Goal: Task Accomplishment & Management: Complete application form

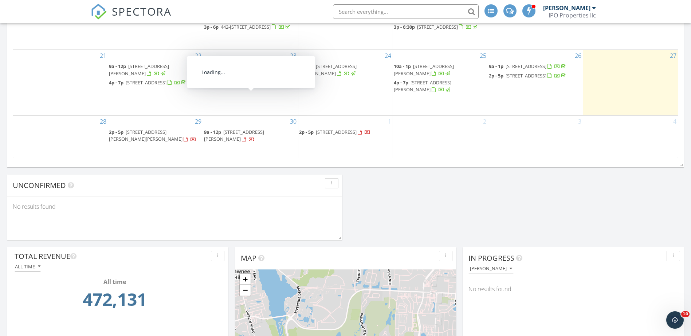
scroll to position [328, 0]
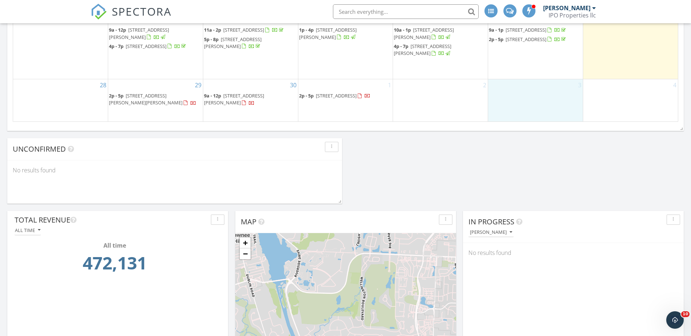
click at [517, 96] on div "3" at bounding box center [535, 100] width 95 height 42
click at [531, 67] on link "Inspection" at bounding box center [534, 66] width 37 height 12
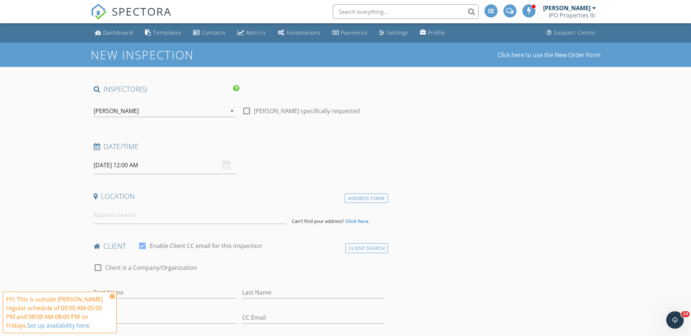
click at [146, 167] on input "[DATE] 12:00 AM" at bounding box center [165, 166] width 143 height 18
type input "11"
type input "[DATE] 11:00 PM"
click at [137, 292] on span at bounding box center [135, 293] width 5 height 7
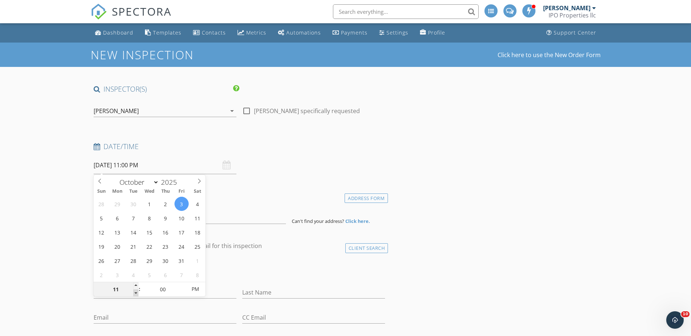
type input "10"
type input "10/03/2025 10:00 PM"
click at [137, 292] on span at bounding box center [135, 293] width 5 height 7
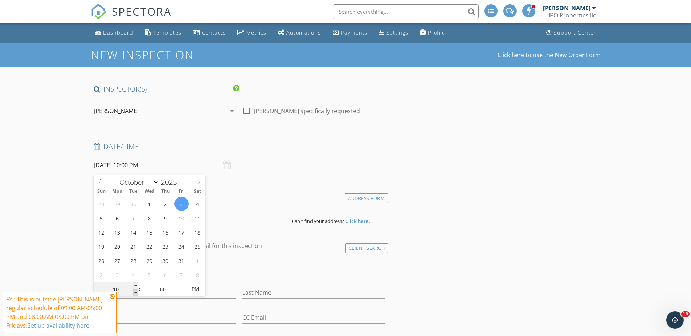
type input "09"
click at [137, 292] on span at bounding box center [135, 293] width 5 height 7
type input "10/03/2025 9:00 AM"
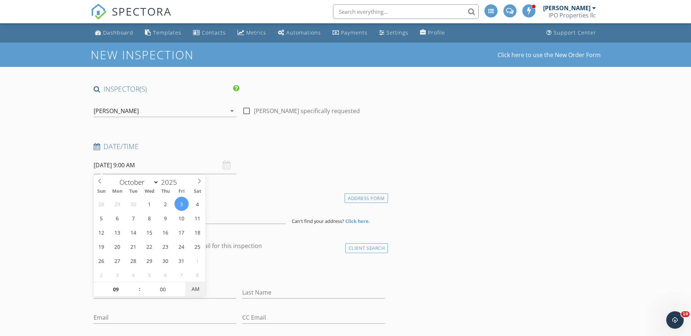
drag, startPoint x: 137, startPoint y: 292, endPoint x: 196, endPoint y: 289, distance: 59.8
click at [196, 289] on span "AM" at bounding box center [195, 289] width 20 height 15
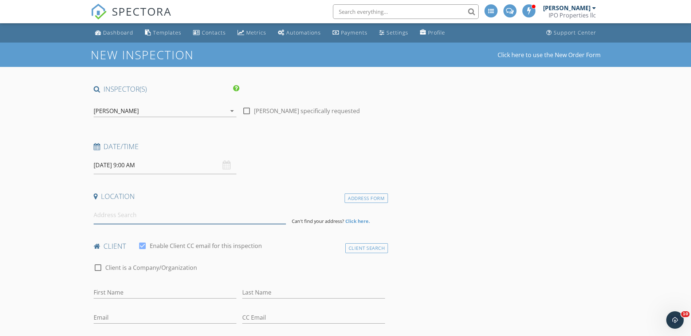
click at [119, 213] on input at bounding box center [190, 215] width 192 height 18
type input "4506 Bean-Oller Road, Delaware, OH, USA"
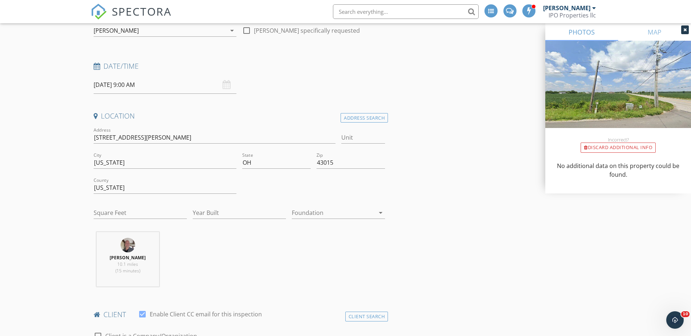
scroll to position [146, 0]
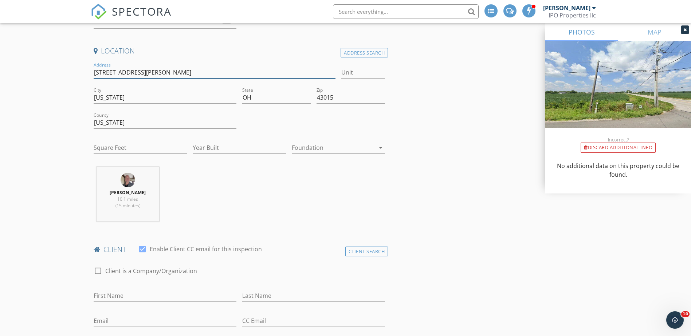
drag, startPoint x: 154, startPoint y: 71, endPoint x: 89, endPoint y: 71, distance: 65.2
click at [225, 150] on input "Year Built" at bounding box center [239, 148] width 93 height 12
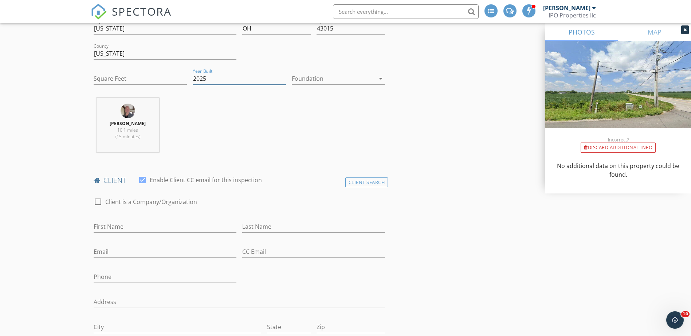
scroll to position [255, 0]
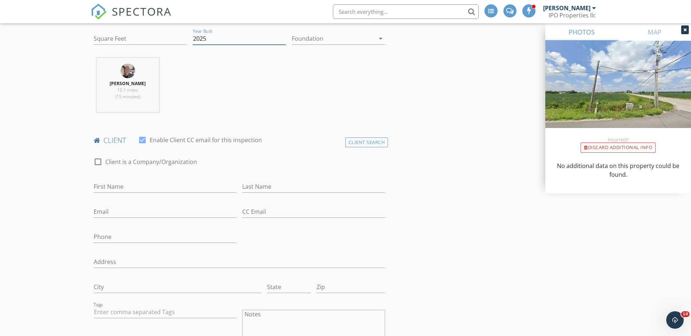
type input "2025"
click at [102, 183] on input "First Name" at bounding box center [165, 187] width 143 height 12
type input "tyler"
type input "Searight"
click at [95, 186] on input "tyler" at bounding box center [165, 187] width 143 height 12
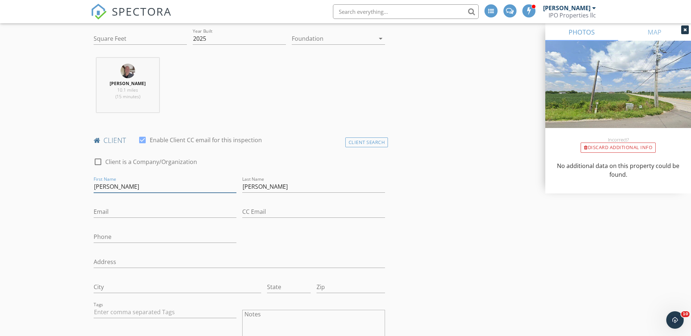
type input "Tyler"
click at [112, 211] on input "Email" at bounding box center [165, 212] width 143 height 12
type input "searight.tyler@gmail.com"
click at [113, 232] on input "Phone" at bounding box center [165, 237] width 143 height 12
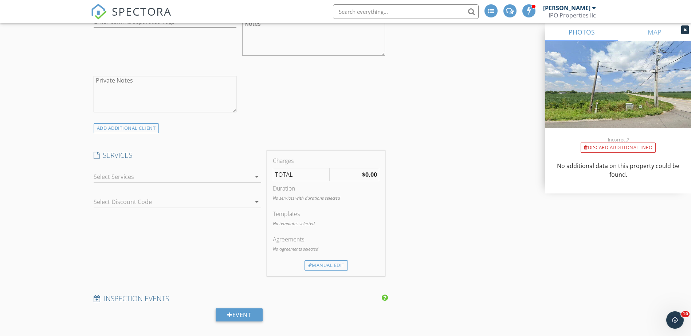
scroll to position [546, 0]
type input "440-714-7494"
click at [94, 179] on div at bounding box center [172, 177] width 157 height 12
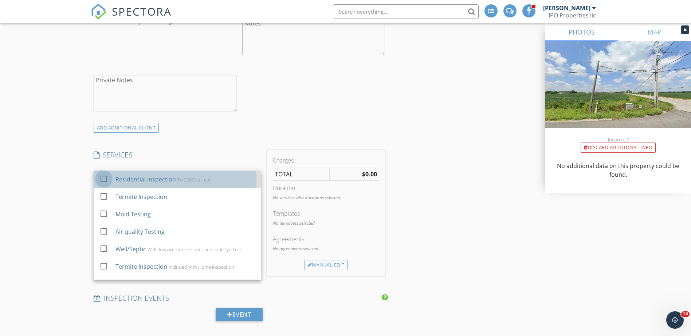
click at [102, 178] on div at bounding box center [104, 179] width 12 height 12
checkbox input "true"
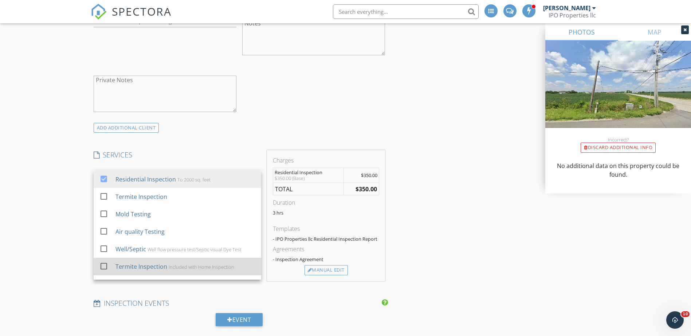
click at [102, 265] on div at bounding box center [104, 266] width 12 height 12
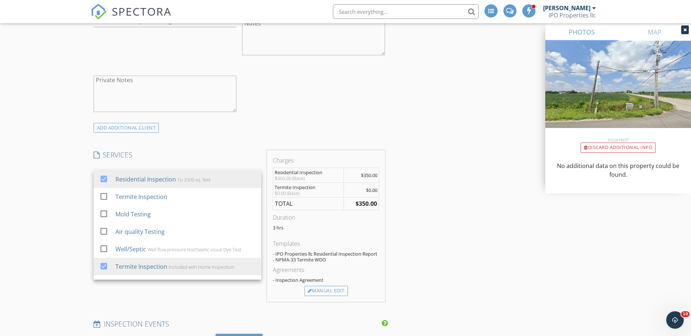
click at [476, 213] on div "INSPECTOR(S) check_box Ward Fairbee PRIMARY Ward Fairbee arrow_drop_down check_…" at bounding box center [346, 279] width 510 height 1483
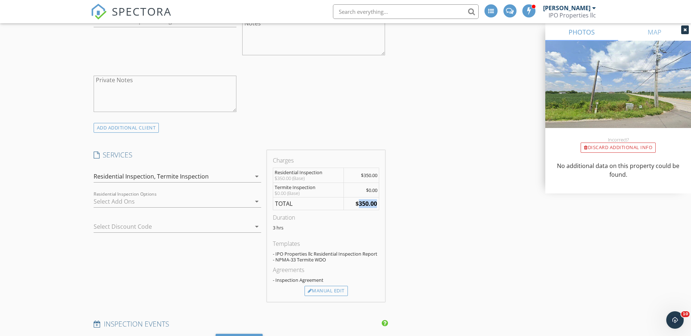
drag, startPoint x: 377, startPoint y: 203, endPoint x: 359, endPoint y: 203, distance: 18.2
click at [359, 203] on strong "$350.00" at bounding box center [365, 204] width 21 height 8
click at [329, 288] on div "Manual Edit" at bounding box center [325, 291] width 43 height 10
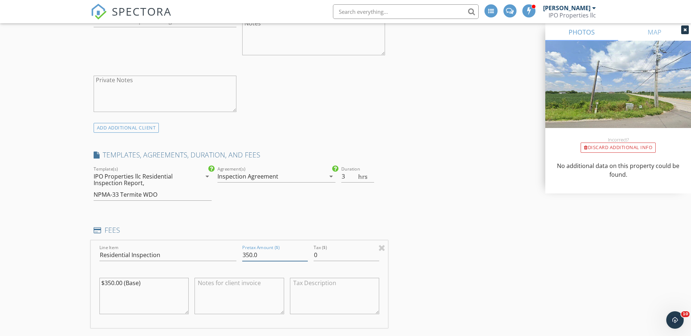
click at [246, 254] on input "350.0" at bounding box center [275, 255] width 66 height 12
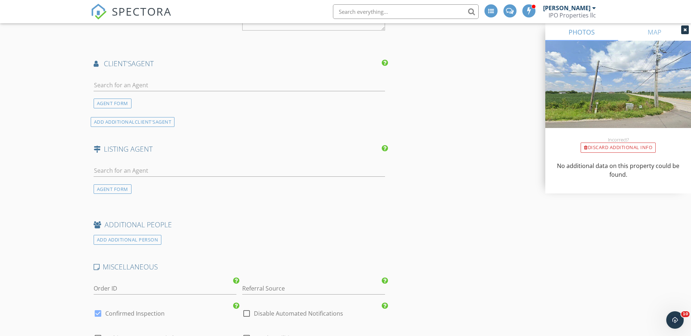
scroll to position [1129, 0]
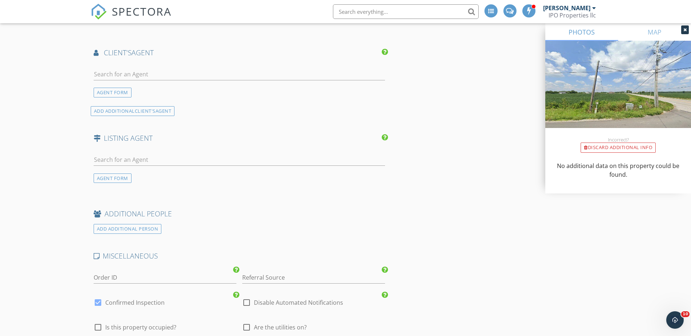
type input "400.00"
click at [121, 63] on div "AGENT FORM" at bounding box center [239, 80] width 297 height 35
click at [117, 69] on input "text" at bounding box center [240, 74] width 292 height 12
type input "tobkin"
click at [121, 88] on div "Jason Tobkin" at bounding box center [143, 87] width 58 height 9
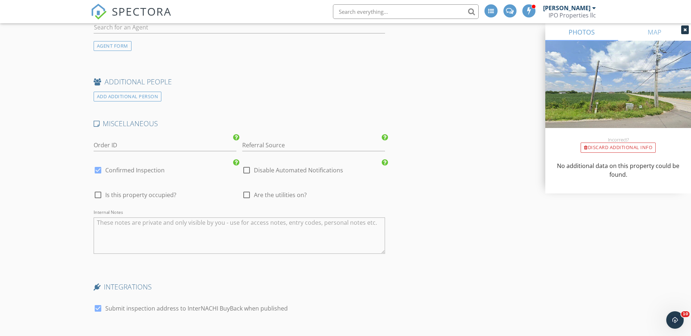
scroll to position [1456, 0]
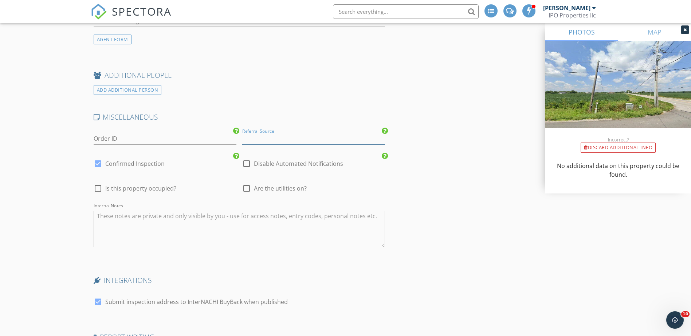
click at [279, 141] on input "Referral Source" at bounding box center [313, 139] width 143 height 12
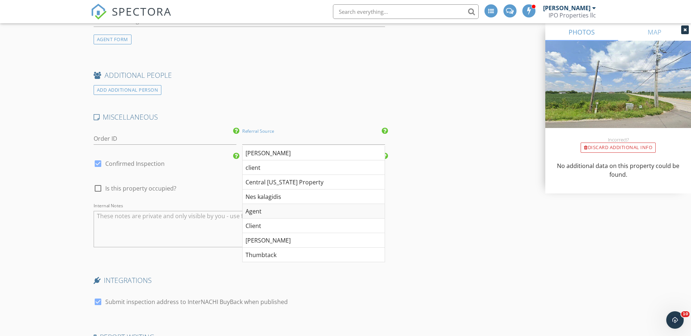
click at [259, 209] on div "Agent" at bounding box center [313, 211] width 142 height 15
type input "Agent"
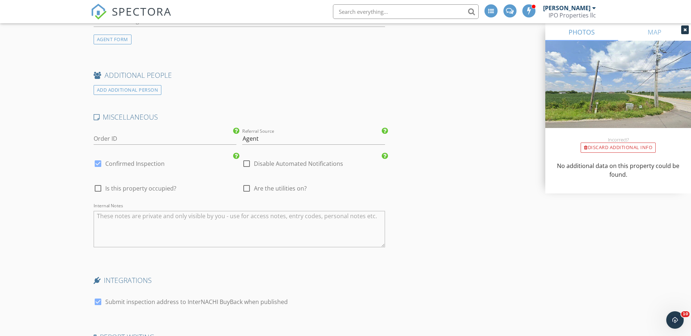
click at [246, 191] on div at bounding box center [246, 188] width 12 height 12
checkbox input "true"
click at [95, 187] on div at bounding box center [98, 188] width 12 height 12
checkbox input "true"
drag, startPoint x: 134, startPoint y: 227, endPoint x: 138, endPoint y: 225, distance: 3.7
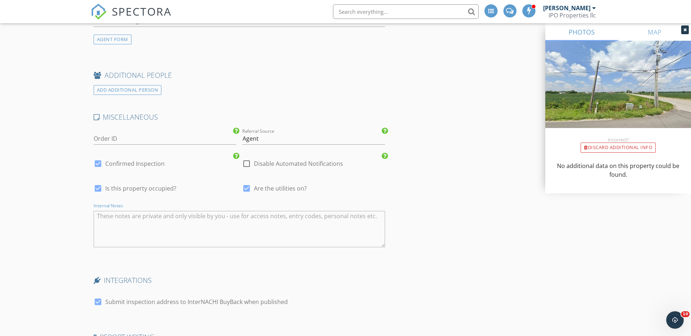
click at [135, 226] on textarea "Internal Notes" at bounding box center [240, 229] width 292 height 36
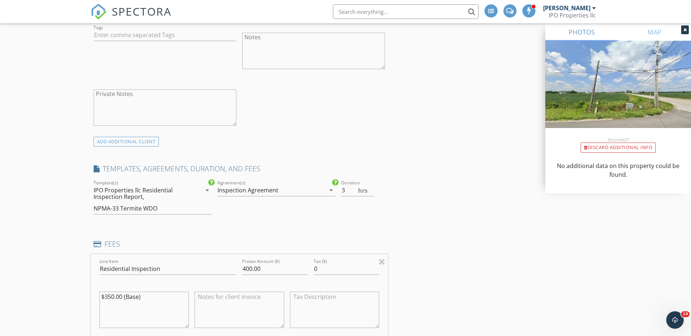
scroll to position [517, 0]
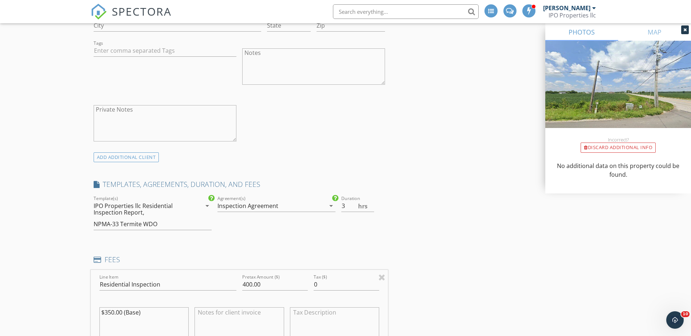
type textarea "new build access by owner"
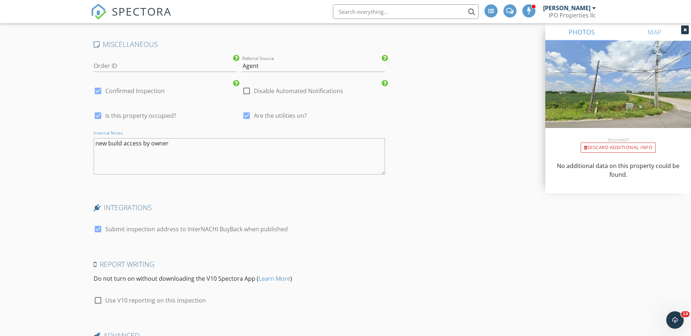
scroll to position [1609, 0]
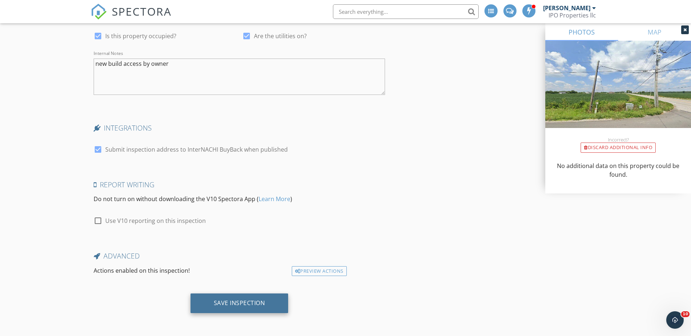
click at [246, 303] on div "Save Inspection" at bounding box center [239, 303] width 51 height 7
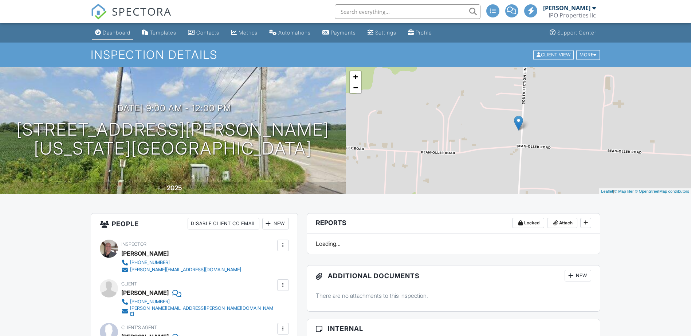
click at [108, 30] on div "Dashboard" at bounding box center [117, 32] width 28 height 6
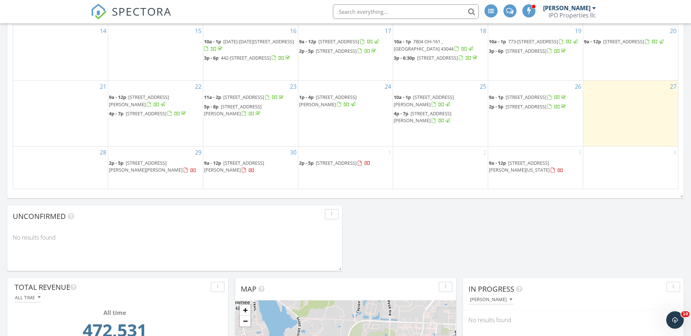
scroll to position [218, 0]
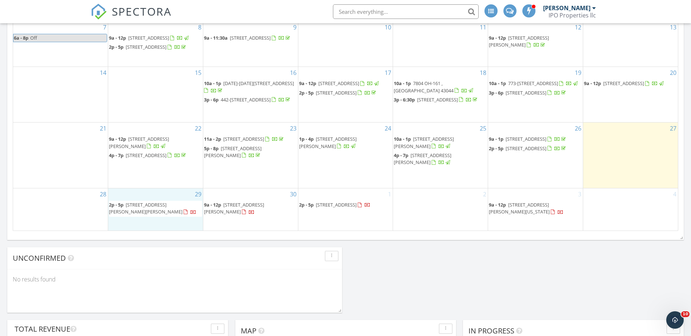
click at [126, 198] on div "29 2p - 5p 7721 Fenner Rd, Ludlow Falls 45339" at bounding box center [155, 210] width 95 height 42
click at [150, 171] on link "Inspection" at bounding box center [154, 168] width 37 height 12
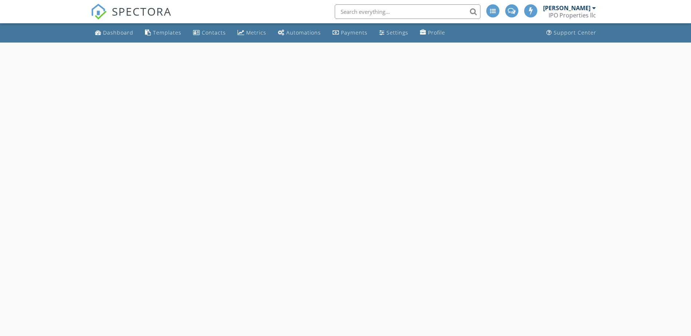
select select "8"
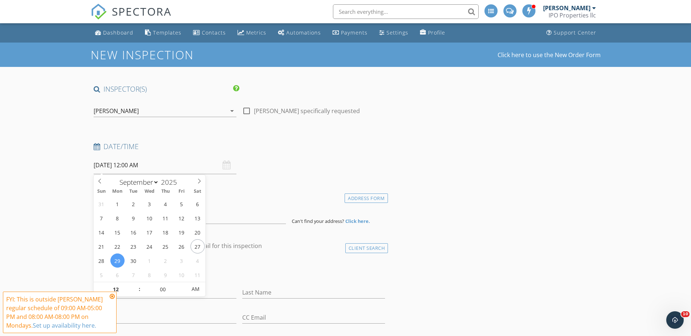
click at [140, 167] on input "09/29/2025 12:00 AM" at bounding box center [165, 166] width 143 height 18
type input "11"
type input "09/29/2025 11:00 PM"
click at [138, 291] on span at bounding box center [135, 293] width 5 height 7
type input "10"
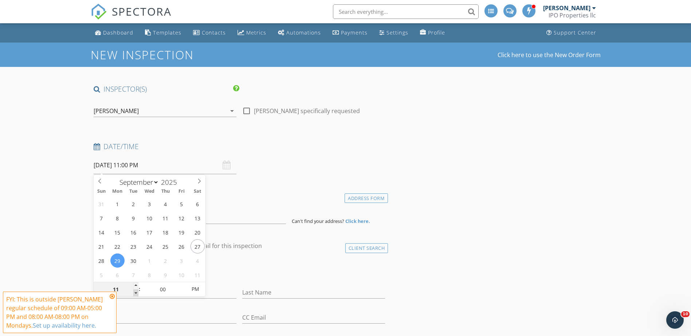
type input "09/29/2025 10:00 PM"
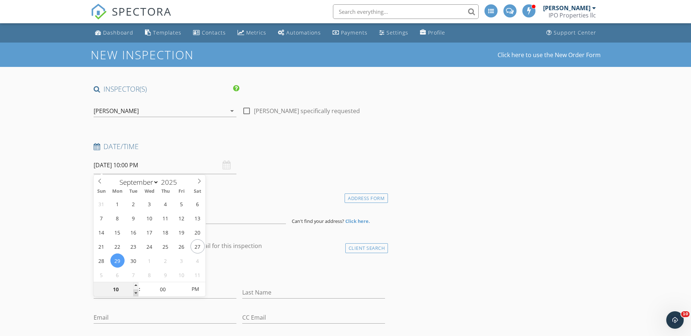
click at [138, 291] on span at bounding box center [135, 293] width 5 height 7
type input "09"
click at [138, 291] on span at bounding box center [135, 293] width 5 height 7
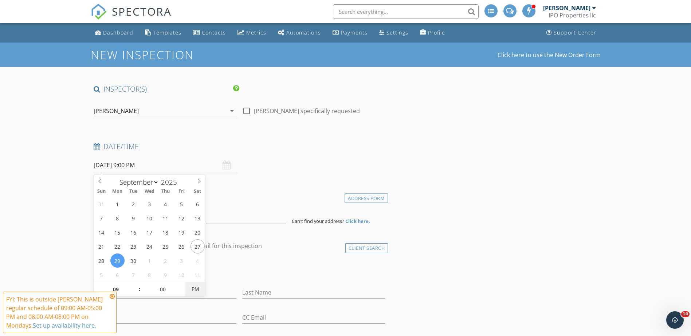
type input "09/29/2025 9:00 AM"
drag, startPoint x: 138, startPoint y: 291, endPoint x: 194, endPoint y: 288, distance: 55.8
click at [194, 288] on span "PM" at bounding box center [195, 289] width 20 height 15
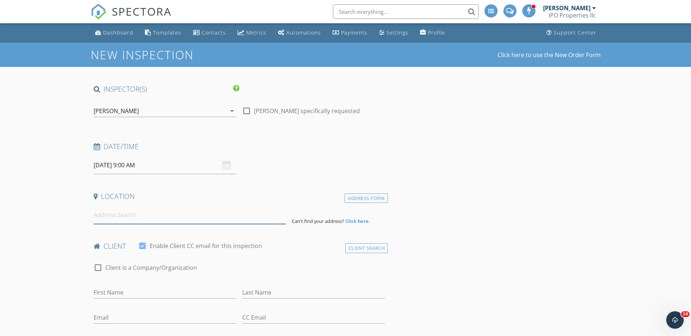
click at [110, 216] on input at bounding box center [190, 215] width 192 height 18
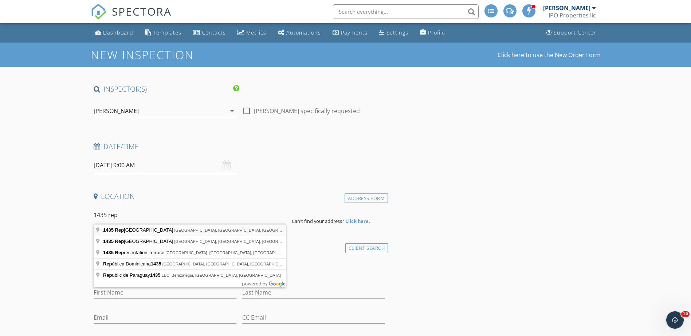
type input "1435 Republic Avenue, Columbus, OH, USA"
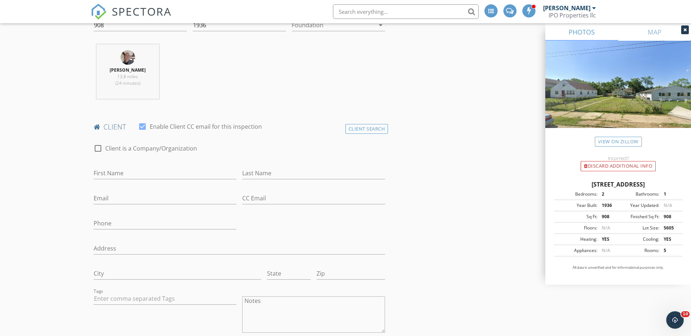
scroll to position [328, 0]
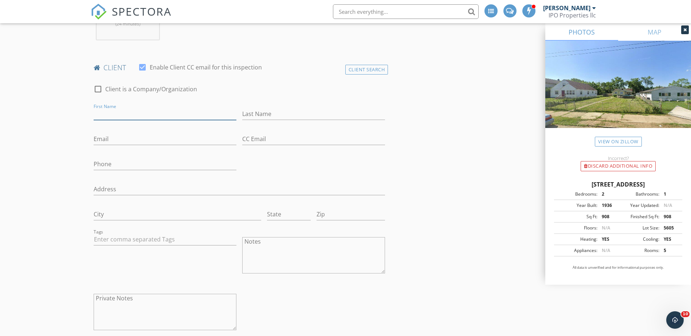
click at [132, 113] on input "First Name" at bounding box center [165, 114] width 143 height 12
type input "Thomas"
click at [261, 109] on input "Last Name" at bounding box center [313, 114] width 143 height 12
type input "Morrison"
click at [191, 136] on input "Email" at bounding box center [165, 139] width 143 height 12
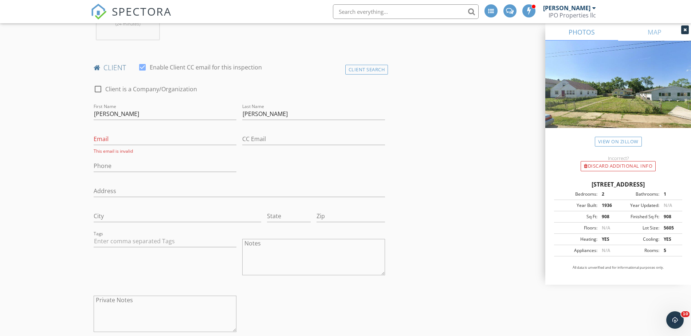
click at [175, 158] on div "Phone" at bounding box center [165, 168] width 143 height 24
click at [175, 162] on input "Phone" at bounding box center [165, 166] width 143 height 12
click at [117, 166] on input "669-284-57555" at bounding box center [165, 166] width 143 height 12
click at [105, 167] on input "669-28457555" at bounding box center [165, 166] width 143 height 12
type input "66928457555"
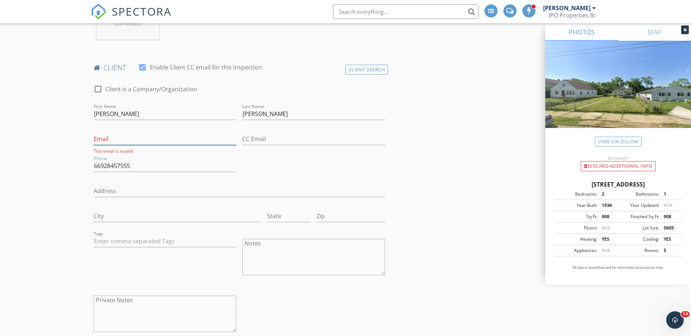
click at [142, 138] on input "Email" at bounding box center [165, 139] width 143 height 12
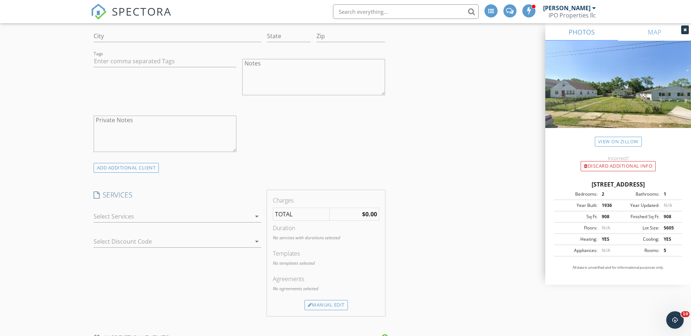
scroll to position [510, 0]
click at [98, 220] on div at bounding box center [172, 215] width 157 height 12
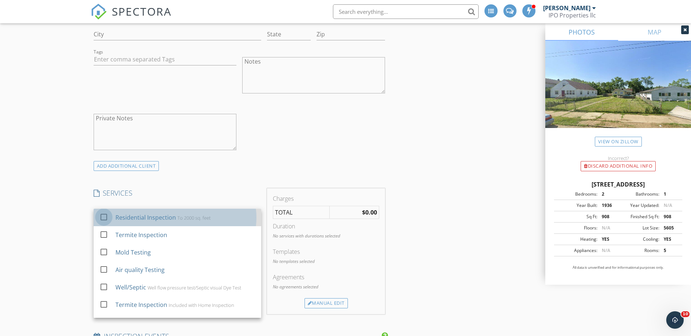
click at [100, 217] on div at bounding box center [104, 217] width 12 height 12
checkbox input "true"
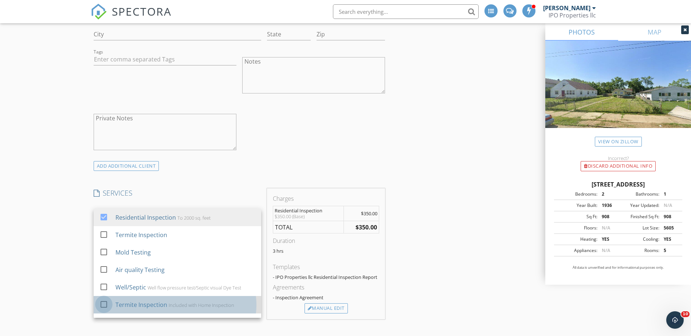
click at [104, 304] on div at bounding box center [104, 305] width 12 height 12
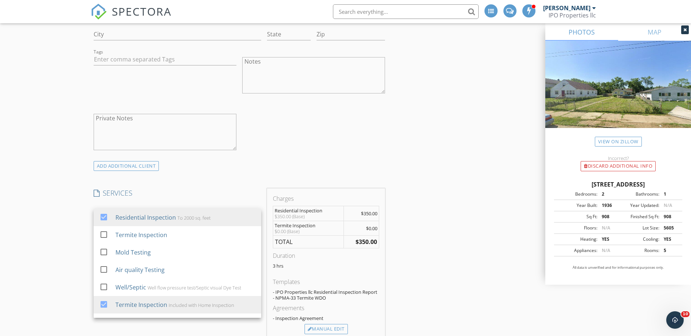
click at [67, 267] on div "New Inspection Click here to use the New Order Form INSPECTOR(S) check_box Ward…" at bounding box center [345, 305] width 691 height 1544
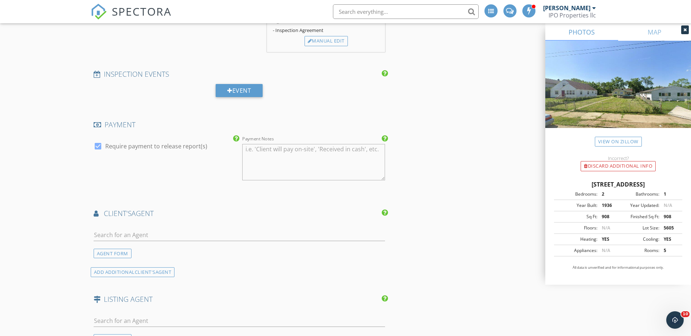
scroll to position [801, 0]
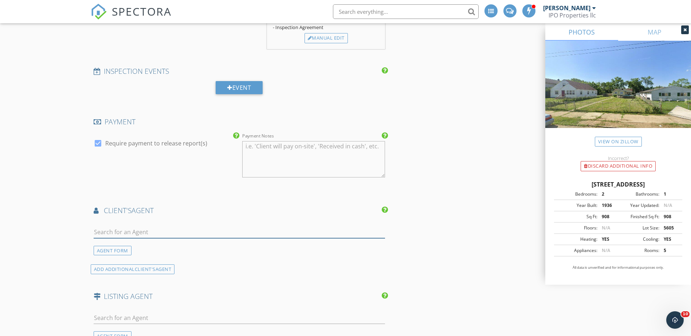
click at [106, 232] on input "text" at bounding box center [240, 232] width 292 height 12
click at [107, 230] on input "text" at bounding box center [240, 232] width 292 height 12
type input "jimmy"
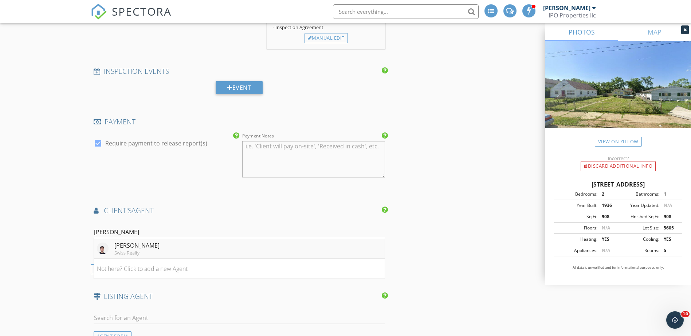
click at [114, 250] on div "Swiss Realty" at bounding box center [136, 253] width 45 height 6
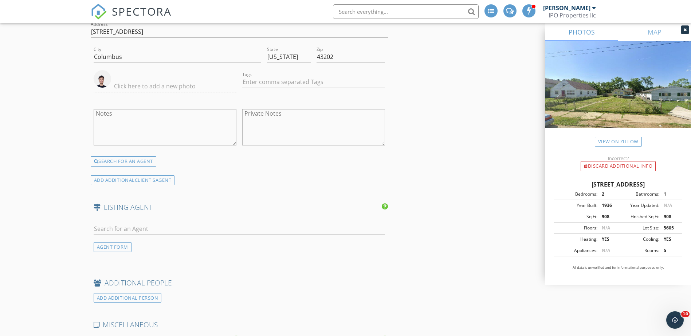
scroll to position [1129, 0]
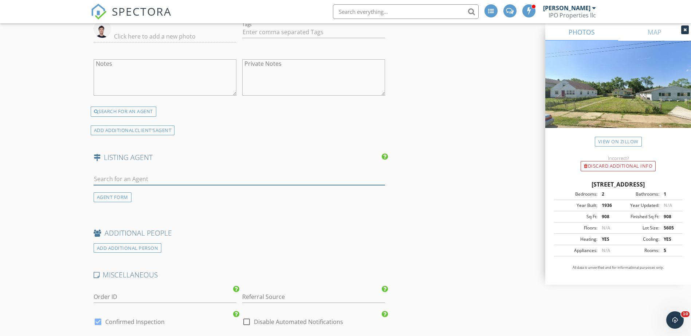
click at [114, 178] on input "text" at bounding box center [240, 179] width 292 height 12
click at [102, 199] on div "AGENT FORM" at bounding box center [113, 198] width 38 height 10
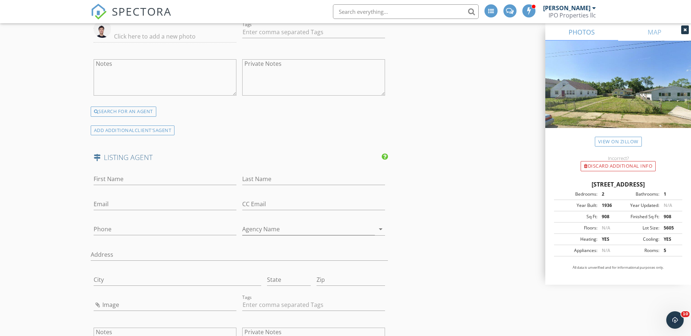
click at [134, 198] on div "Email" at bounding box center [165, 206] width 143 height 24
click at [133, 203] on input "Email" at bounding box center [165, 204] width 143 height 12
paste input "jon@limrealtygroup.com"
type input "jon@limrealtygroup.com"
click at [264, 173] on input "Last Name" at bounding box center [313, 179] width 143 height 12
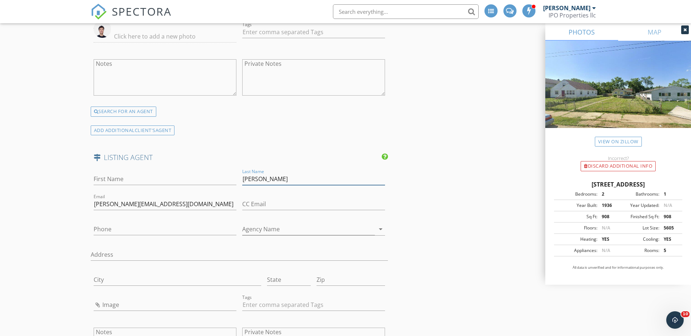
type input "Lorenz"
click at [195, 181] on input "First Name" at bounding box center [165, 179] width 143 height 12
click at [186, 175] on input "Jonathan" at bounding box center [165, 179] width 143 height 12
type input "Jonathan"
click at [118, 225] on input "Phone" at bounding box center [165, 230] width 143 height 12
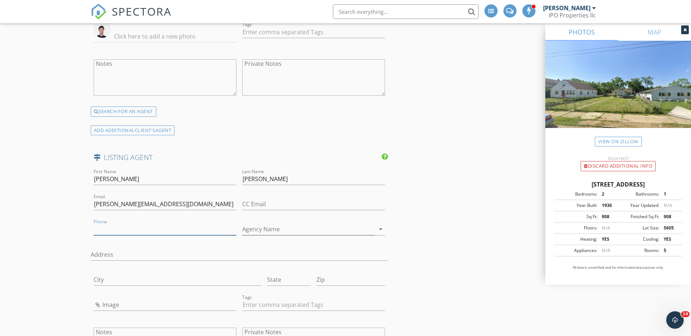
paste input "614-517-4590"
type input "614-517-4590"
click at [270, 227] on input "Agency Name" at bounding box center [308, 230] width 133 height 12
click at [269, 222] on div "Agency Name arrow_drop_down" at bounding box center [313, 231] width 143 height 24
click at [268, 228] on input "Agency Name" at bounding box center [308, 230] width 133 height 12
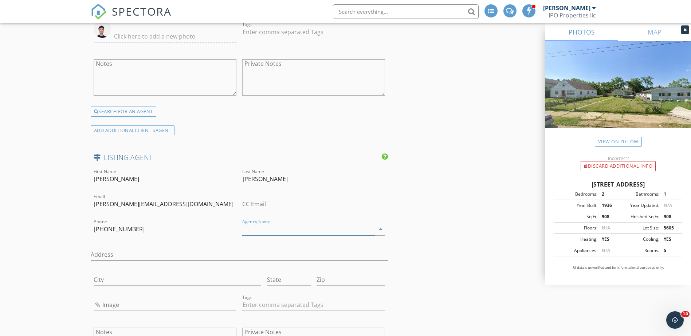
paste input "Lim Realty Group"
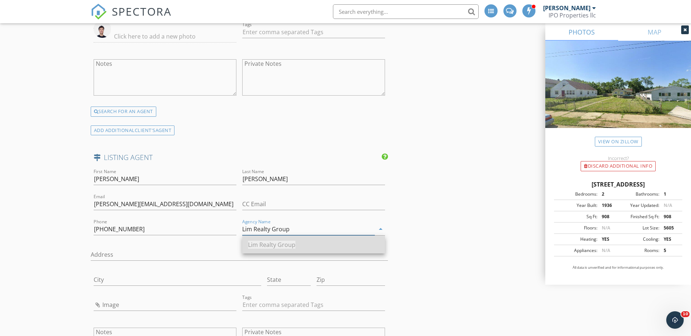
click at [272, 242] on span "Lim Realty Group" at bounding box center [271, 245] width 47 height 8
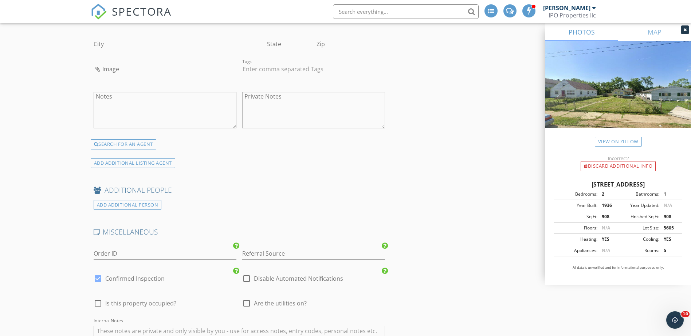
scroll to position [1456, 0]
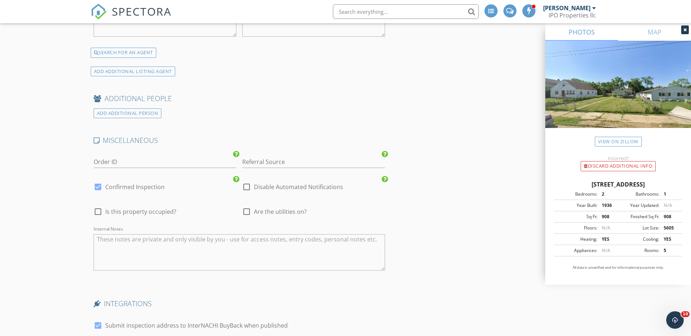
type input "Lim Realty Group"
click at [99, 185] on div at bounding box center [98, 187] width 12 height 12
checkbox input "false"
checkbox input "true"
click at [246, 212] on div at bounding box center [246, 212] width 12 height 12
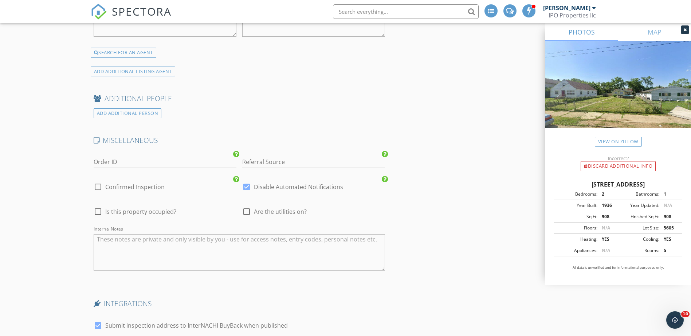
checkbox input "true"
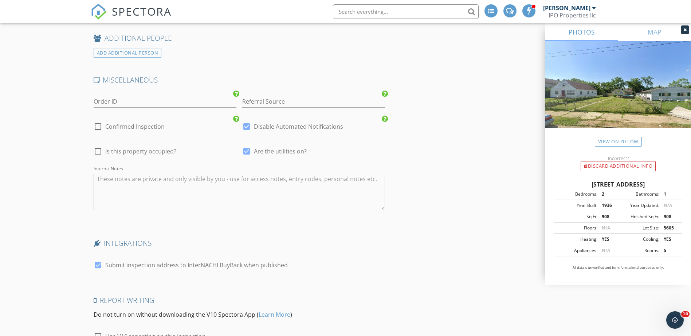
scroll to position [1602, 0]
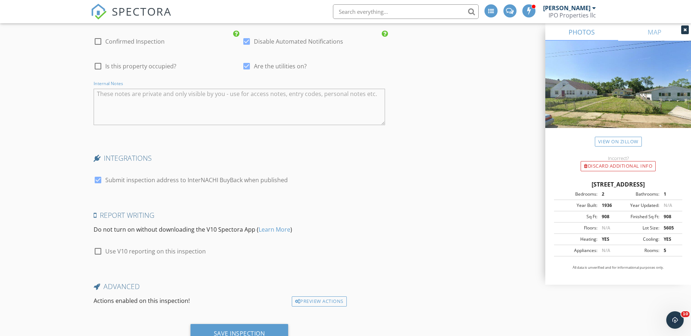
click at [149, 104] on textarea "Internal Notes" at bounding box center [240, 107] width 292 height 36
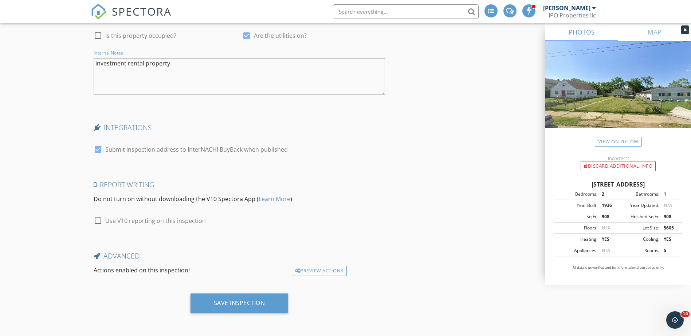
type textarea "investment rental property"
click at [96, 149] on div at bounding box center [98, 149] width 12 height 12
checkbox input "false"
click at [236, 303] on div "Save Inspection" at bounding box center [239, 303] width 51 height 7
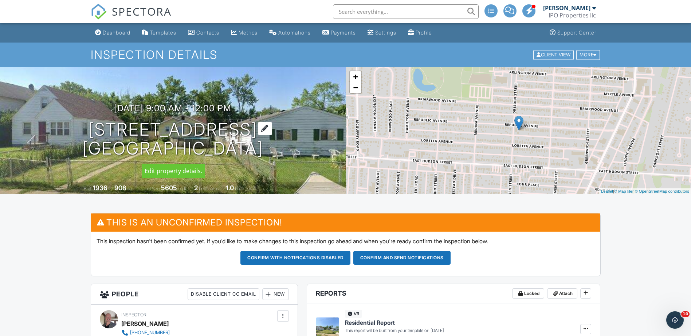
drag, startPoint x: 272, startPoint y: 146, endPoint x: 89, endPoint y: 130, distance: 183.4
click at [89, 130] on div "09/29/2025 9:00 am - 12:00 pm 1435 Republic Ave Columbus, OH 43211" at bounding box center [172, 130] width 345 height 55
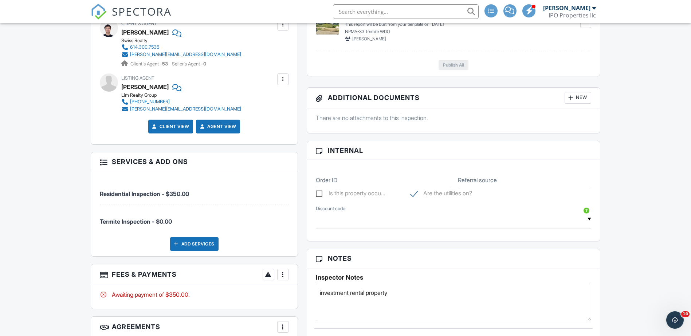
scroll to position [473, 0]
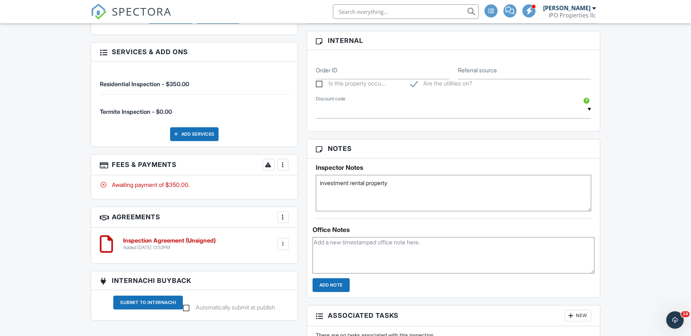
click at [366, 12] on input "text" at bounding box center [406, 11] width 146 height 15
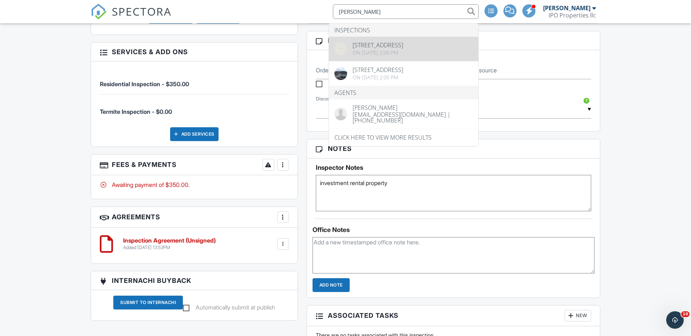
type input "alisa"
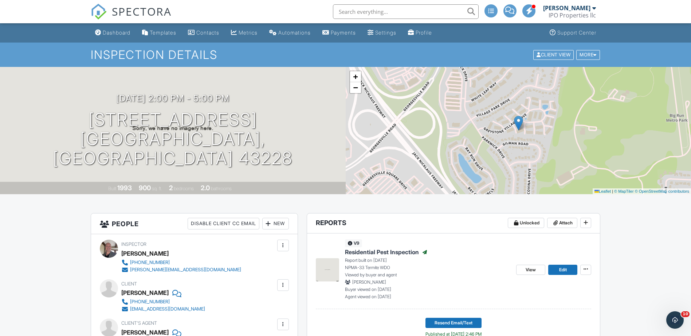
click at [386, 12] on input "text" at bounding box center [406, 11] width 146 height 15
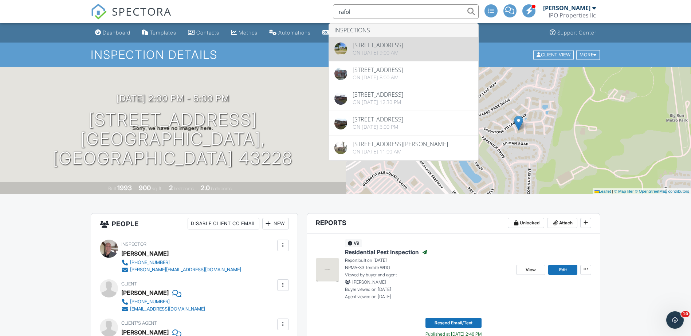
type input "rafol"
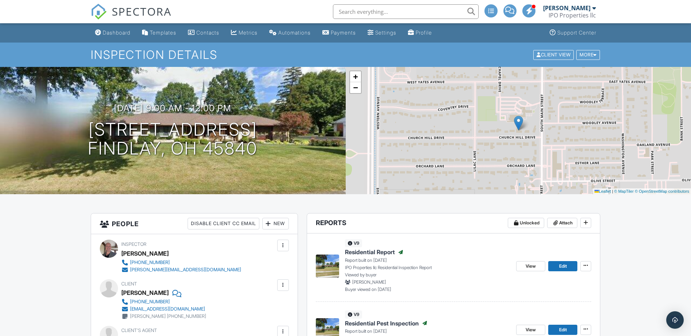
click at [367, 254] on span "Residential Report" at bounding box center [370, 252] width 50 height 8
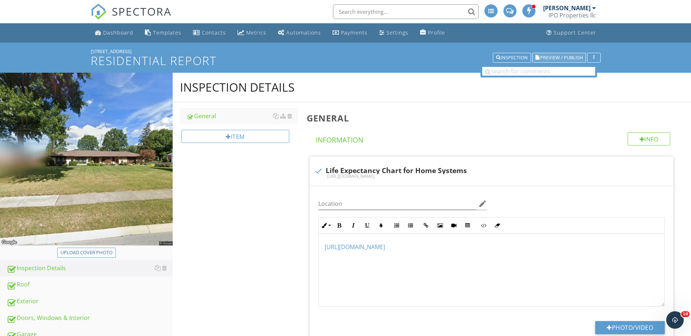
click at [564, 59] on span "Preview / Publish" at bounding box center [561, 57] width 43 height 5
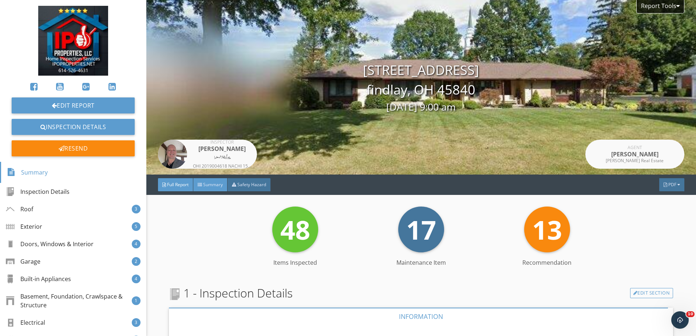
click at [221, 187] on span "Summary" at bounding box center [213, 185] width 20 height 6
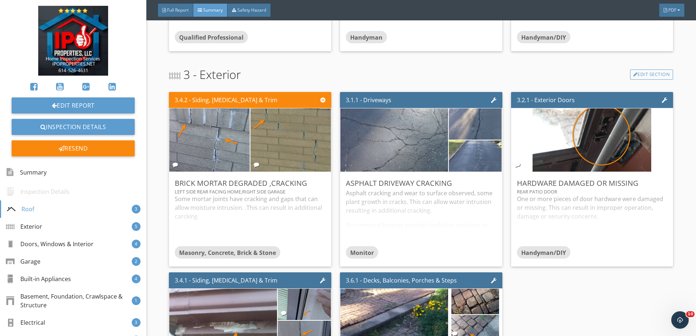
scroll to position [364, 0]
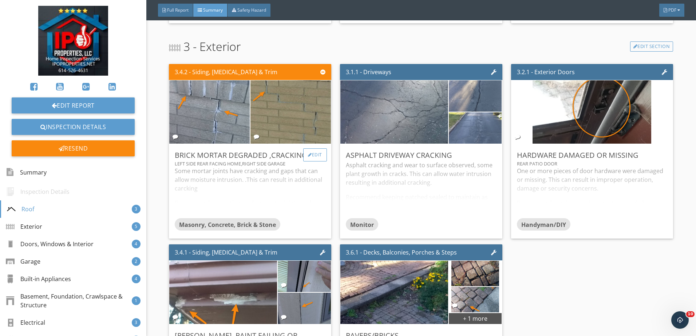
click at [311, 154] on div "Edit" at bounding box center [315, 155] width 24 height 13
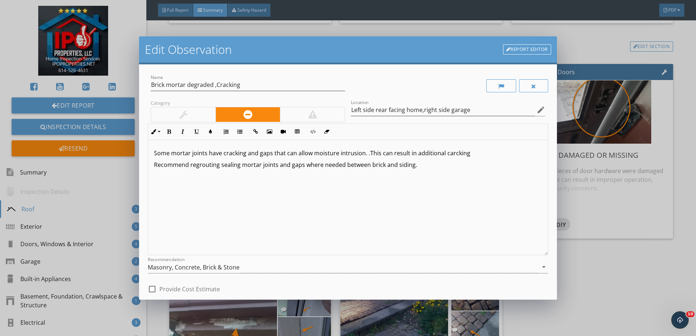
click at [451, 155] on p "Some mortar joints have cracking and gaps that can allow moisture intrusion. .T…" at bounding box center [348, 153] width 388 height 9
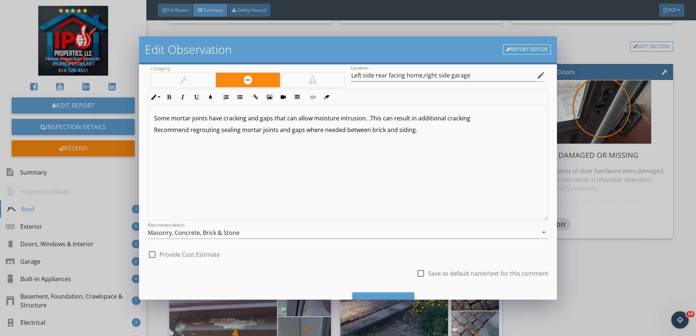
scroll to position [67, 0]
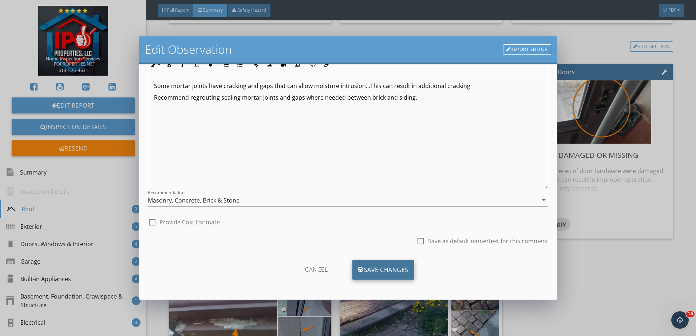
click at [395, 267] on div "Save Changes" at bounding box center [383, 270] width 62 height 20
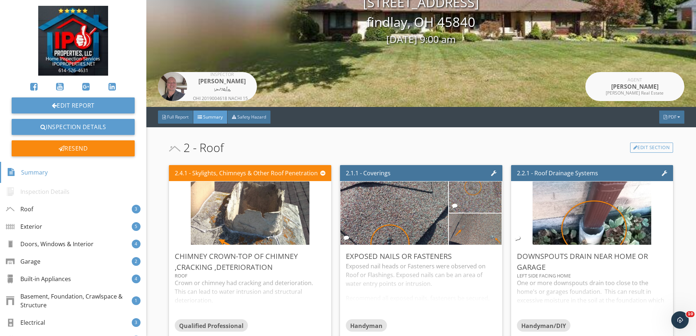
scroll to position [53, 0]
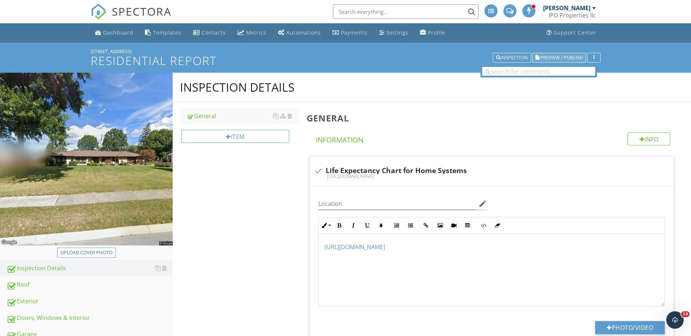
click at [562, 62] on button "Preview / Publish" at bounding box center [559, 58] width 54 height 10
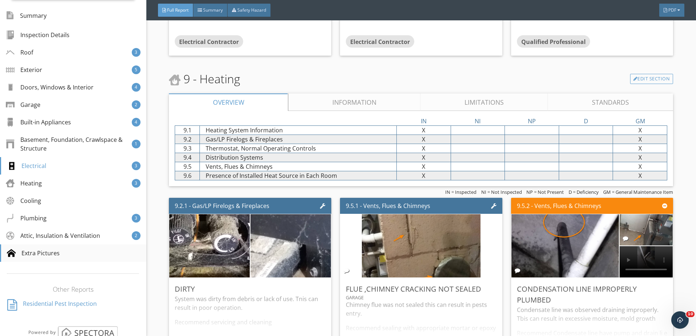
scroll to position [180, 0]
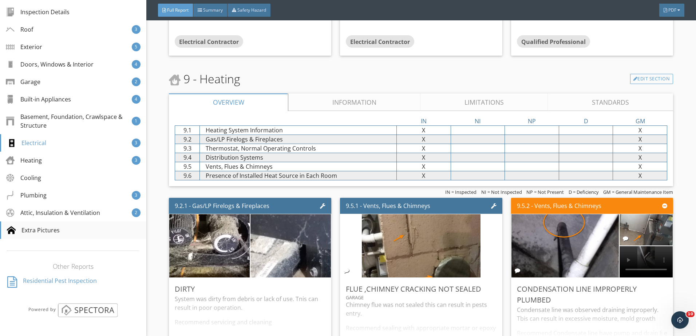
click at [37, 229] on div "Extra Pictures" at bounding box center [33, 230] width 53 height 9
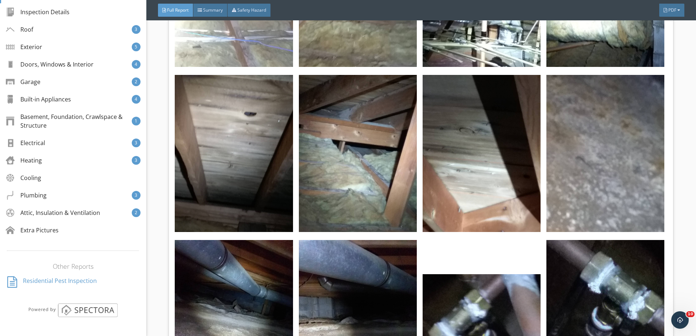
scroll to position [17689, 0]
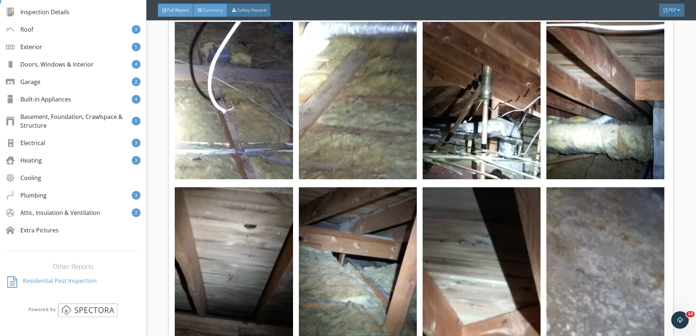
click at [205, 9] on span "Summary" at bounding box center [213, 10] width 20 height 6
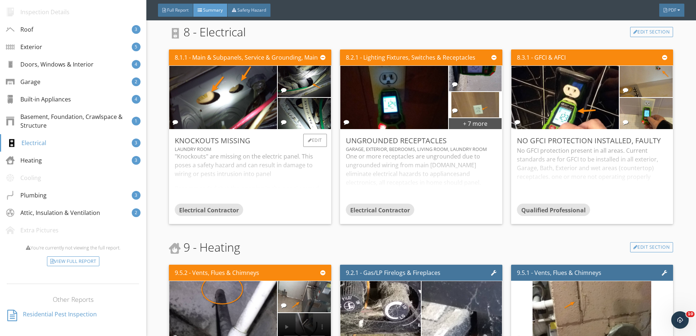
scroll to position [2104, 0]
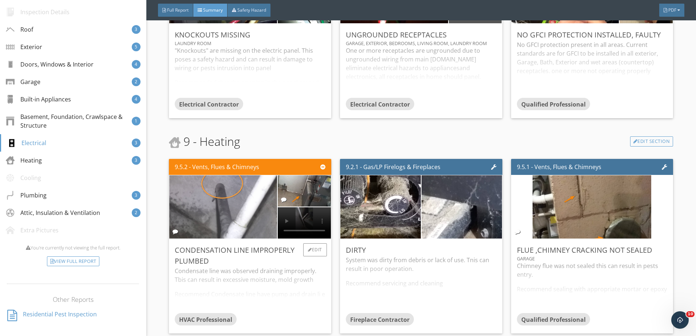
click at [241, 194] on img at bounding box center [223, 207] width 119 height 158
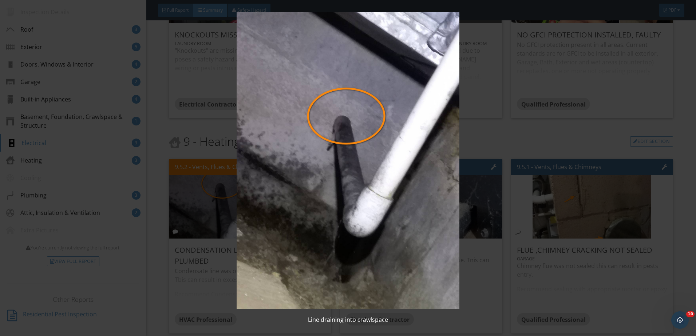
click at [680, 135] on div "Line draining into crawlspace" at bounding box center [348, 168] width 696 height 336
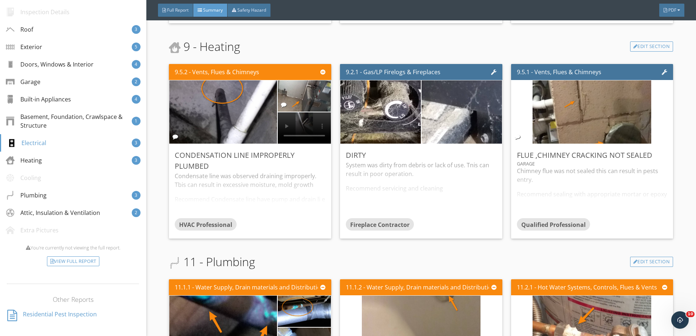
scroll to position [2213, 0]
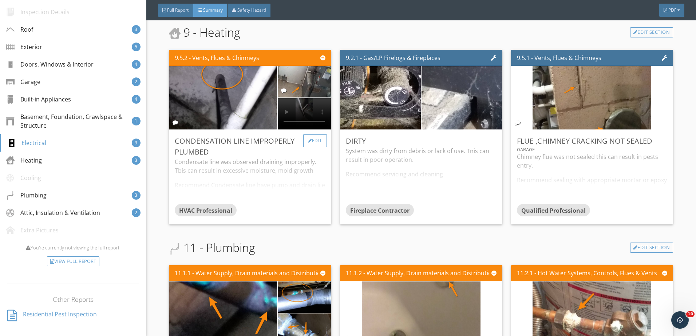
click at [312, 141] on div "Edit" at bounding box center [315, 140] width 24 height 13
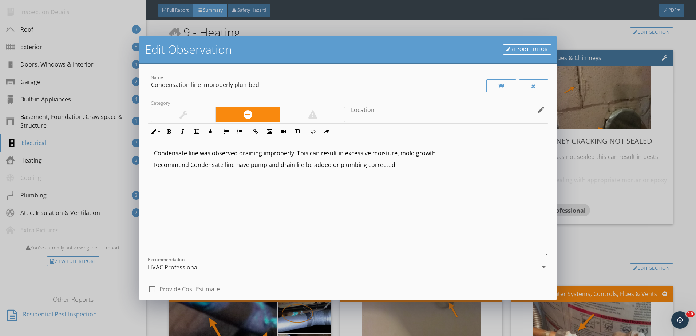
click at [302, 155] on p "Condensate line was observed draining improperly. Tbis can result in excessive …" at bounding box center [348, 153] width 388 height 9
click at [407, 195] on div "Condensate line was observed draining improperly. This can result in excessive …" at bounding box center [347, 197] width 399 height 115
click at [300, 167] on p "Recommend Condensate line have pump and drain li e be added or plumbing correct…" at bounding box center [348, 165] width 388 height 9
click at [385, 109] on input "Location" at bounding box center [443, 110] width 184 height 12
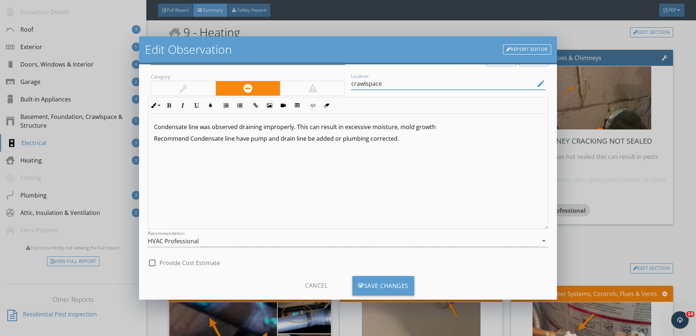
scroll to position [42, 0]
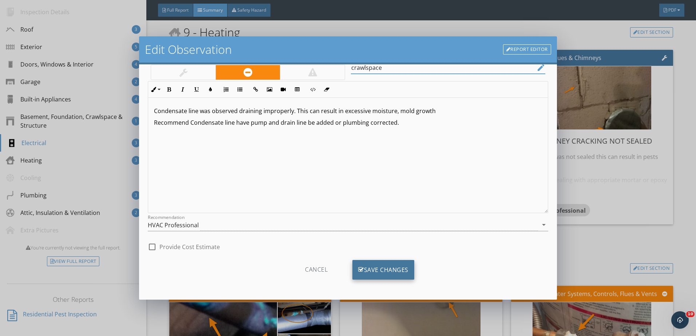
type input "crawlspace"
click at [375, 268] on div "Save Changes" at bounding box center [383, 270] width 62 height 20
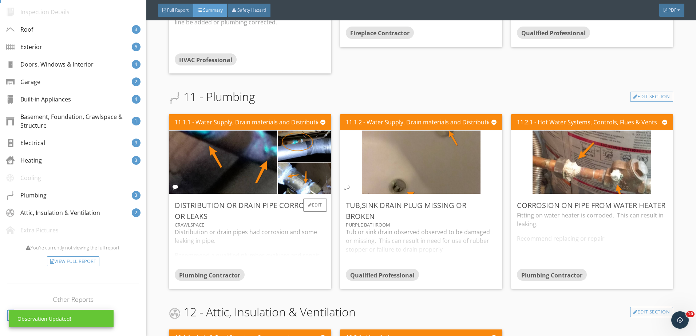
scroll to position [2395, 0]
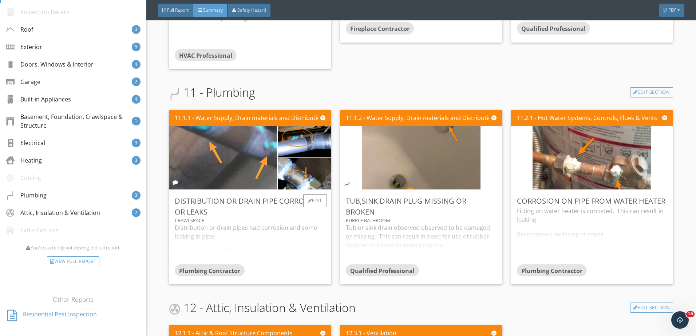
click at [249, 162] on img at bounding box center [223, 158] width 119 height 158
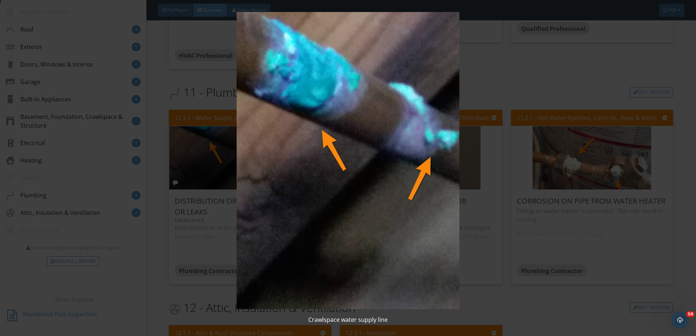
click at [250, 162] on img at bounding box center [347, 160] width 639 height 297
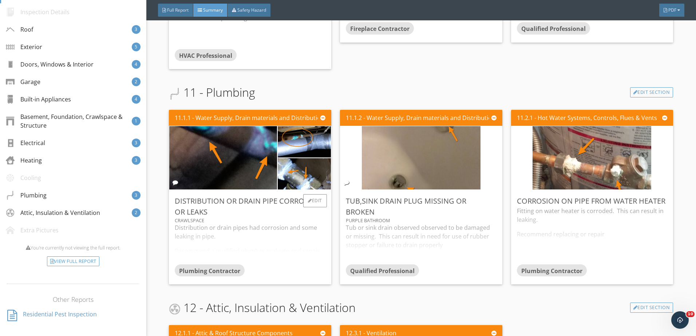
click at [266, 240] on div "Distribution or drain pipes had corrosion and some leaking in pipe. Recommend a…" at bounding box center [250, 244] width 151 height 41
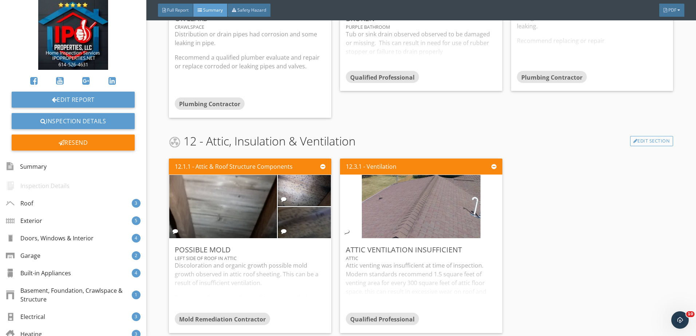
scroll to position [0, 0]
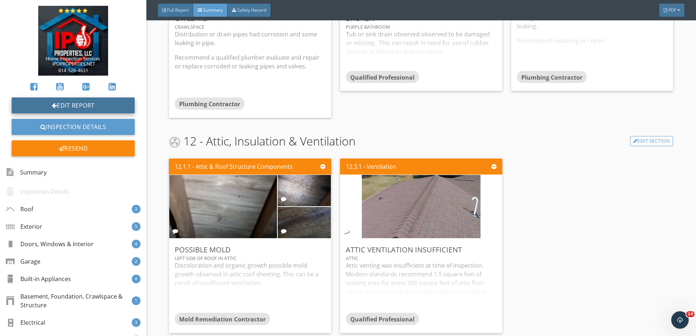
click at [59, 103] on link "Edit Report" at bounding box center [73, 106] width 123 height 16
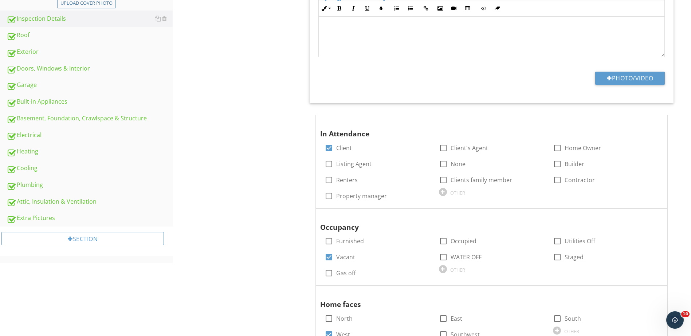
scroll to position [255, 0]
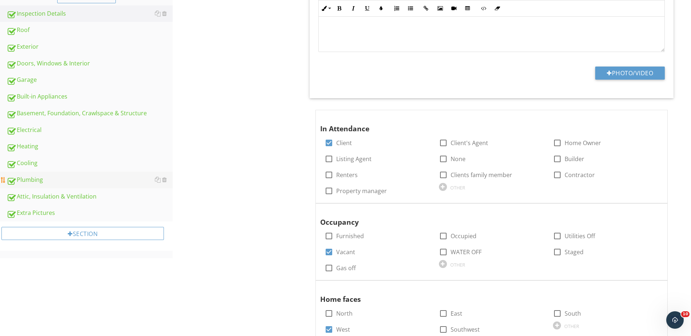
click at [30, 177] on div "Plumbing" at bounding box center [90, 179] width 166 height 9
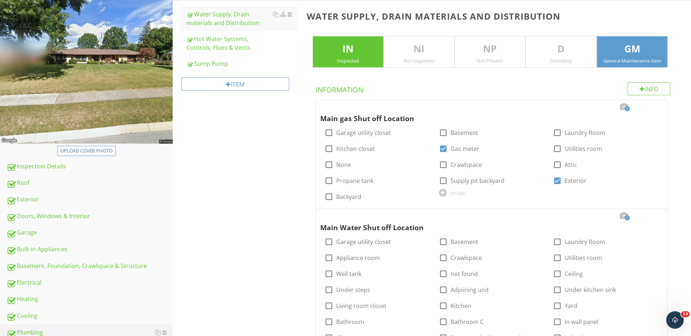
scroll to position [182, 0]
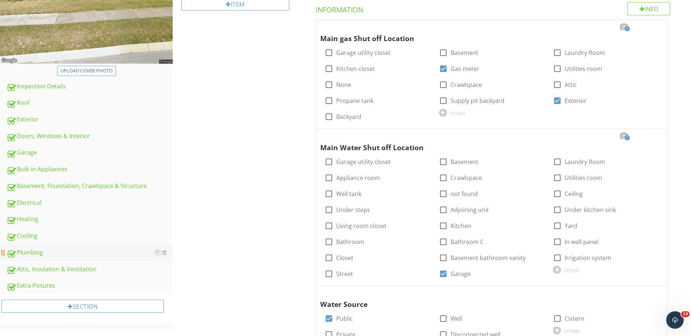
click at [25, 253] on div "Plumbing" at bounding box center [90, 252] width 166 height 9
click at [41, 253] on div "Plumbing" at bounding box center [90, 252] width 166 height 9
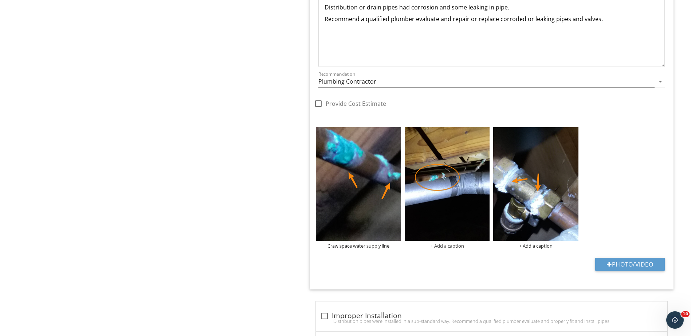
scroll to position [1201, 0]
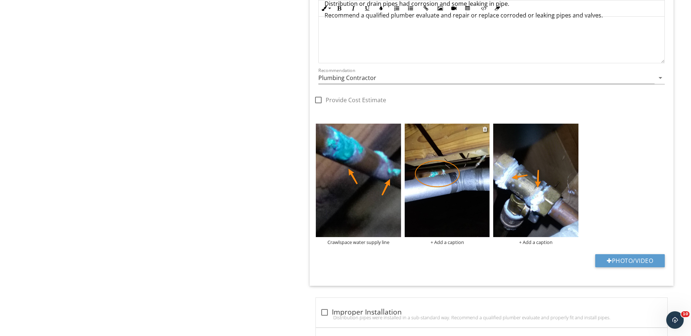
click at [454, 176] on img at bounding box center [446, 181] width 85 height 114
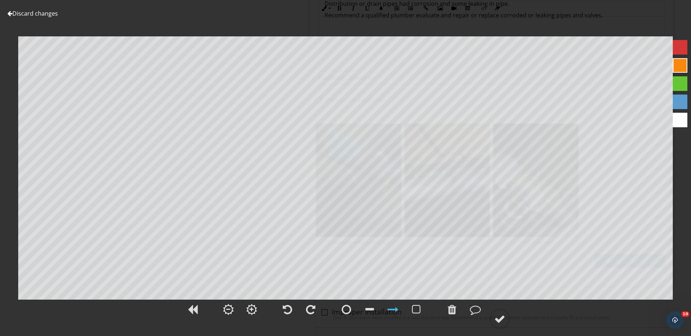
click at [46, 13] on link "Discard changes" at bounding box center [32, 13] width 51 height 8
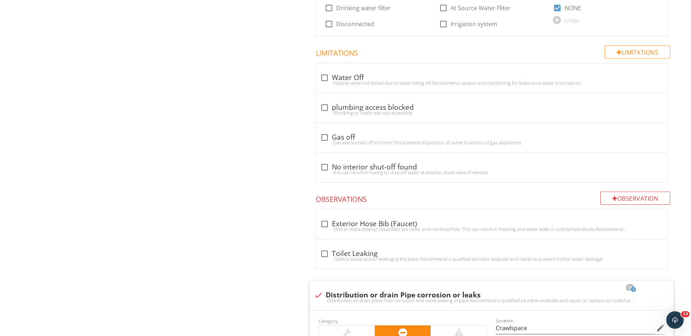
scroll to position [728, 0]
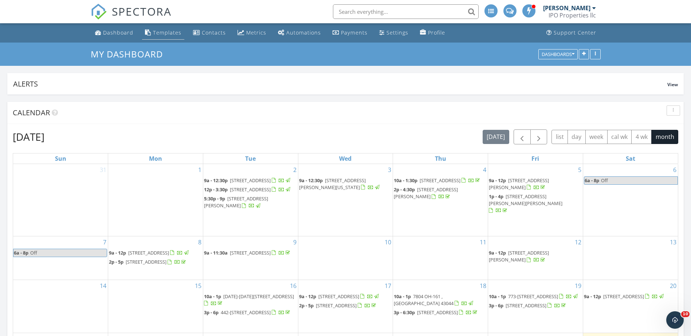
click at [170, 31] on div "Templates" at bounding box center [167, 32] width 28 height 7
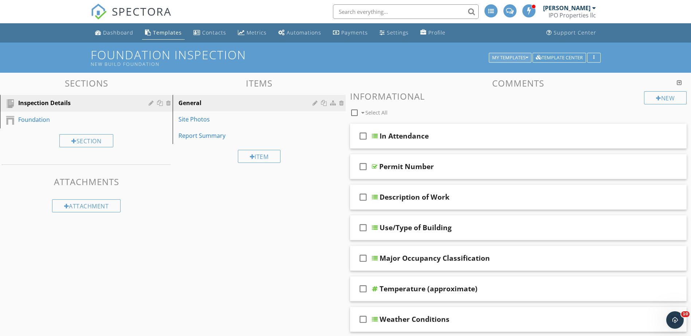
click at [508, 57] on div "My Templates" at bounding box center [510, 57] width 36 height 5
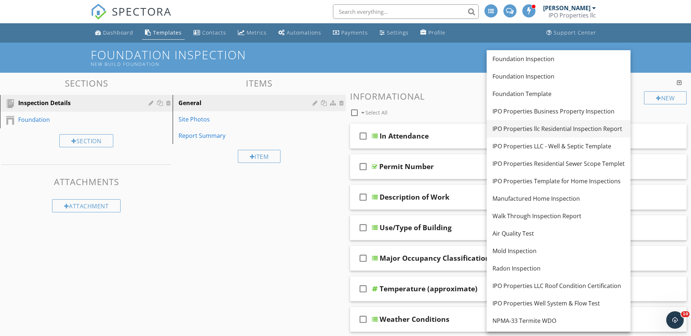
click at [509, 126] on div "IPO Properties llc Residential Inspection Report" at bounding box center [558, 129] width 132 height 9
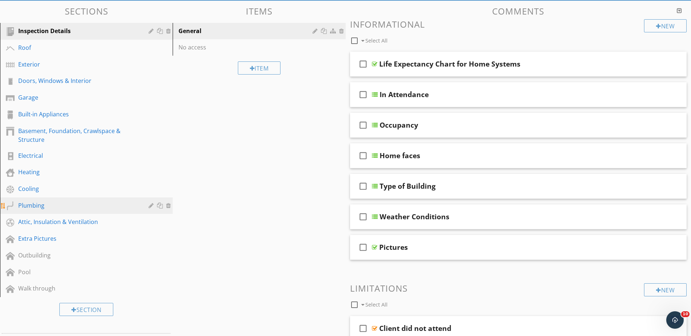
scroll to position [73, 0]
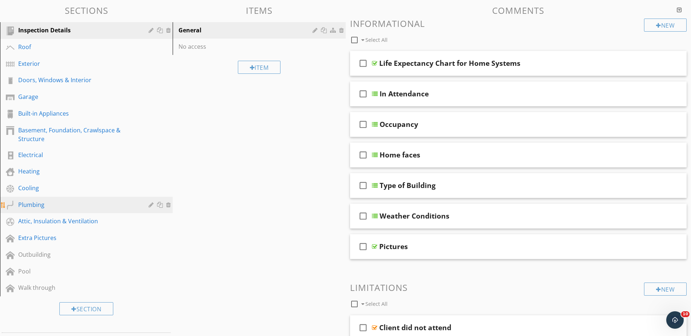
click at [22, 203] on div "Plumbing" at bounding box center [78, 205] width 120 height 9
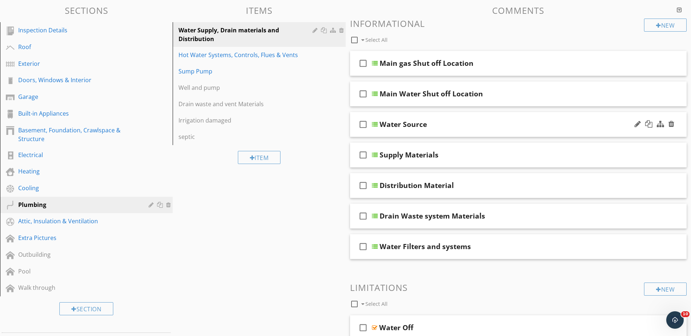
click at [420, 129] on div "check_box_outline_blank Water Source" at bounding box center [518, 124] width 337 height 25
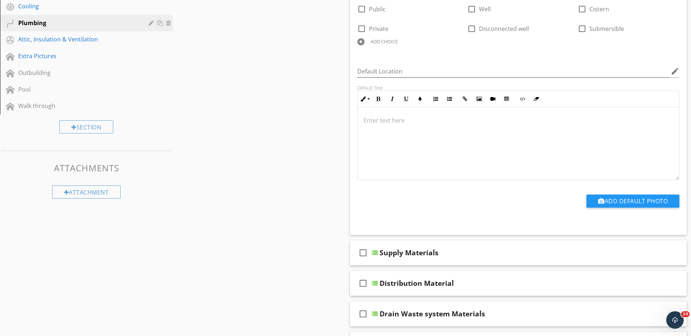
scroll to position [437, 0]
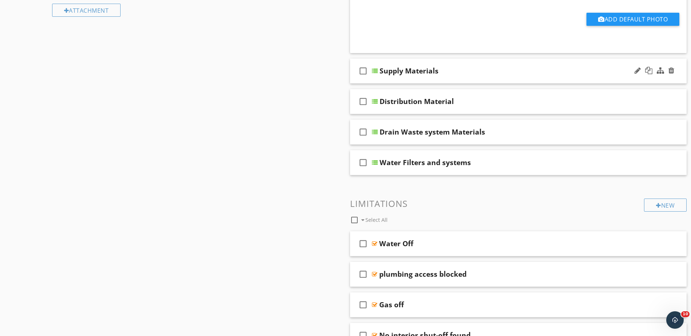
click at [411, 76] on div "check_box_outline_blank Supply Materials" at bounding box center [518, 71] width 337 height 25
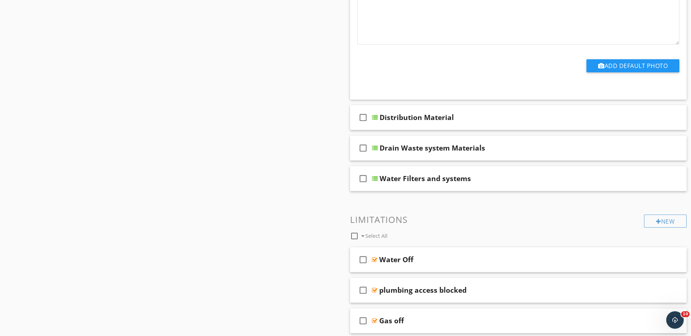
scroll to position [728, 0]
click at [404, 118] on div "Distribution Material" at bounding box center [416, 117] width 74 height 9
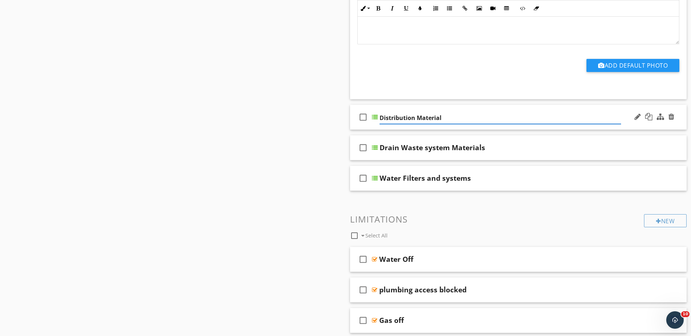
click at [375, 119] on div at bounding box center [375, 117] width 6 height 6
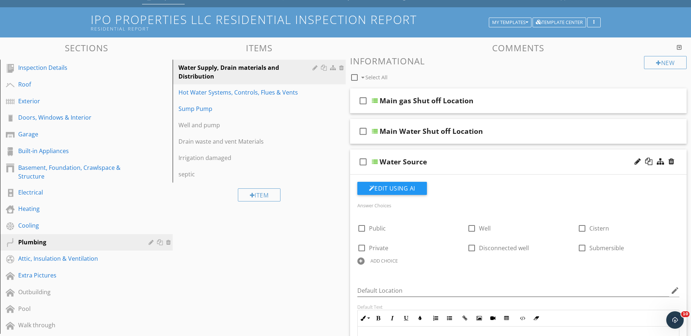
scroll to position [0, 0]
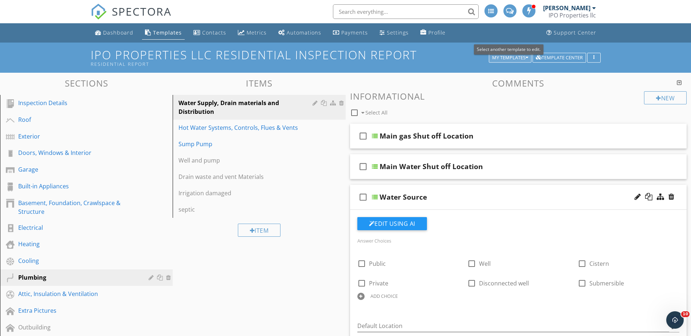
click at [506, 55] on div "My Templates" at bounding box center [510, 57] width 36 height 5
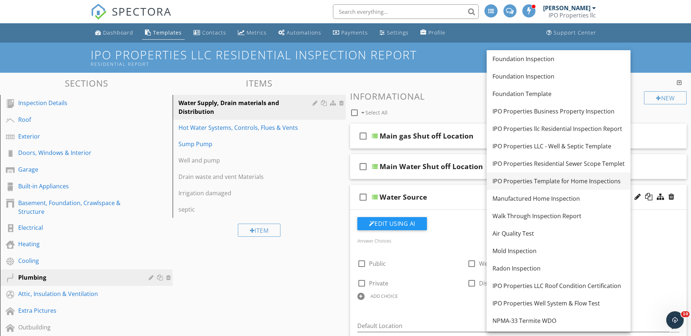
click at [544, 181] on div "IPO Properties Template for Home Inspections" at bounding box center [558, 181] width 132 height 9
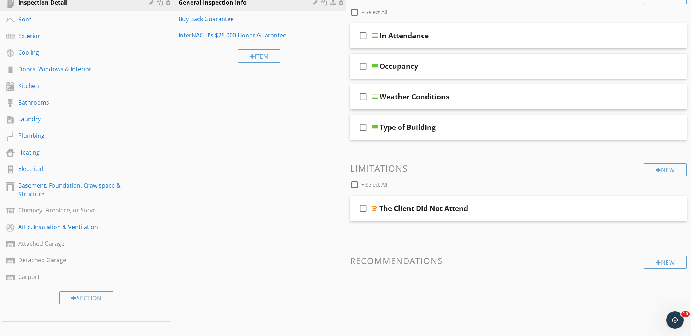
scroll to position [146, 0]
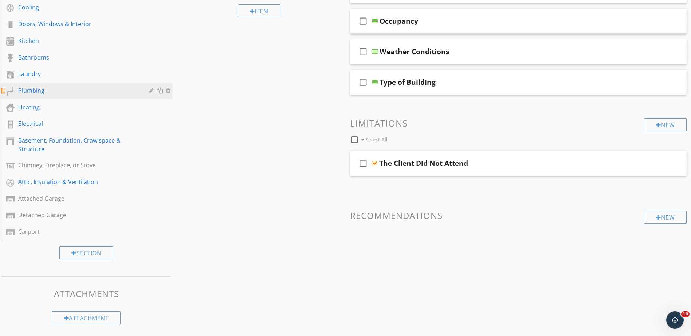
click at [38, 92] on div "Plumbing" at bounding box center [78, 90] width 120 height 9
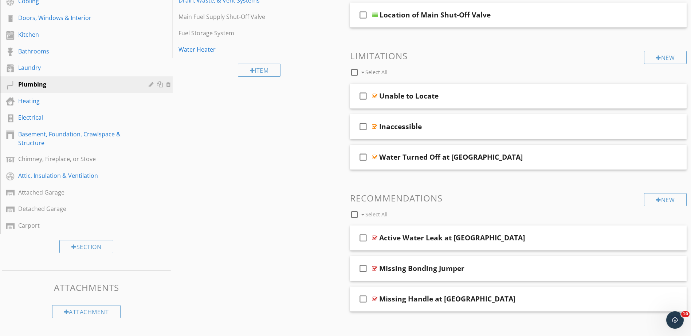
scroll to position [158, 0]
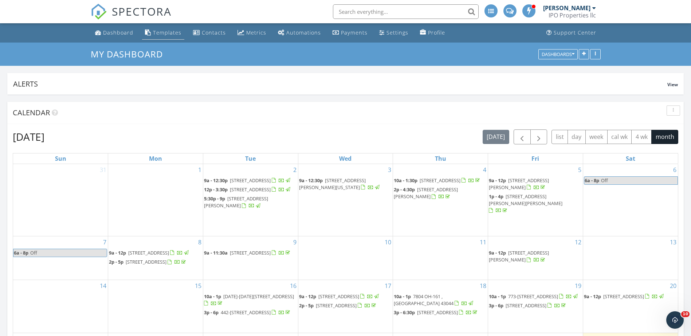
click at [165, 29] on div "Templates" at bounding box center [167, 32] width 28 height 7
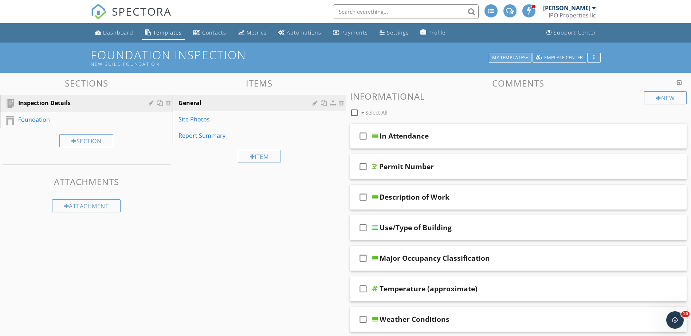
click at [506, 55] on div "My Templates" at bounding box center [510, 57] width 36 height 5
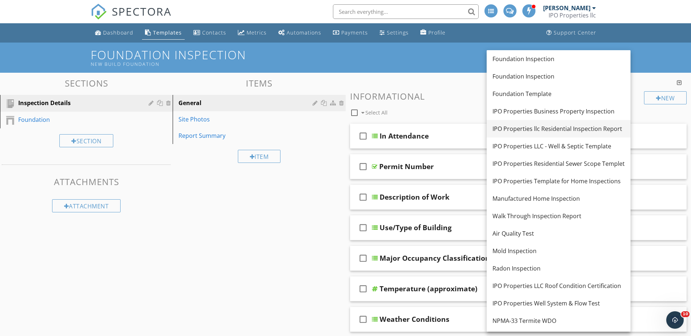
click at [529, 127] on div "IPO Properties llc Residential Inspection Report" at bounding box center [558, 129] width 132 height 9
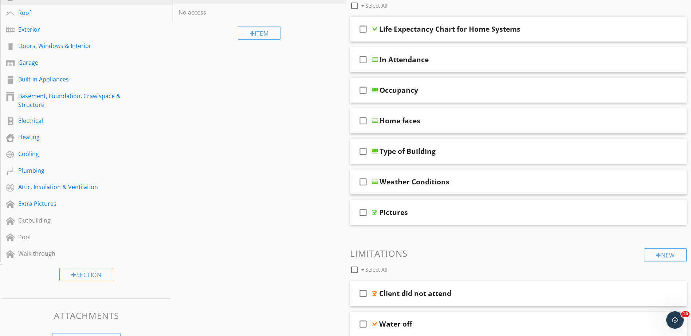
scroll to position [109, 0]
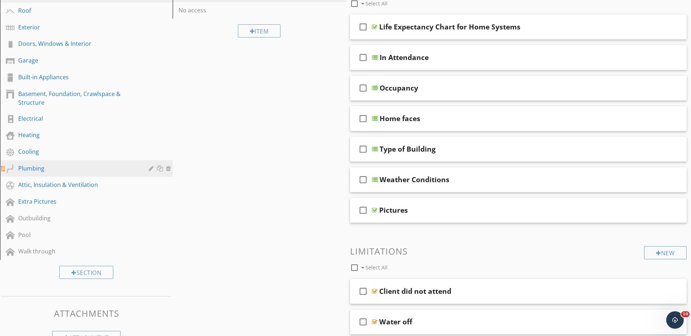
click at [34, 170] on div "Plumbing" at bounding box center [78, 168] width 120 height 9
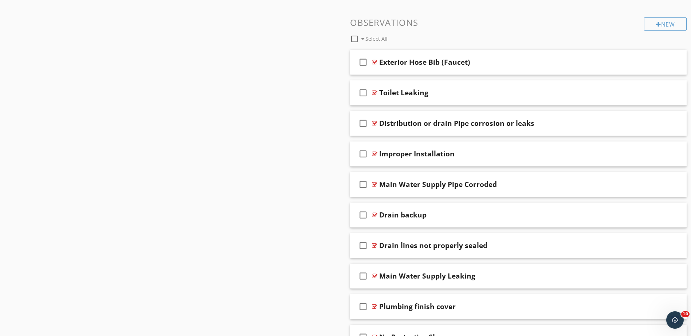
scroll to position [510, 0]
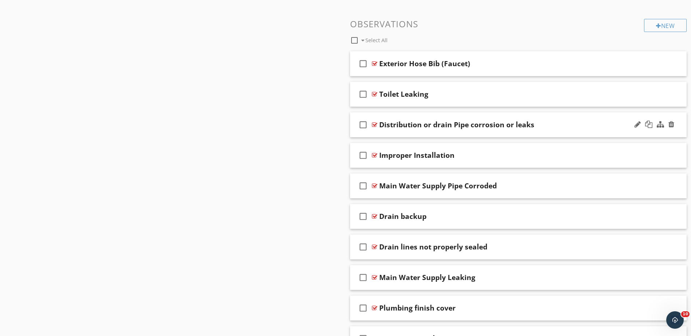
click at [405, 127] on div "Distribution or drain Pipe corrosion or leaks" at bounding box center [456, 125] width 155 height 9
click at [361, 126] on icon "check_box_outline_blank" at bounding box center [363, 124] width 12 height 17
click at [361, 126] on icon "check_box" at bounding box center [363, 124] width 12 height 17
click at [396, 125] on div "Distribution or drain Pipe corrosion or leaks" at bounding box center [456, 125] width 155 height 9
click at [557, 125] on input "Distribution or drain Pipe corrosion or leaks" at bounding box center [499, 126] width 241 height 12
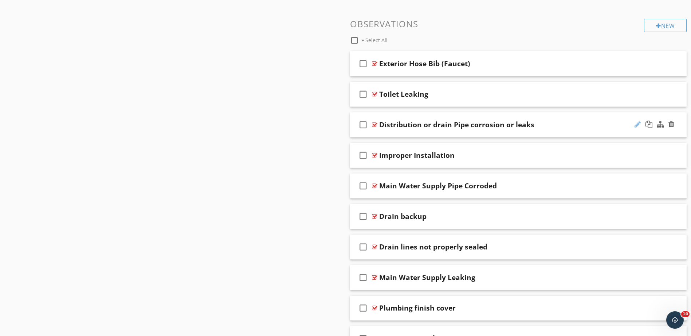
click at [636, 124] on div at bounding box center [637, 124] width 6 height 7
click at [374, 123] on div at bounding box center [374, 125] width 5 height 6
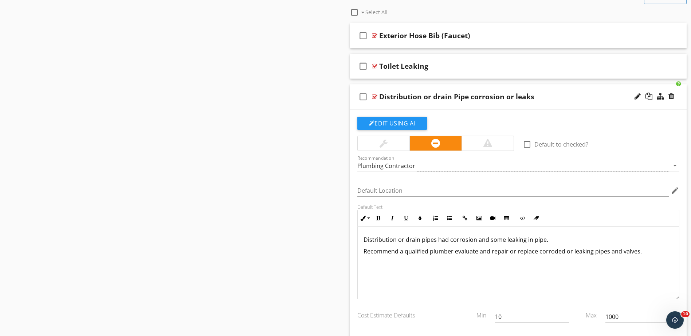
scroll to position [619, 0]
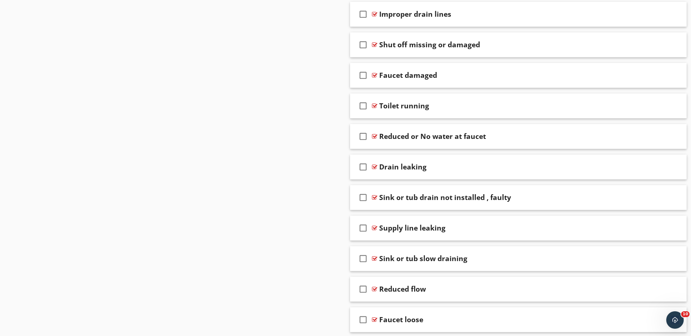
scroll to position [1347, 0]
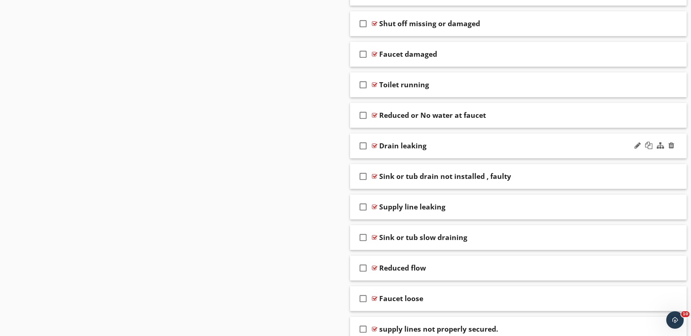
click at [375, 146] on div at bounding box center [374, 146] width 5 height 6
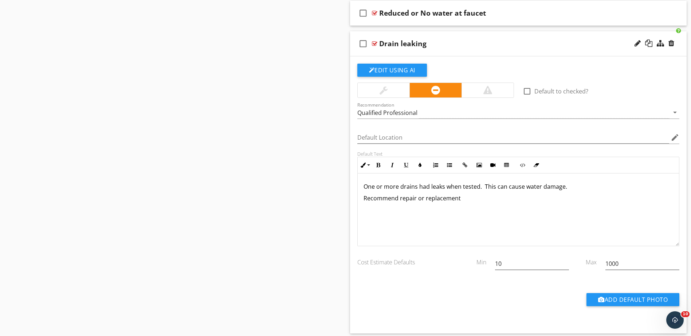
scroll to position [1456, 0]
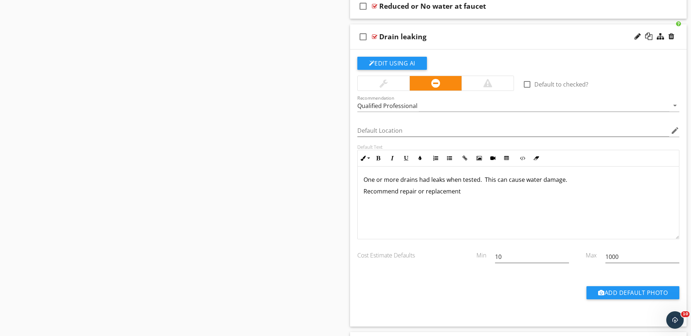
click at [376, 36] on div at bounding box center [374, 37] width 5 height 6
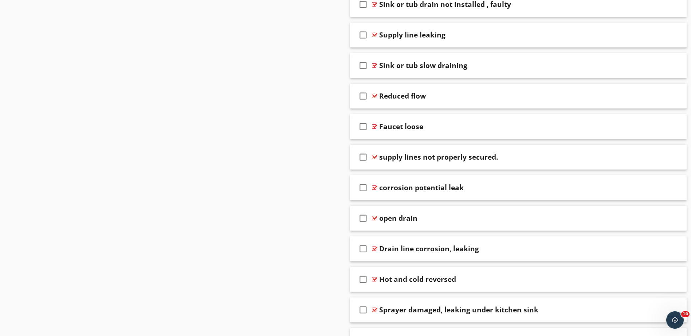
scroll to position [1529, 0]
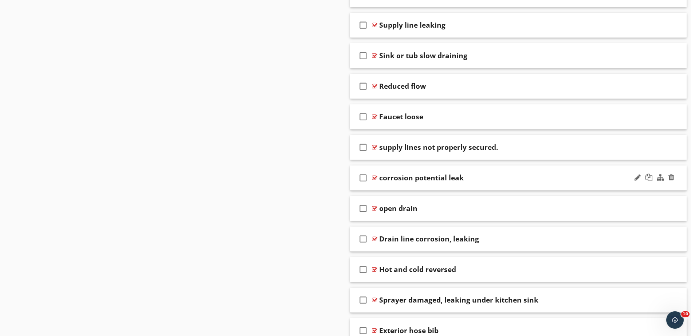
click at [374, 178] on div at bounding box center [374, 178] width 5 height 6
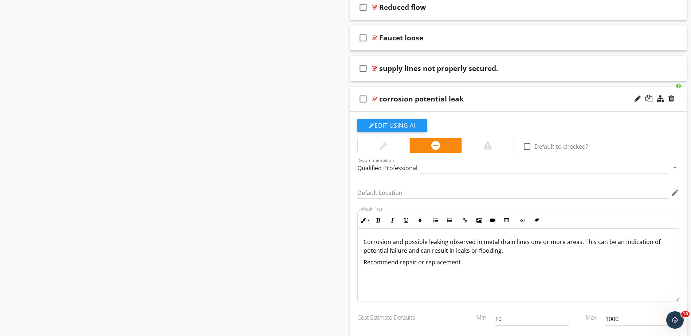
scroll to position [1638, 0]
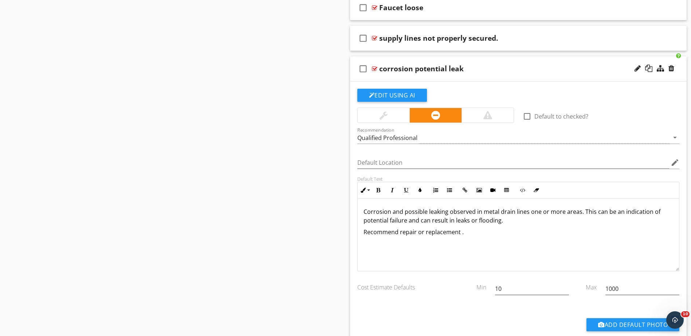
click at [499, 213] on p "Corrosion and possible leaking observed in metal drain lines one or more areas.…" at bounding box center [518, 216] width 310 height 17
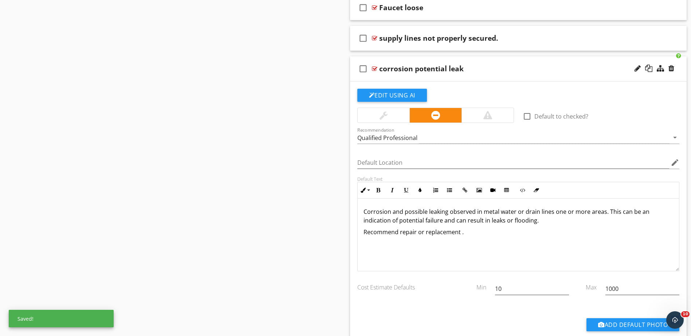
click at [400, 232] on p "Recommend repair or replacement ." at bounding box center [518, 232] width 310 height 9
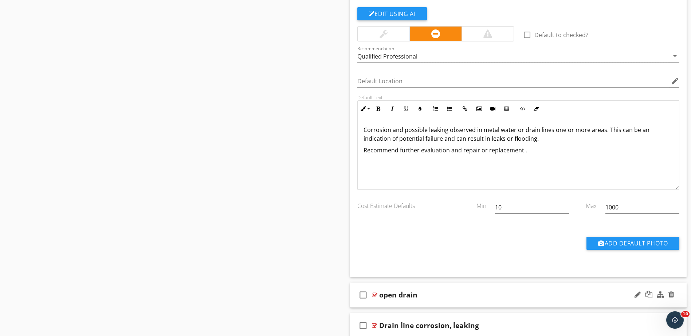
scroll to position [1711, 0]
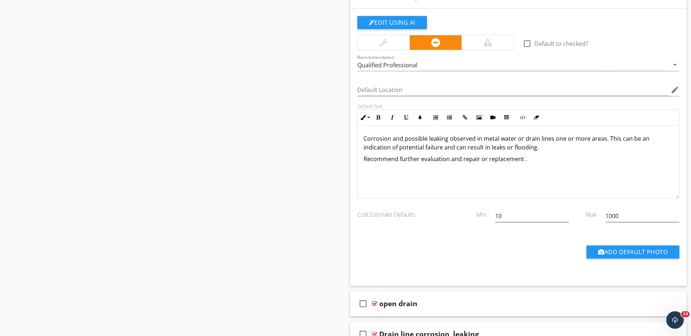
click at [422, 171] on div "Corrosion and possible leaking observed in metal water or drain lines one or mo…" at bounding box center [518, 162] width 321 height 73
click at [438, 67] on div "Qualified Professional" at bounding box center [513, 65] width 312 height 12
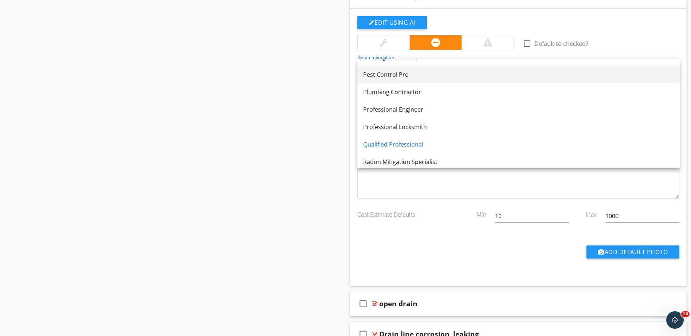
scroll to position [750, 0]
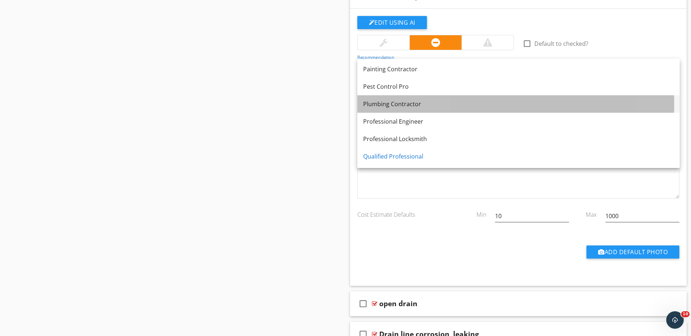
click at [401, 102] on div "Plumbing Contractor" at bounding box center [518, 104] width 311 height 9
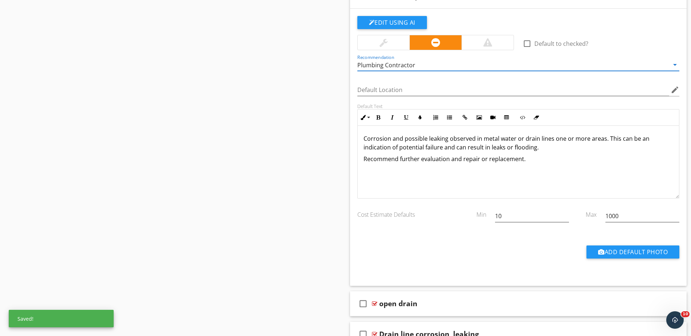
click at [392, 131] on div "Corrosion and possible leaking observed in metal water or drain lines one or mo…" at bounding box center [518, 162] width 321 height 73
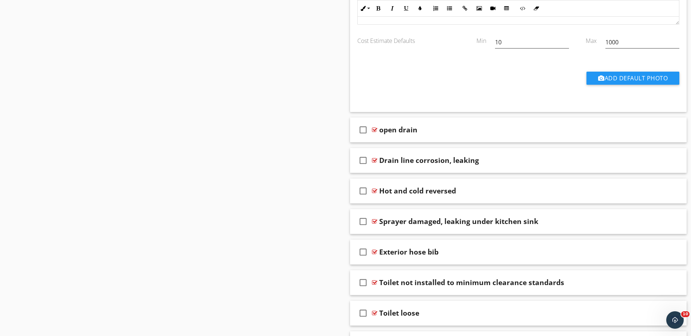
scroll to position [1929, 0]
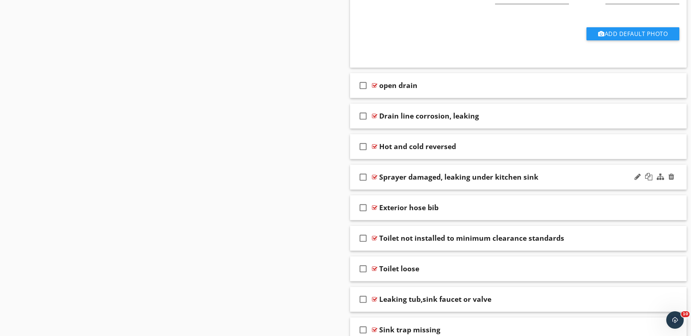
click at [374, 175] on div at bounding box center [374, 177] width 5 height 6
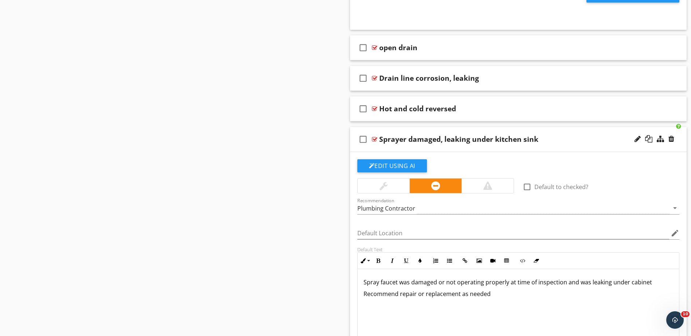
scroll to position [2075, 0]
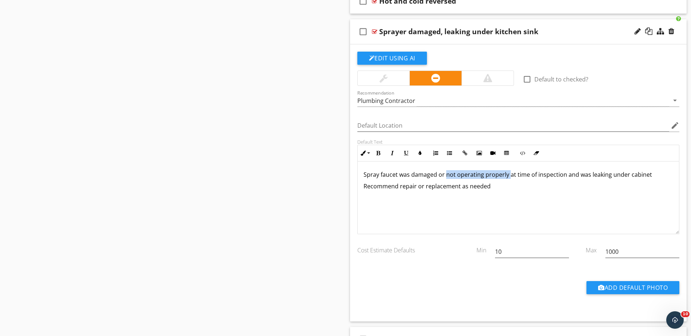
drag, startPoint x: 507, startPoint y: 177, endPoint x: 446, endPoint y: 177, distance: 61.2
click at [446, 177] on p "Spray faucet was damaged or not operating properly at time of inspection and wa…" at bounding box center [518, 174] width 310 height 9
drag, startPoint x: 608, startPoint y: 176, endPoint x: 521, endPoint y: 177, distance: 86.3
click at [521, 177] on p "Spray faucet was damaged or leaking at time of inspection and was leaking under…" at bounding box center [518, 174] width 310 height 9
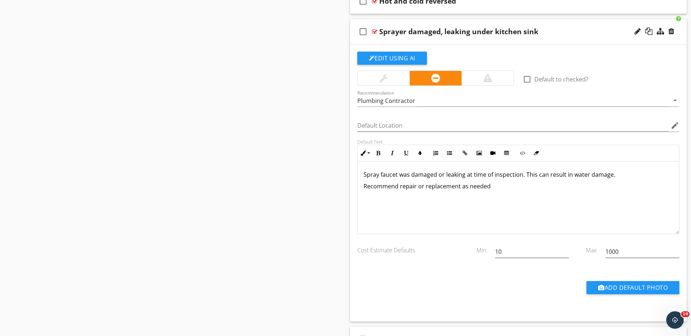
click at [491, 189] on p "Recommend repair or replacement as needed" at bounding box center [518, 186] width 310 height 9
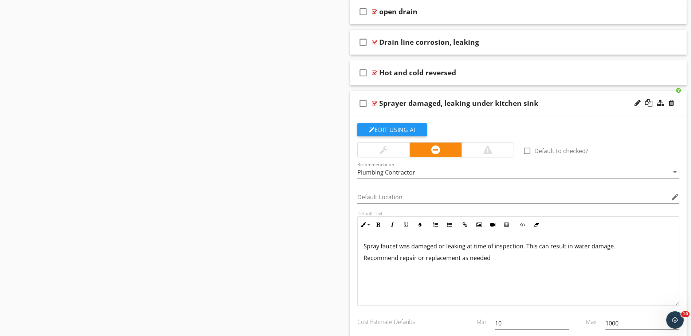
scroll to position [2002, 0]
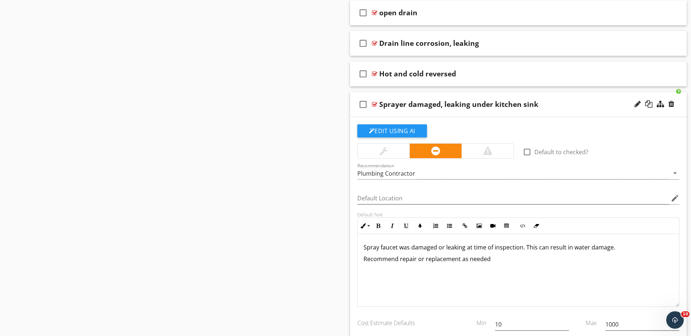
click at [375, 103] on div at bounding box center [374, 105] width 5 height 6
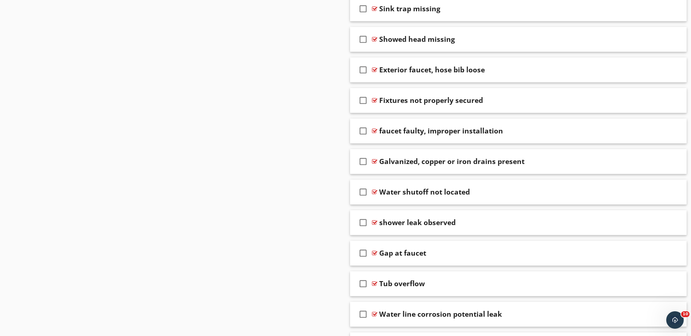
scroll to position [2364, 0]
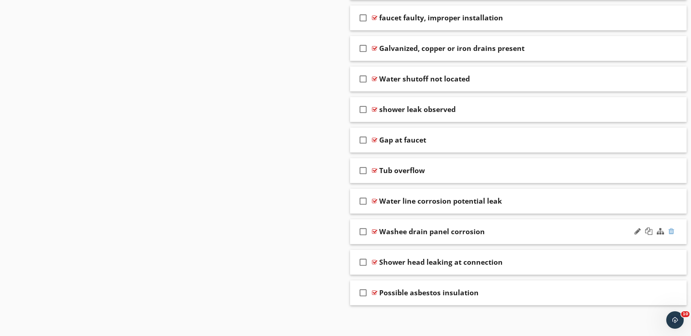
click at [669, 232] on div at bounding box center [671, 231] width 6 height 7
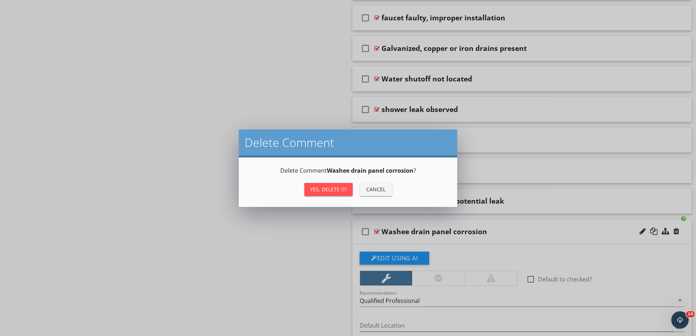
click at [327, 186] on div "Yes, Delete it!" at bounding box center [328, 190] width 37 height 8
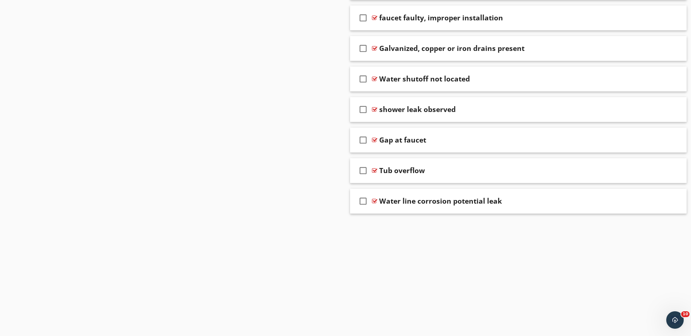
scroll to position [2334, 0]
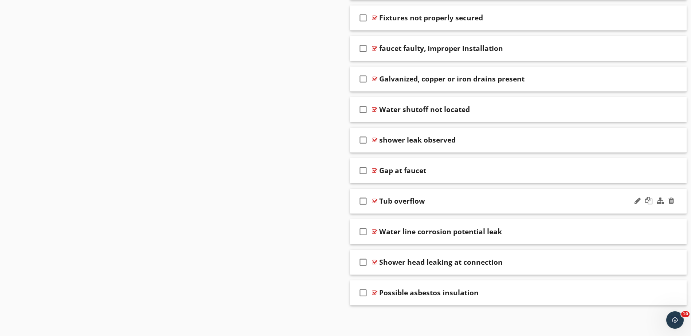
click at [377, 200] on div at bounding box center [374, 201] width 5 height 6
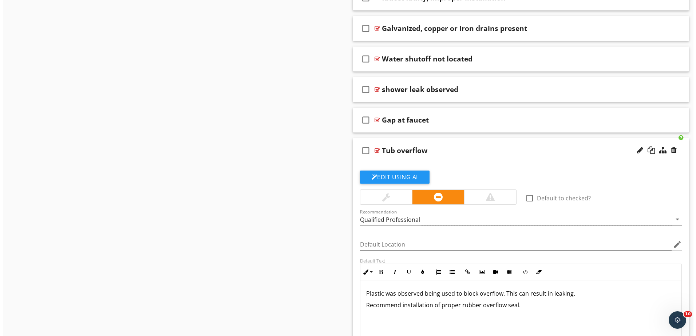
scroll to position [2401, 0]
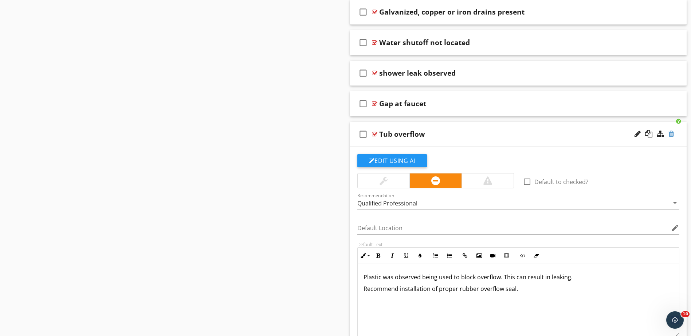
click at [671, 135] on div at bounding box center [671, 133] width 6 height 7
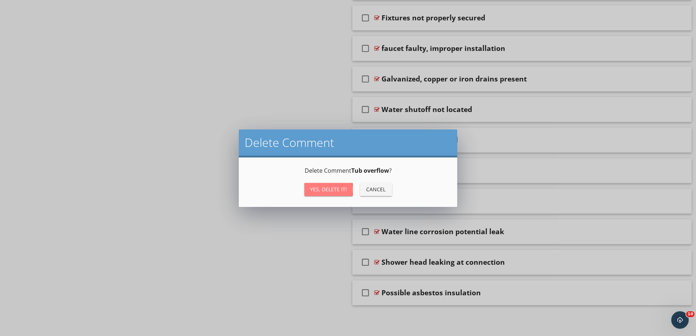
click at [333, 189] on div "Yes, Delete it!" at bounding box center [328, 190] width 37 height 8
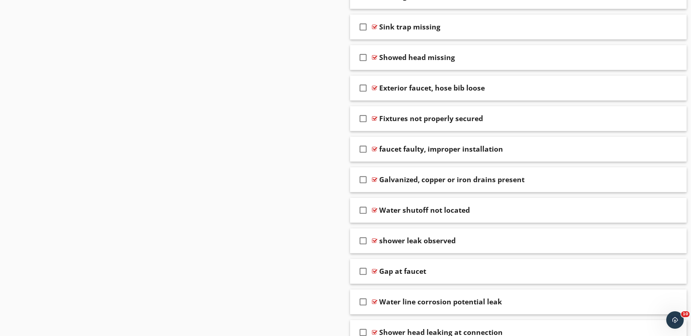
scroll to position [2230, 0]
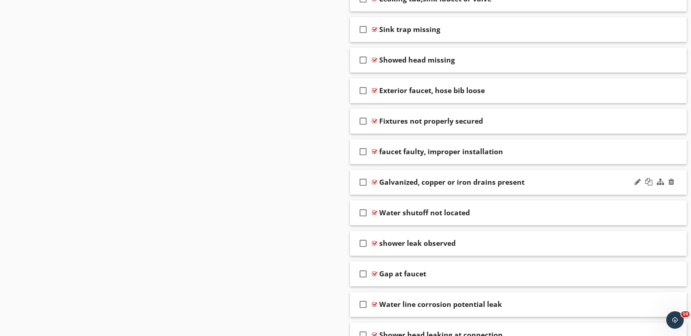
click at [374, 181] on div at bounding box center [374, 182] width 5 height 6
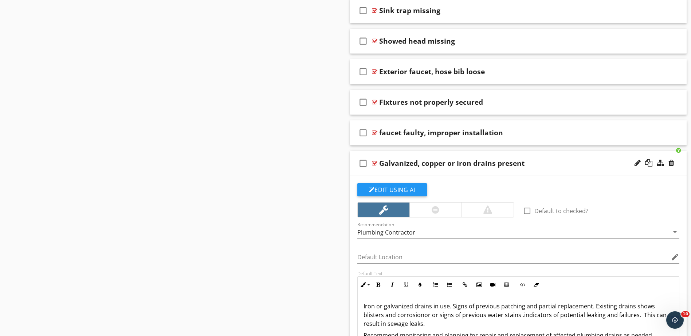
scroll to position [2339, 0]
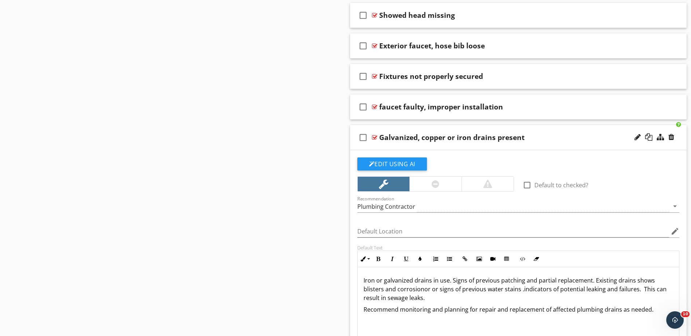
scroll to position [2230, 0]
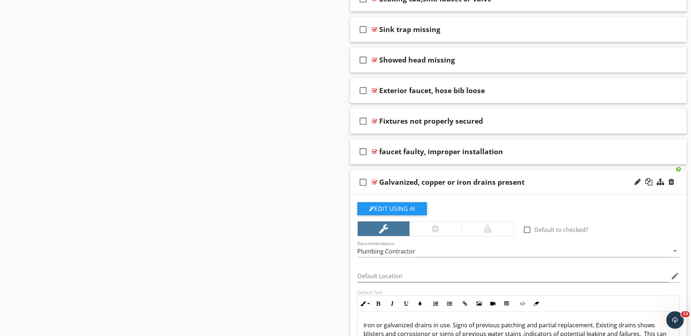
click at [375, 183] on div at bounding box center [374, 182] width 5 height 6
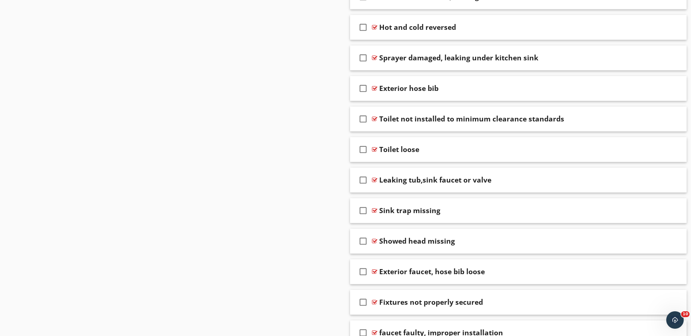
scroll to position [2048, 0]
click at [374, 212] on div at bounding box center [374, 212] width 5 height 6
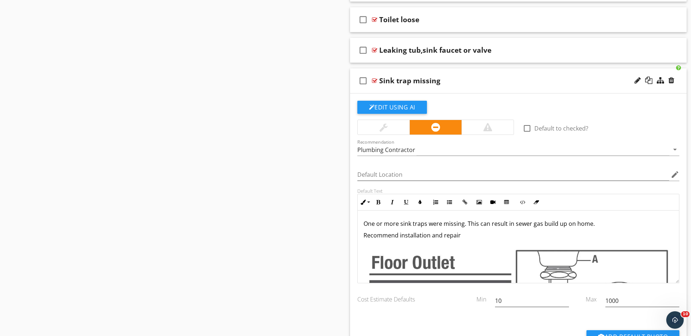
scroll to position [2157, 0]
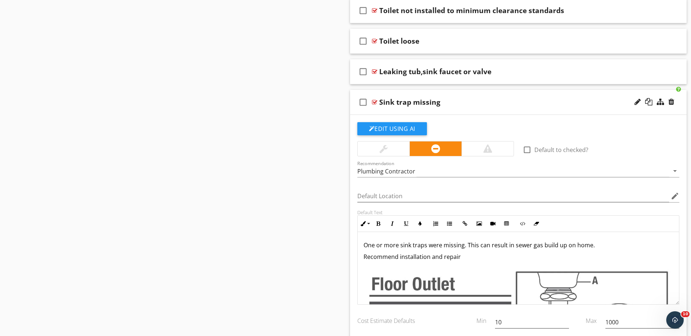
click at [376, 102] on div at bounding box center [374, 102] width 5 height 6
type textarea "<p>One or more sink traps were missing. This can result in sewer gas build up o…"
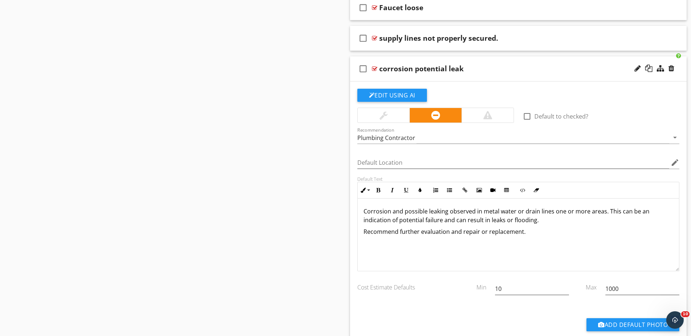
scroll to position [1611, 0]
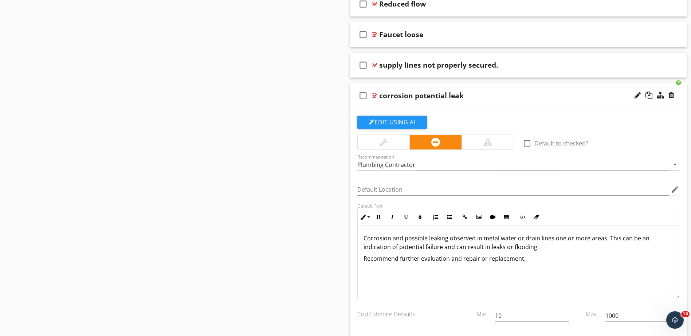
click at [374, 96] on div at bounding box center [374, 96] width 5 height 6
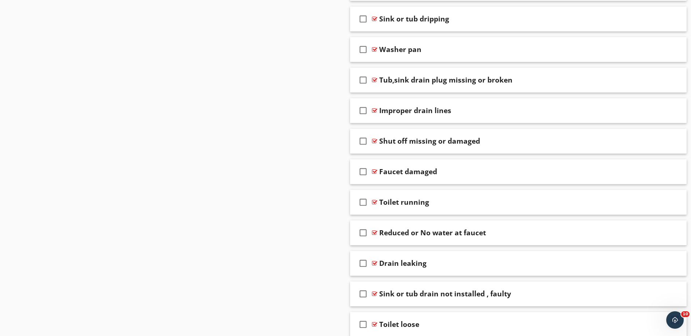
scroll to position [1211, 0]
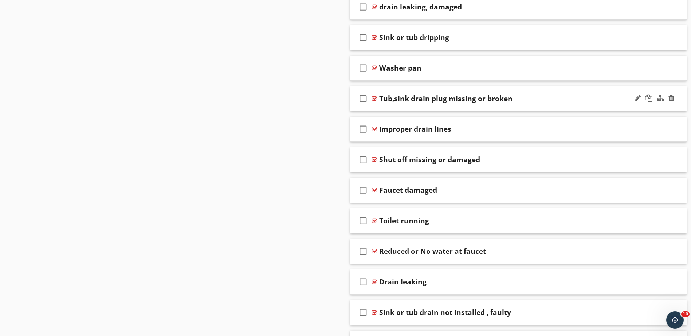
click at [375, 97] on div at bounding box center [374, 99] width 5 height 6
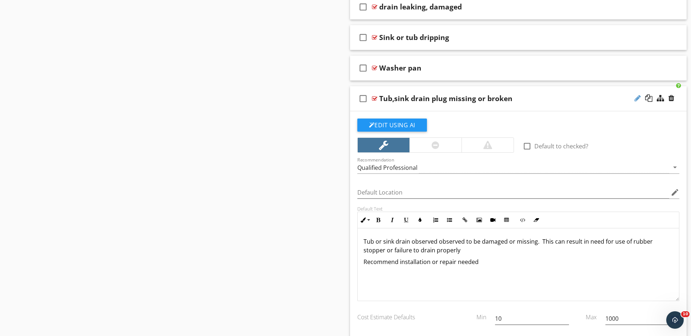
click at [638, 99] on div at bounding box center [637, 98] width 6 height 7
type input "Tub,sink drain plug missing, not operating properly"
drag, startPoint x: 535, startPoint y: 244, endPoint x: 412, endPoint y: 242, distance: 123.1
click at [412, 242] on p "Tub or sink drain observed observed to be damaged or missing. This can result i…" at bounding box center [518, 245] width 310 height 17
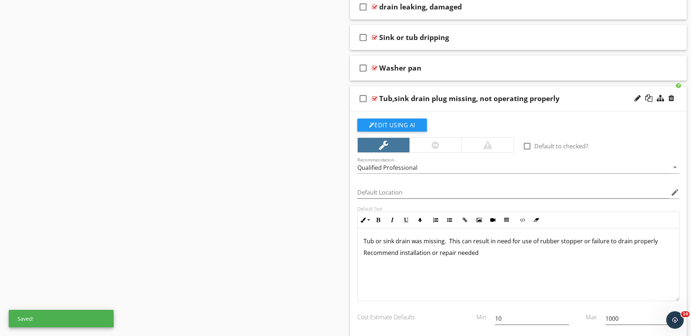
click at [395, 243] on p "Tub or sink drain was missing. This can result in need for use of rubber stoppe…" at bounding box center [518, 241] width 310 height 9
click at [456, 245] on p "Tub or sink plug drain was missing. This can result in need for use of rubber s…" at bounding box center [518, 241] width 310 height 9
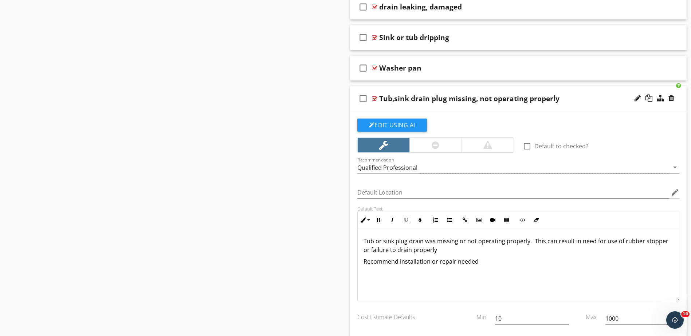
click at [372, 98] on div at bounding box center [374, 99] width 5 height 6
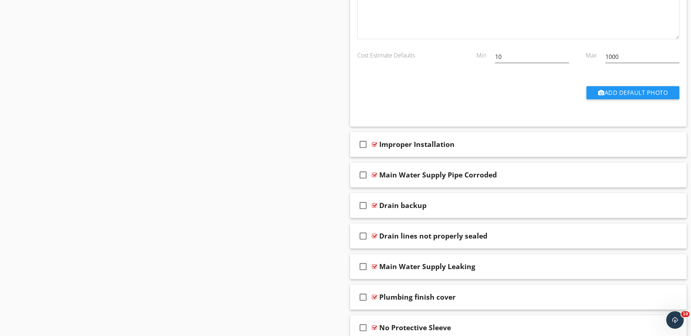
scroll to position [774, 0]
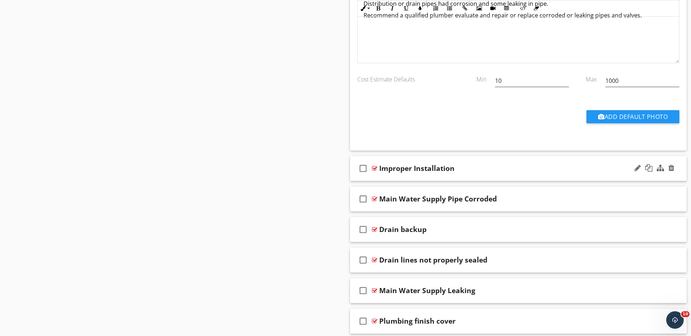
click at [414, 171] on div "Improper Installation" at bounding box center [416, 168] width 75 height 9
click at [373, 168] on div at bounding box center [374, 169] width 5 height 6
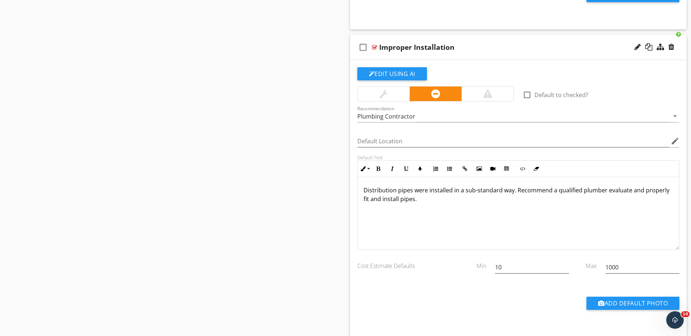
scroll to position [883, 0]
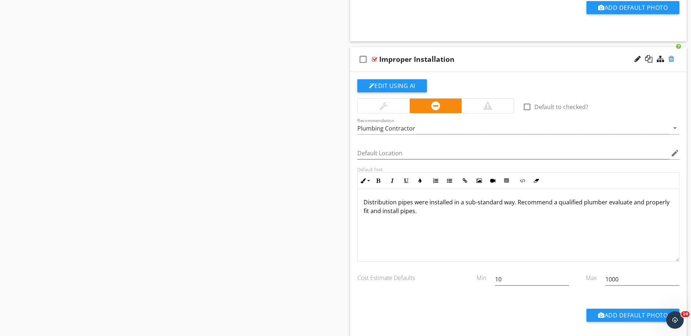
click at [671, 61] on div at bounding box center [671, 58] width 6 height 7
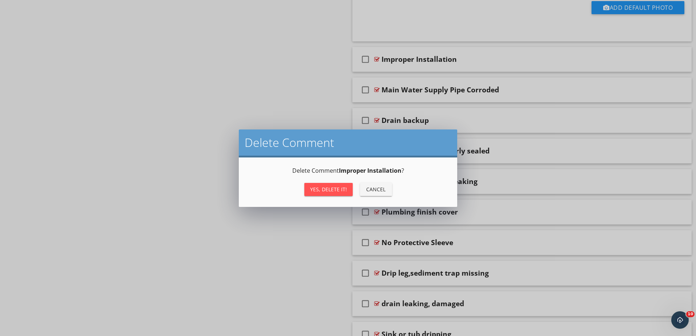
click at [332, 190] on div "Yes, Delete it!" at bounding box center [328, 190] width 37 height 8
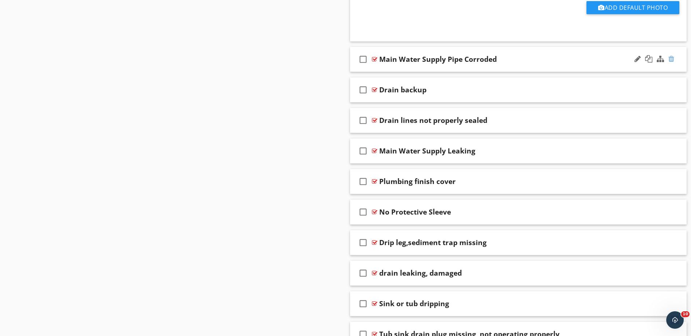
click at [673, 59] on div at bounding box center [671, 58] width 6 height 7
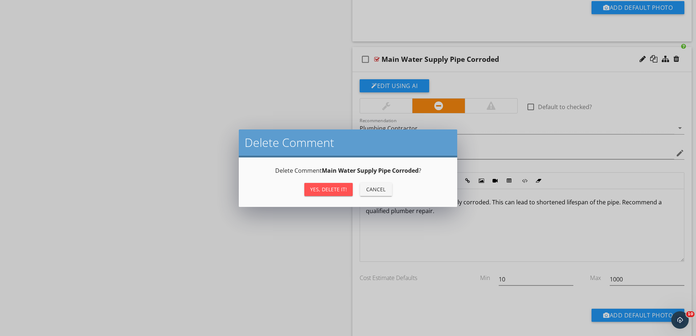
click at [323, 188] on div "Yes, Delete it!" at bounding box center [328, 190] width 37 height 8
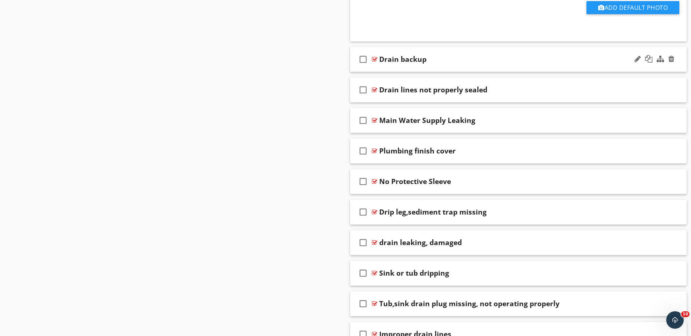
click at [374, 59] on div at bounding box center [374, 59] width 5 height 6
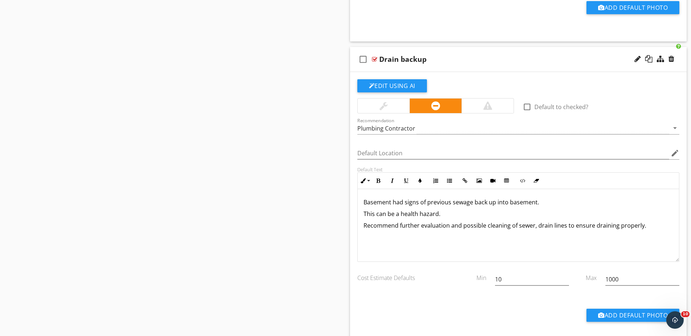
click at [374, 59] on div at bounding box center [374, 59] width 5 height 6
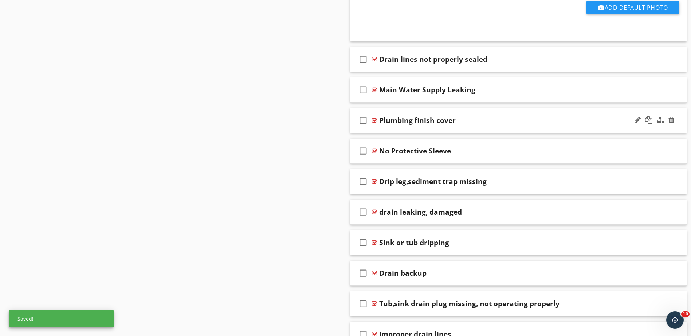
click at [372, 121] on div at bounding box center [374, 121] width 5 height 6
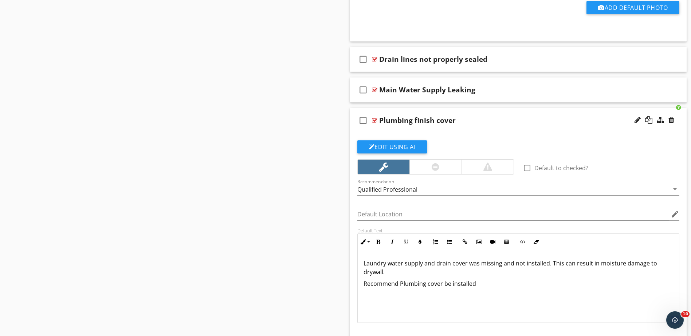
click at [374, 118] on div at bounding box center [374, 121] width 5 height 6
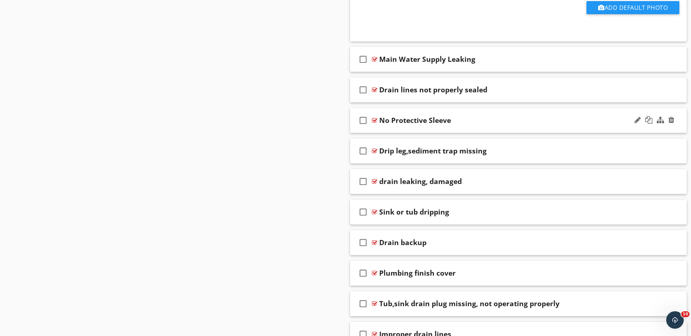
click at [373, 119] on div at bounding box center [374, 121] width 5 height 6
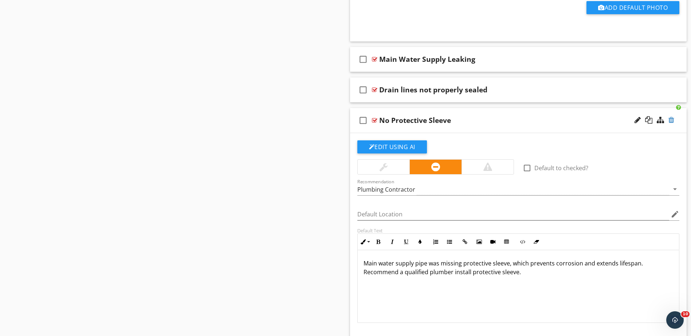
click at [671, 120] on div at bounding box center [671, 119] width 6 height 7
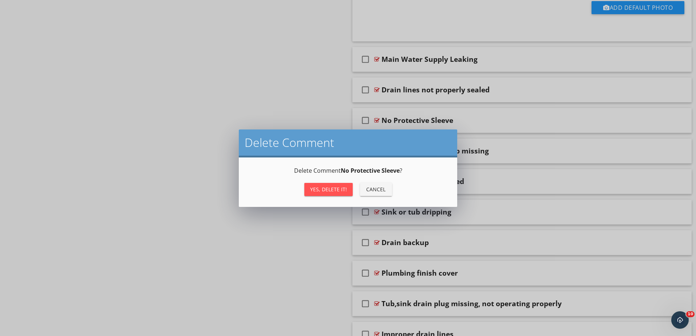
click at [324, 187] on div "Yes, Delete it!" at bounding box center [328, 190] width 37 height 8
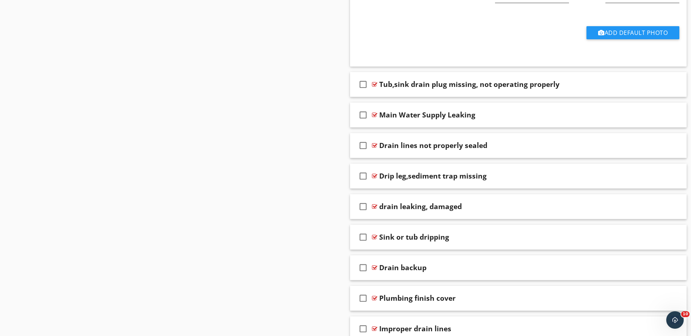
scroll to position [914, 0]
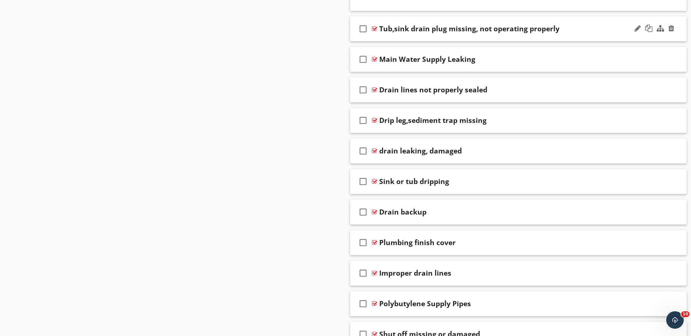
click at [376, 28] on div at bounding box center [374, 29] width 5 height 6
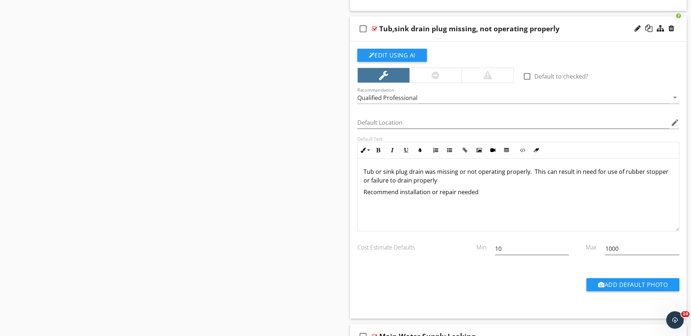
click at [376, 28] on div at bounding box center [374, 29] width 5 height 6
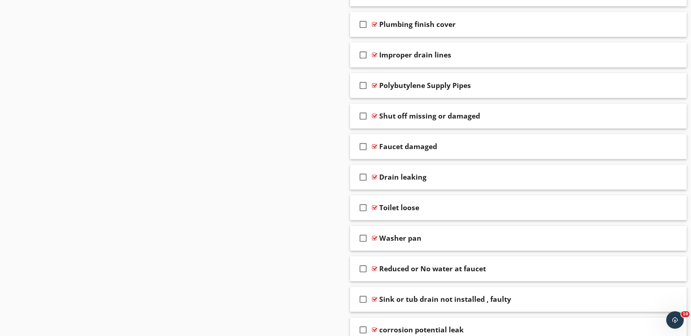
scroll to position [1241, 0]
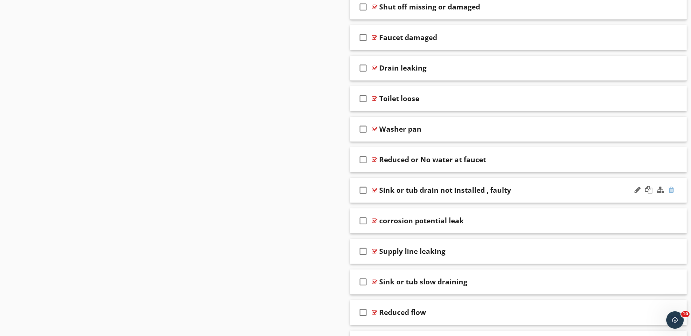
click at [671, 191] on div at bounding box center [671, 189] width 6 height 7
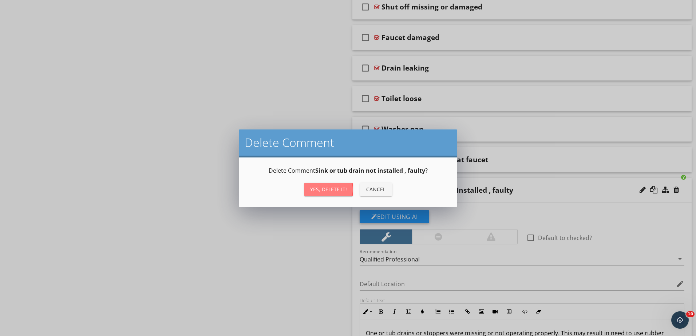
click at [329, 188] on div "Yes, Delete it!" at bounding box center [328, 190] width 37 height 8
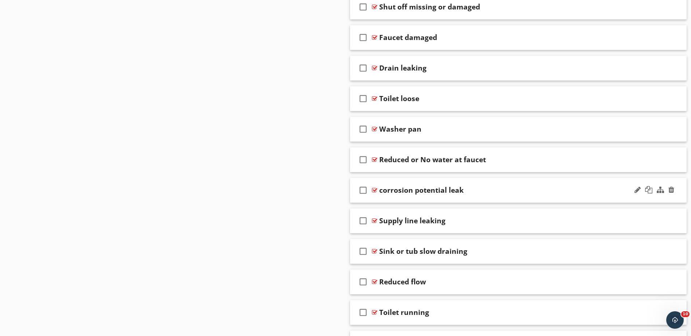
click at [376, 190] on div at bounding box center [374, 190] width 5 height 6
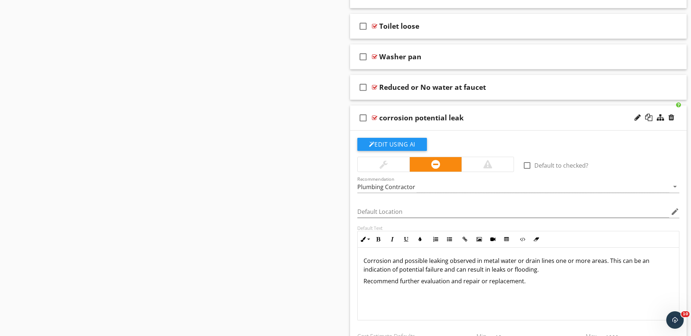
scroll to position [1314, 0]
click at [672, 117] on div at bounding box center [671, 117] width 6 height 7
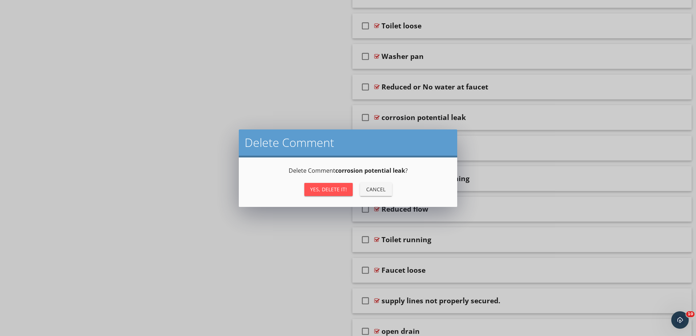
click at [324, 189] on div "Yes, Delete it!" at bounding box center [328, 190] width 37 height 8
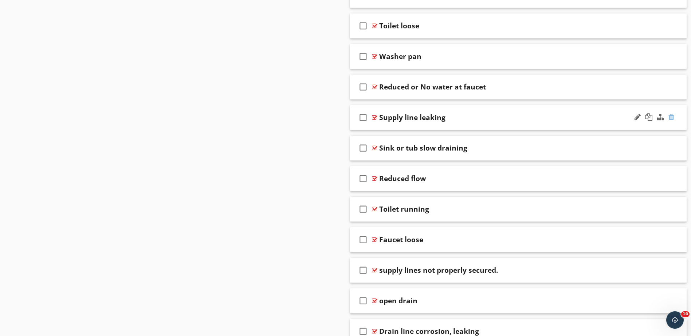
click at [671, 115] on div at bounding box center [671, 117] width 6 height 7
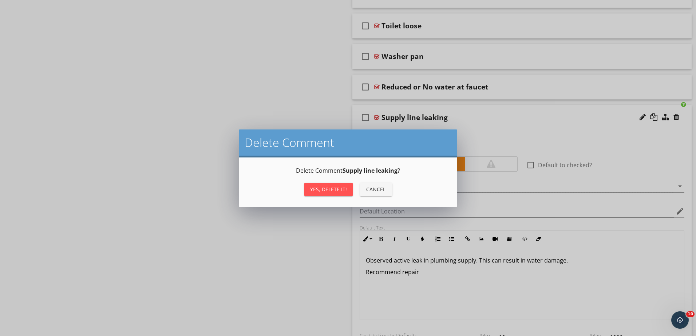
click at [324, 189] on div "Yes, Delete it!" at bounding box center [328, 190] width 37 height 8
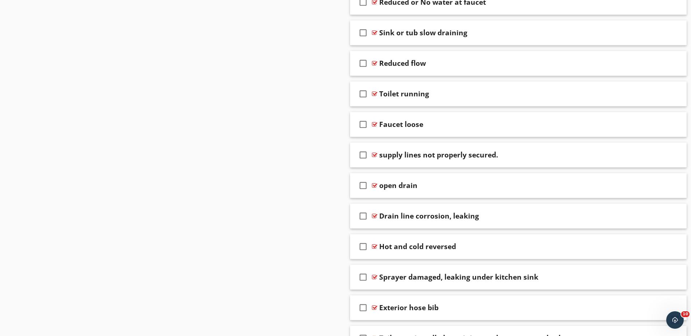
scroll to position [1423, 0]
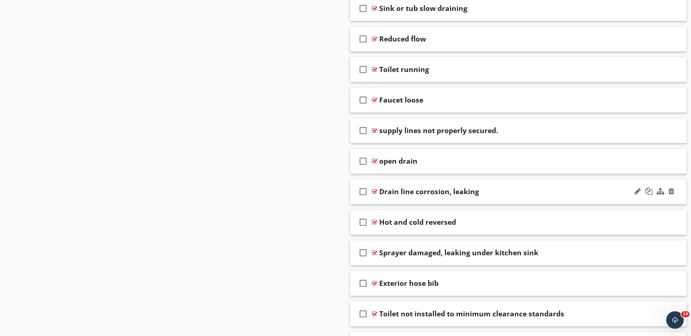
click at [375, 192] on div at bounding box center [374, 192] width 5 height 6
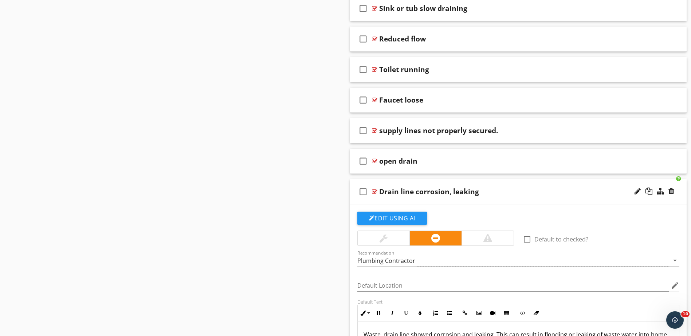
click at [375, 192] on div at bounding box center [374, 192] width 5 height 6
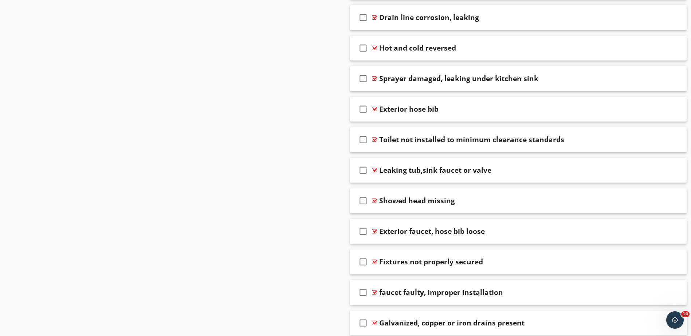
scroll to position [1605, 0]
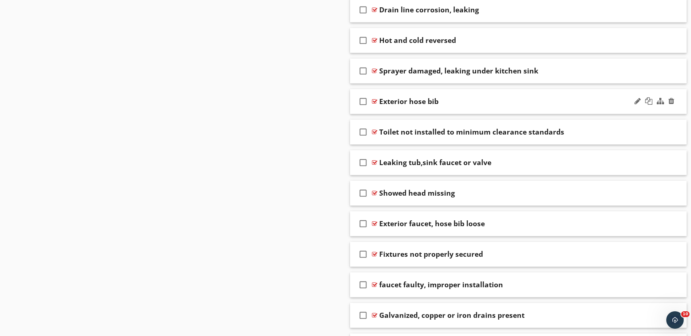
click at [376, 100] on div at bounding box center [374, 102] width 5 height 6
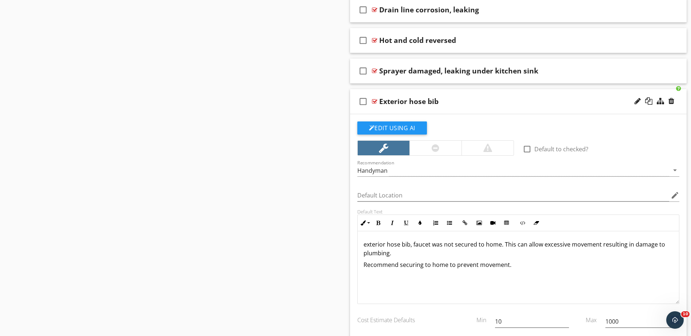
click at [376, 100] on div at bounding box center [374, 102] width 5 height 6
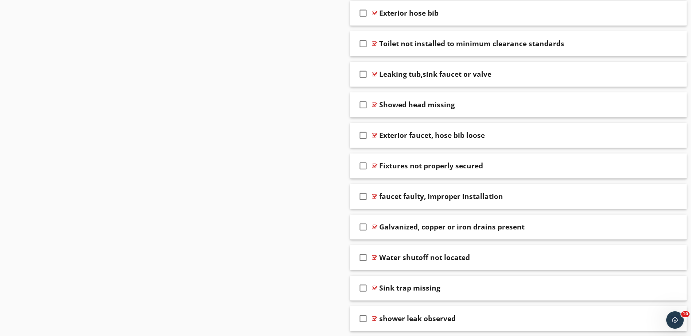
scroll to position [1715, 0]
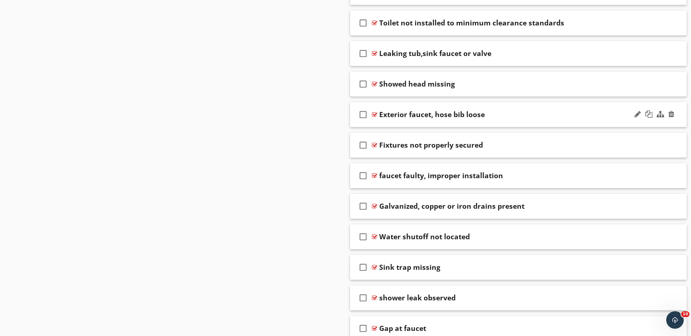
click at [374, 113] on div at bounding box center [374, 115] width 5 height 6
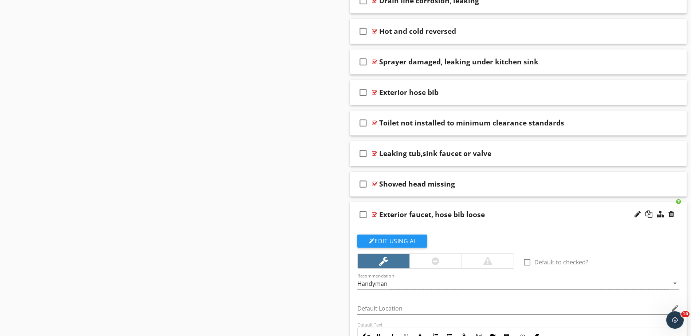
scroll to position [1605, 0]
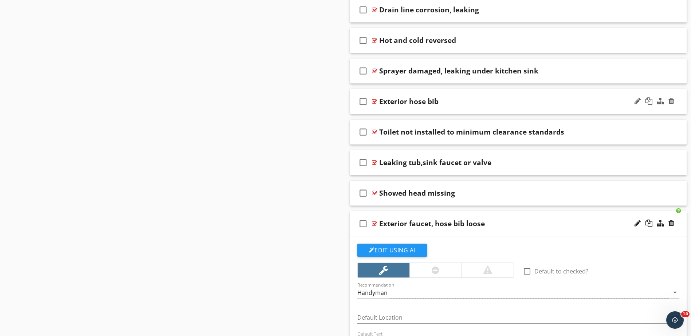
click at [375, 102] on div at bounding box center [374, 102] width 5 height 6
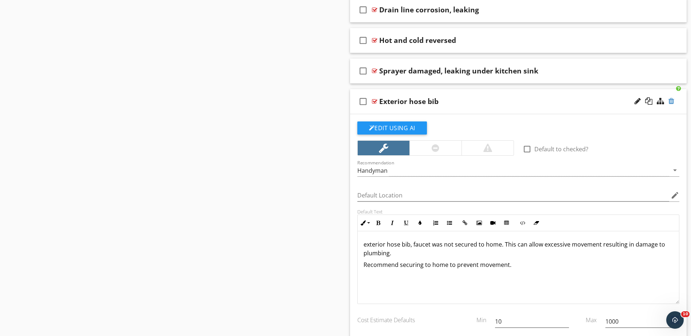
click at [673, 100] on div at bounding box center [671, 101] width 6 height 7
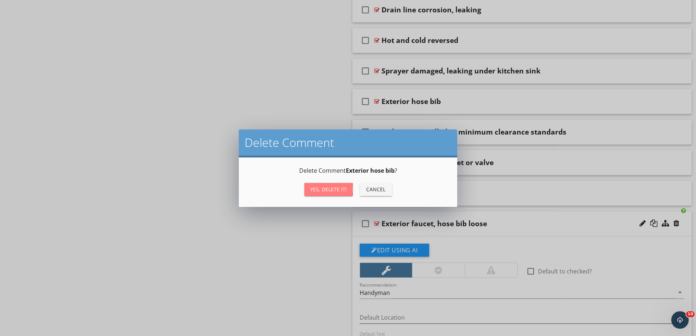
click at [325, 187] on div "Yes, Delete it!" at bounding box center [328, 190] width 37 height 8
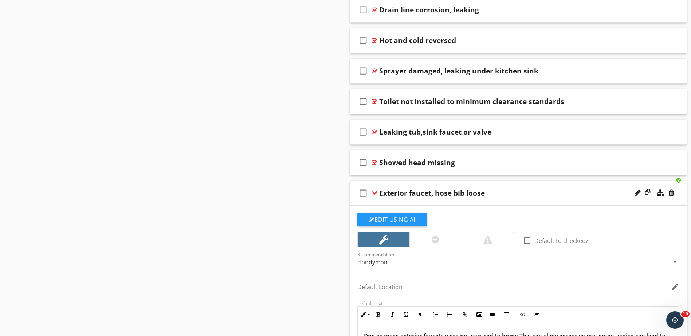
click at [375, 192] on div at bounding box center [374, 193] width 5 height 6
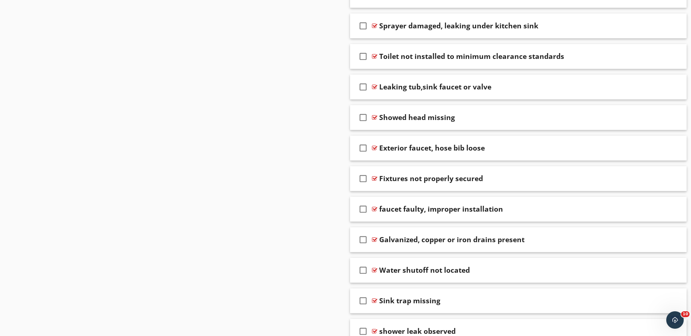
scroll to position [1678, 0]
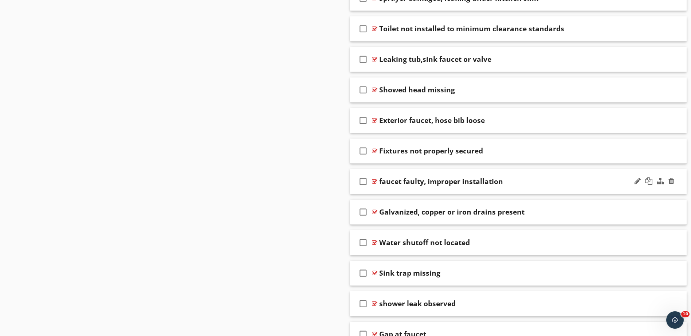
click at [375, 181] on div at bounding box center [374, 182] width 5 height 6
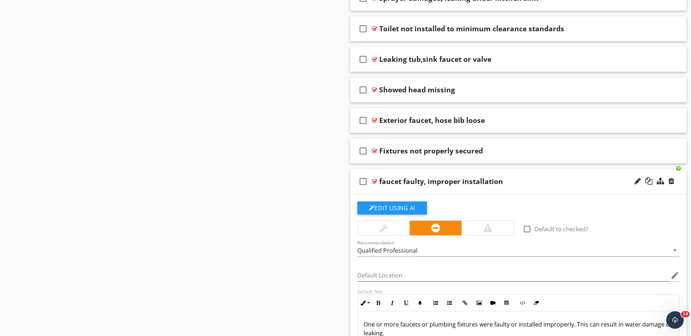
click at [375, 181] on div at bounding box center [374, 182] width 5 height 6
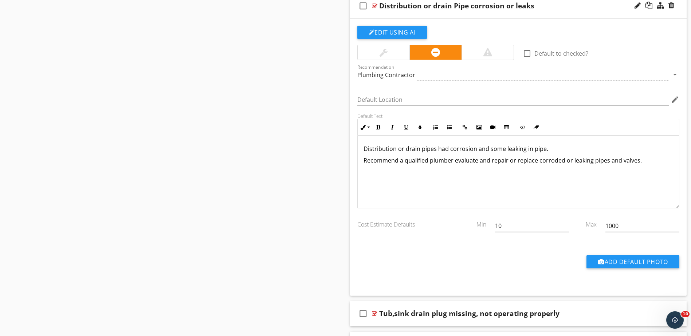
scroll to position [537, 0]
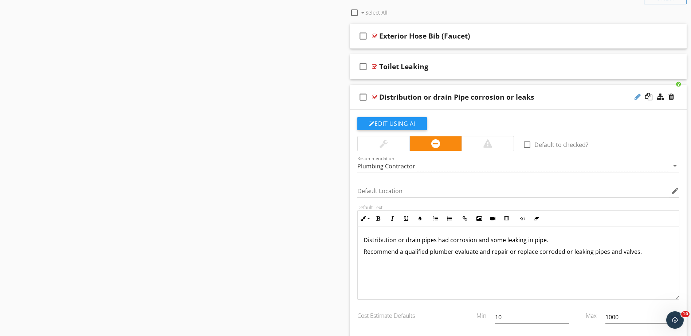
click at [637, 96] on div at bounding box center [637, 96] width 6 height 7
click at [379, 99] on input "Distribution or drain Pipe corrosion or leaks" at bounding box center [499, 98] width 241 height 12
type input "Water Distribution or drain Pipe corrosion or leaks"
click at [490, 99] on div "Water Distribution or drain Pipe corrosion or leaks" at bounding box center [468, 97] width 178 height 9
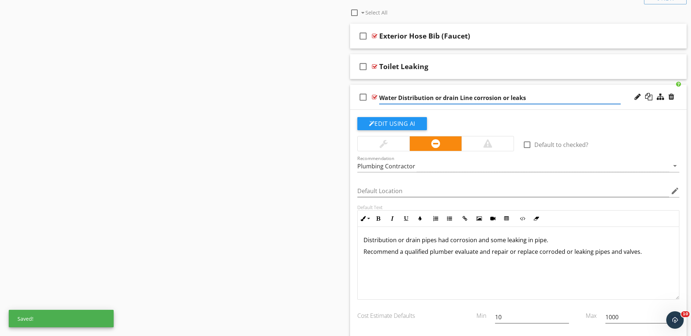
type input "Water Distribution or drain Lines corrosion or leaks"
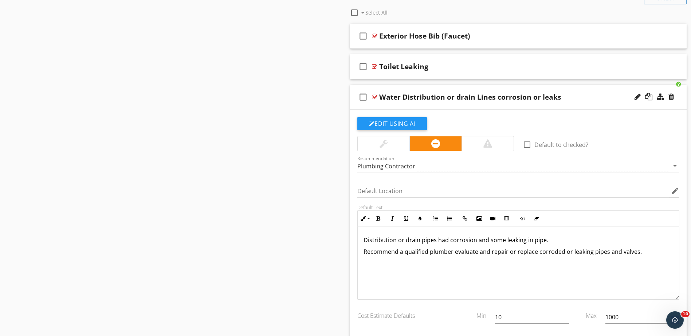
click at [435, 242] on p "Distribution or drain pipes had corrosion and some leaking in pipe." at bounding box center [518, 240] width 310 height 9
drag, startPoint x: 502, startPoint y: 242, endPoint x: 476, endPoint y: 244, distance: 26.6
click at [476, 244] on p "Distribution or drain Lines had corrosion and some leaking in pipe." at bounding box center [518, 240] width 310 height 9
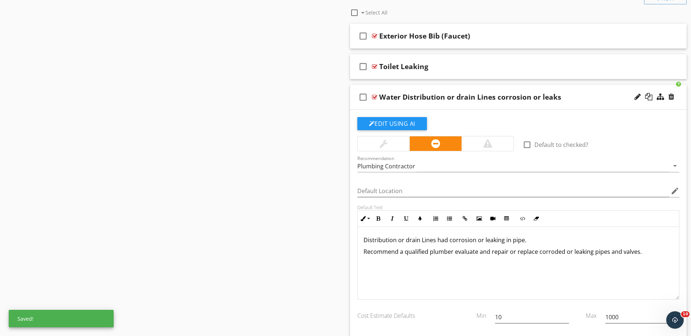
click at [521, 243] on p "Distribution or drain Lines had corrosion or leaking in pipe." at bounding box center [518, 240] width 310 height 9
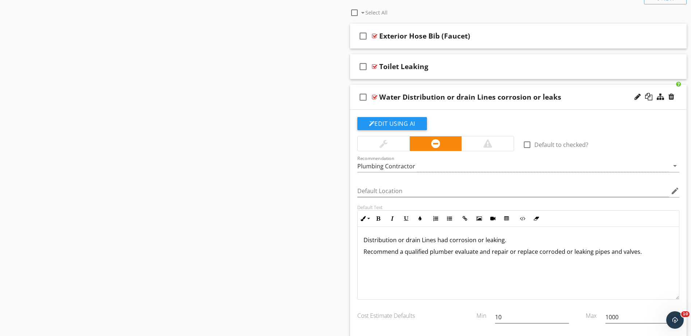
click at [478, 254] on p "Recommend a qualified plumber evaluate and repair or replace corroded or leakin…" at bounding box center [518, 252] width 310 height 9
click at [373, 96] on div at bounding box center [374, 97] width 5 height 6
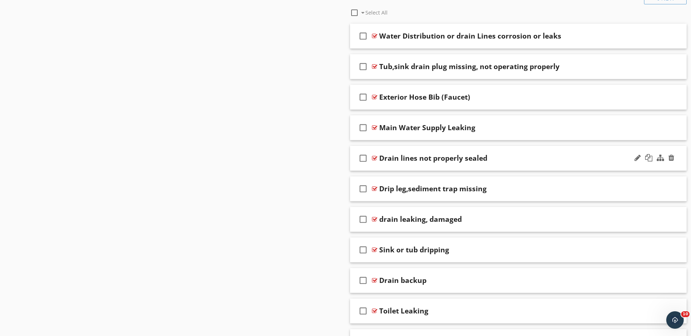
click at [375, 158] on div at bounding box center [374, 158] width 5 height 6
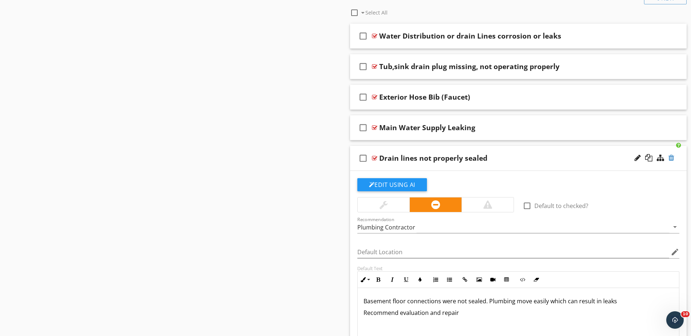
click at [671, 159] on div at bounding box center [671, 157] width 6 height 7
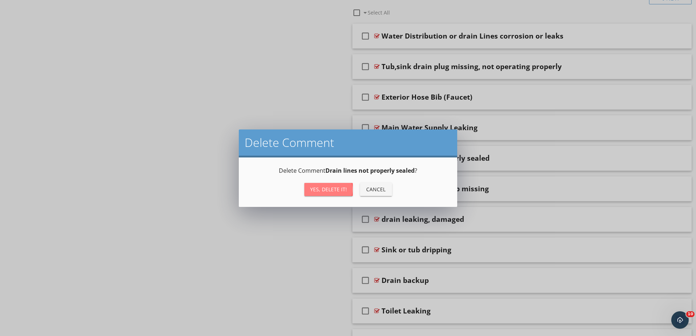
click at [329, 189] on div "Yes, Delete it!" at bounding box center [328, 190] width 37 height 8
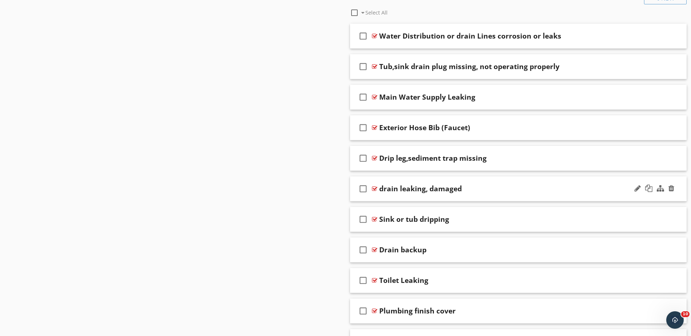
click at [373, 190] on div at bounding box center [374, 189] width 5 height 6
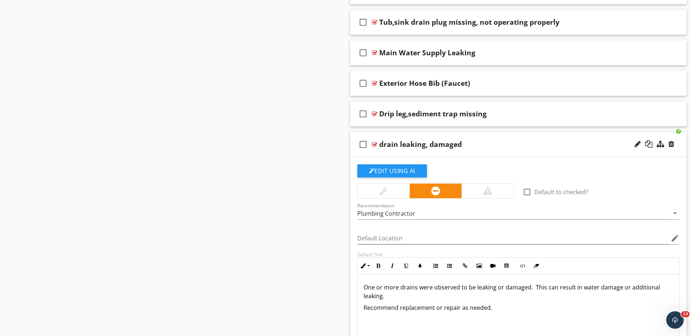
scroll to position [610, 0]
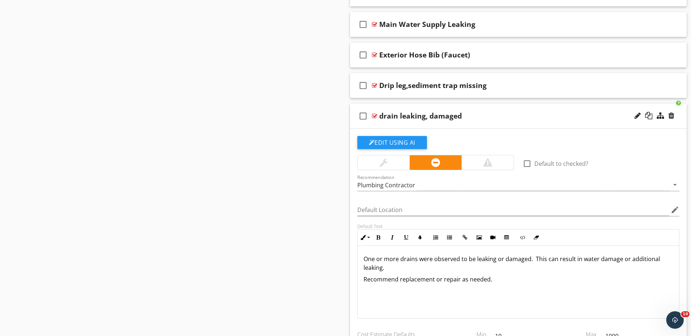
click at [373, 116] on div at bounding box center [374, 116] width 5 height 6
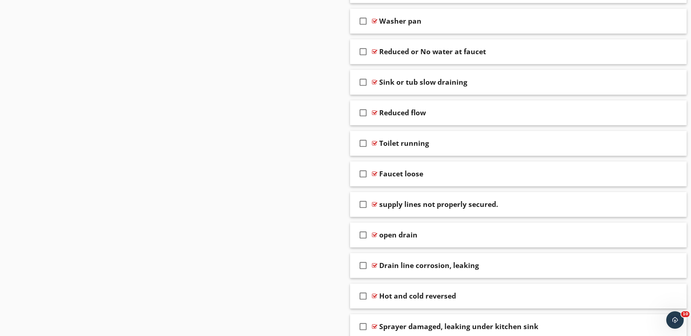
scroll to position [1047, 0]
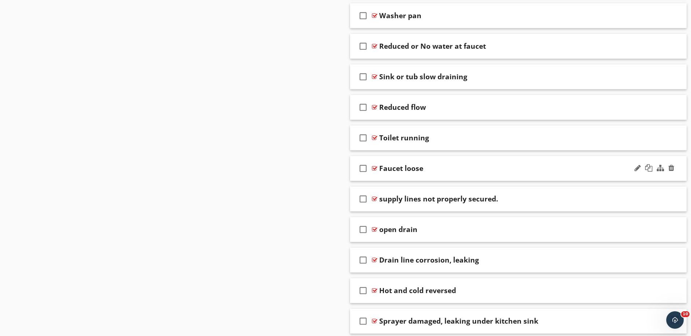
click at [375, 170] on div at bounding box center [374, 169] width 5 height 6
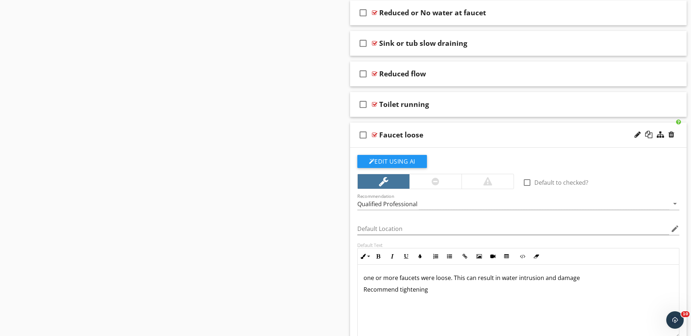
scroll to position [1120, 0]
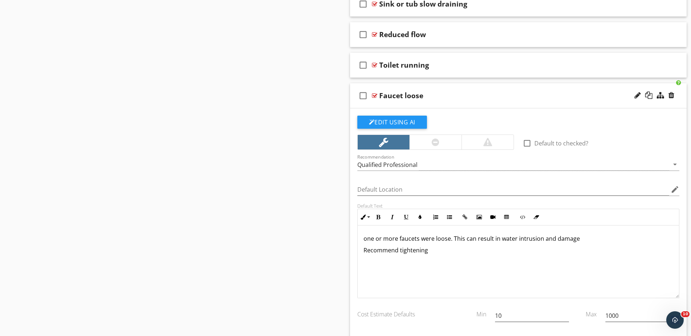
click at [367, 239] on p "one or more faucets were loose. This can result in water intrusion and damage" at bounding box center [518, 238] width 310 height 9
drag, startPoint x: 429, startPoint y: 253, endPoint x: 400, endPoint y: 254, distance: 29.1
click at [400, 254] on p "Recommend tightening" at bounding box center [518, 250] width 310 height 9
click at [375, 94] on div at bounding box center [374, 96] width 5 height 6
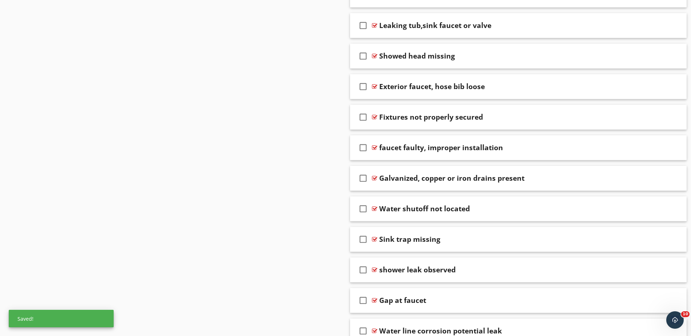
scroll to position [1411, 0]
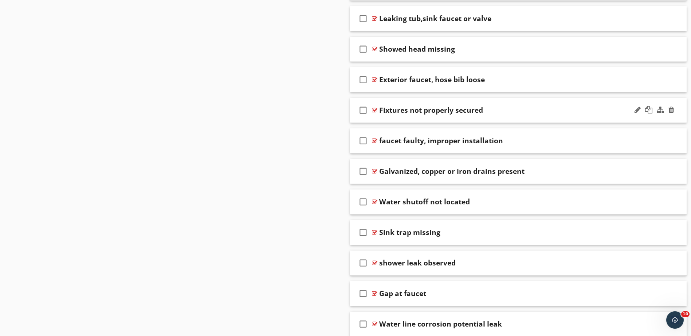
click at [374, 110] on div at bounding box center [374, 110] width 5 height 6
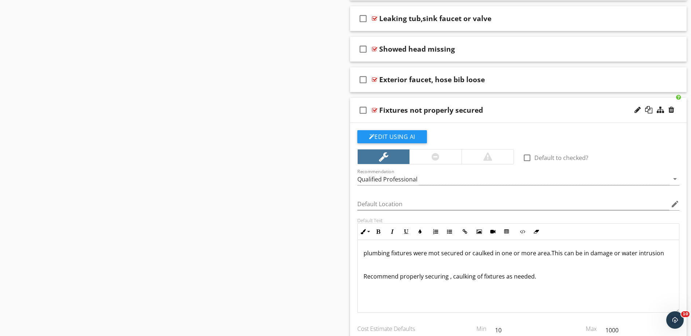
click at [374, 110] on div at bounding box center [374, 110] width 5 height 6
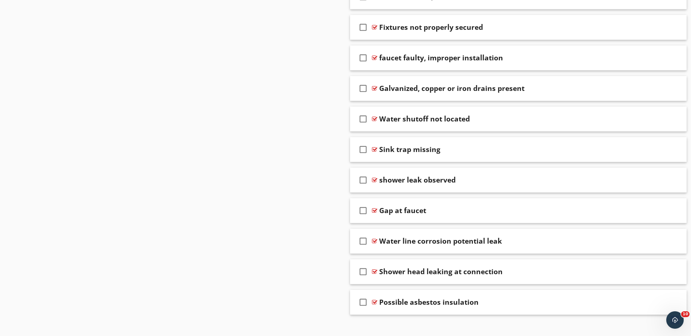
scroll to position [1504, 0]
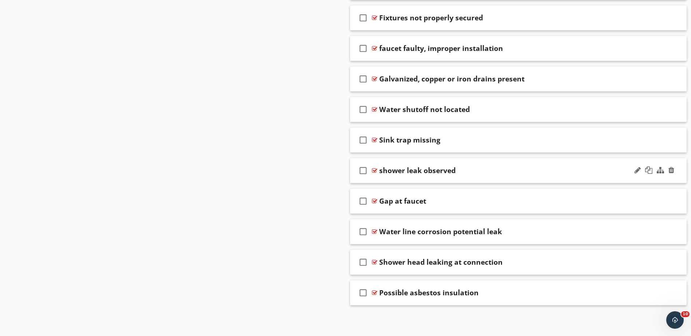
click at [374, 170] on div at bounding box center [374, 171] width 5 height 6
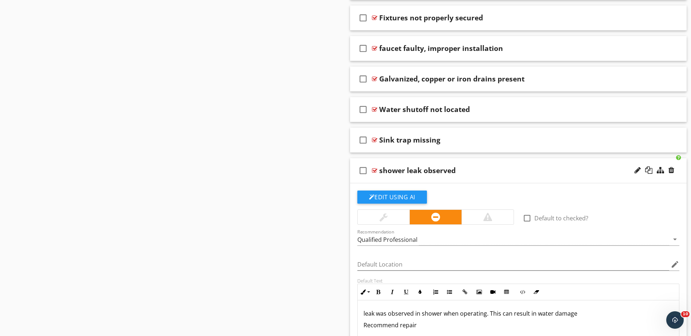
click at [374, 170] on div at bounding box center [374, 171] width 5 height 6
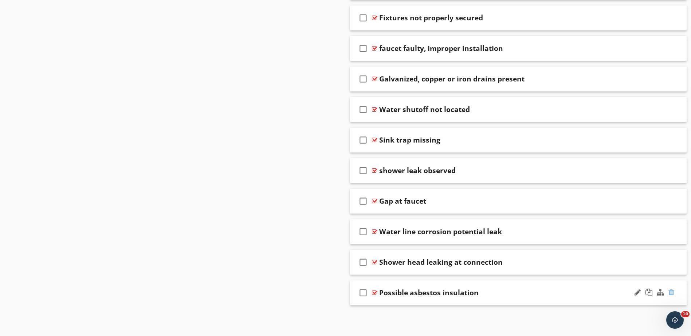
click at [673, 292] on div at bounding box center [671, 292] width 6 height 7
click at [323, 274] on div at bounding box center [345, 168] width 691 height 336
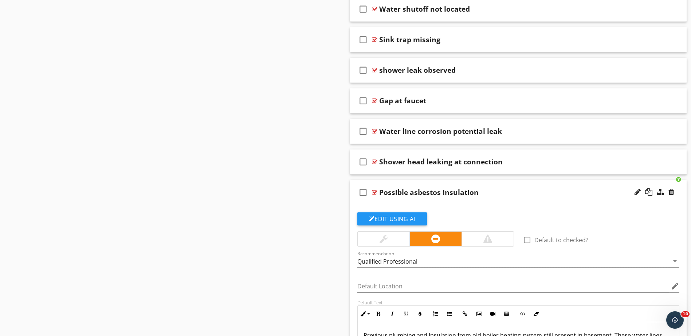
scroll to position [1613, 0]
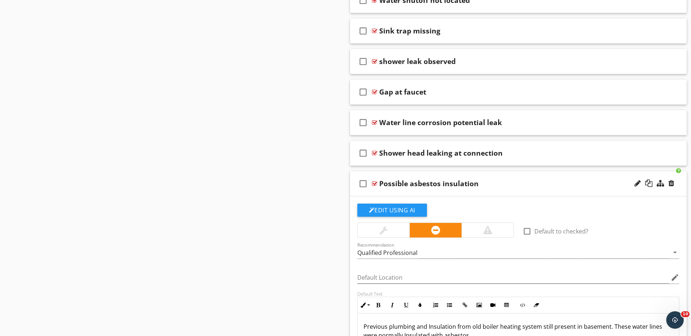
click at [375, 183] on div at bounding box center [374, 184] width 5 height 6
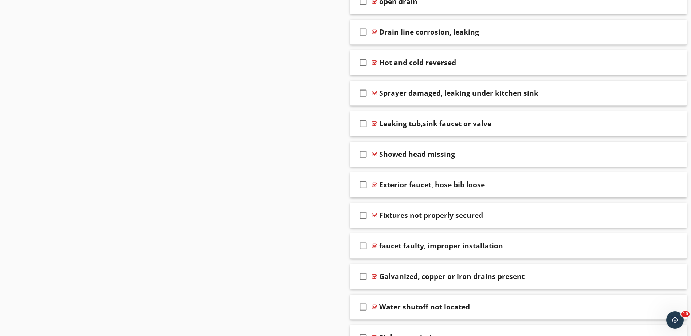
scroll to position [1285, 0]
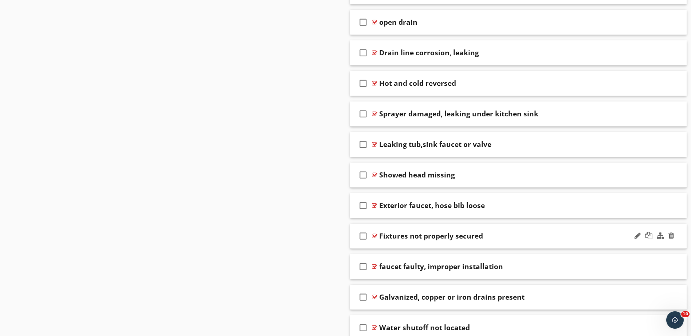
click at [375, 236] on div at bounding box center [374, 236] width 5 height 6
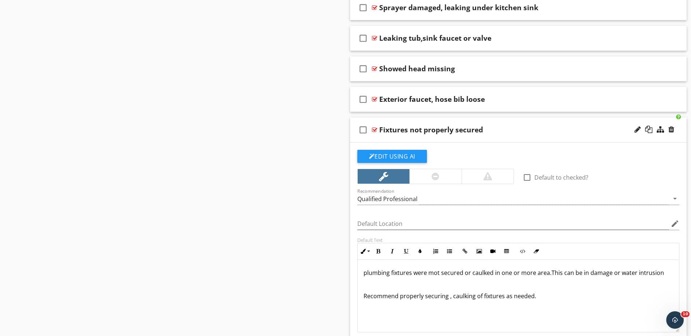
scroll to position [1394, 0]
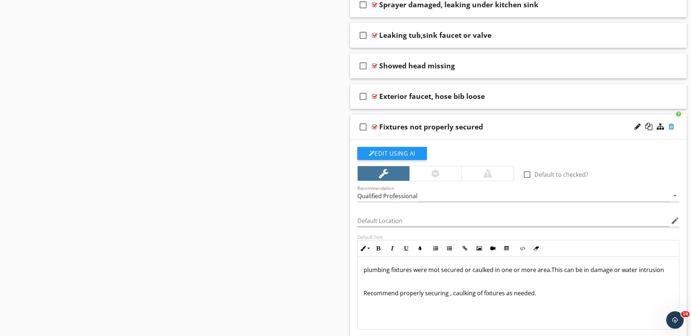
click at [671, 127] on div at bounding box center [671, 126] width 6 height 7
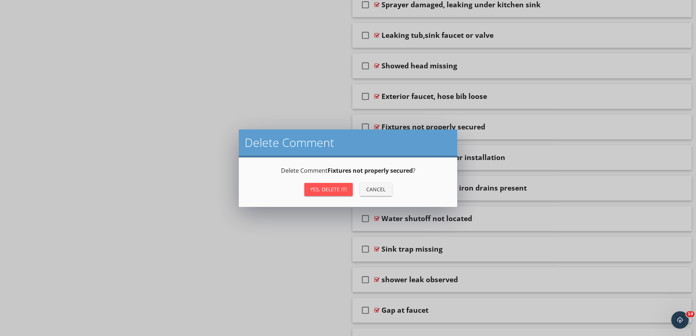
click at [323, 187] on div "Yes, Delete it!" at bounding box center [328, 190] width 37 height 8
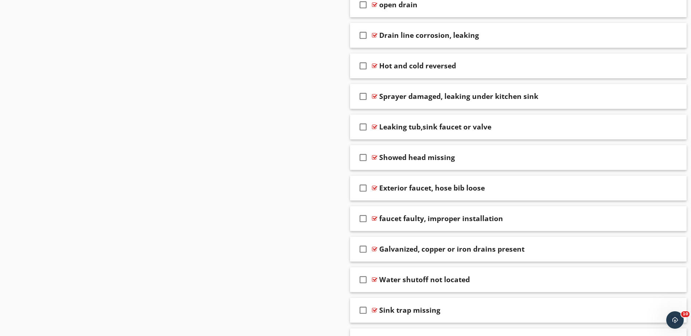
scroll to position [1249, 0]
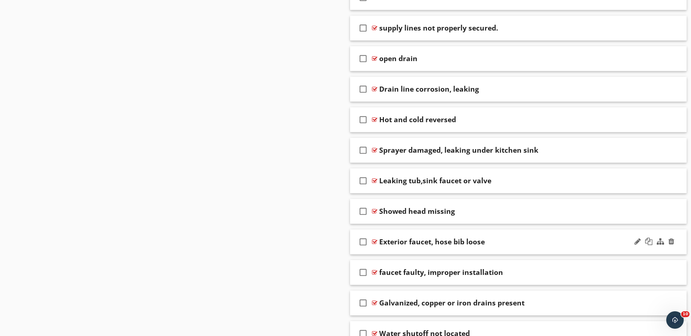
click at [373, 242] on div at bounding box center [374, 242] width 5 height 6
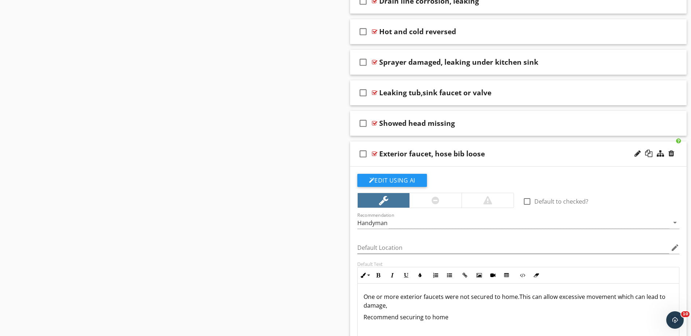
scroll to position [1358, 0]
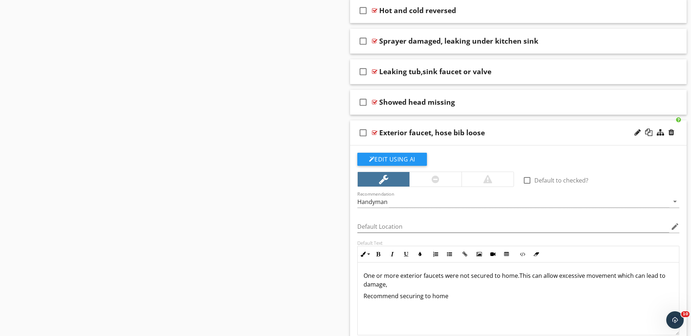
click at [374, 133] on div at bounding box center [374, 133] width 5 height 6
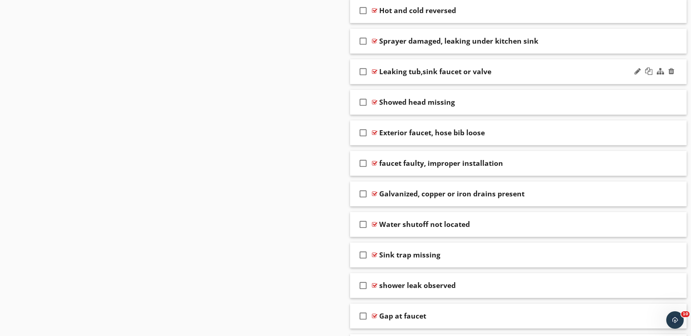
click at [375, 71] on div at bounding box center [374, 72] width 5 height 6
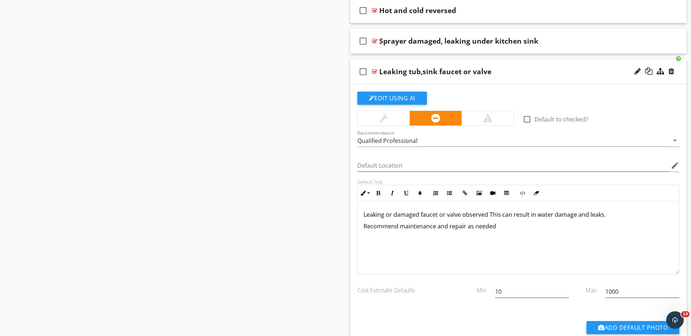
click at [375, 71] on div at bounding box center [374, 72] width 5 height 6
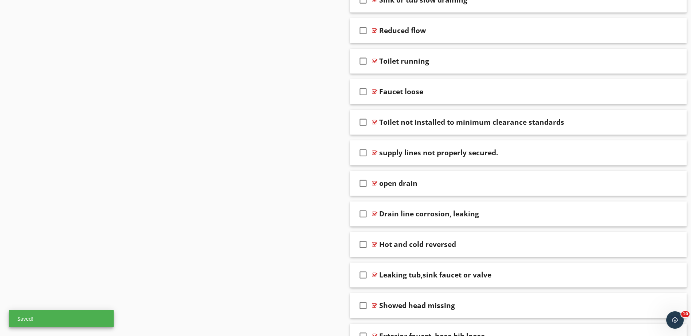
scroll to position [1103, 0]
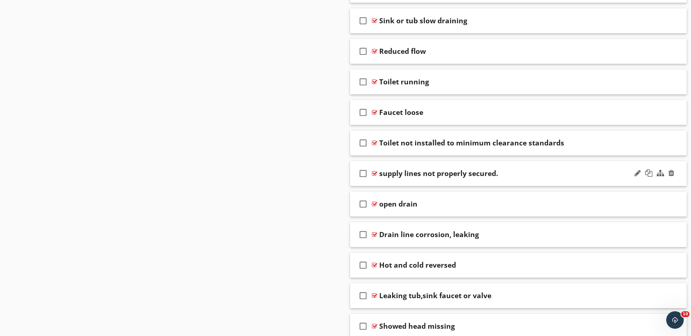
click at [373, 173] on div at bounding box center [374, 174] width 5 height 6
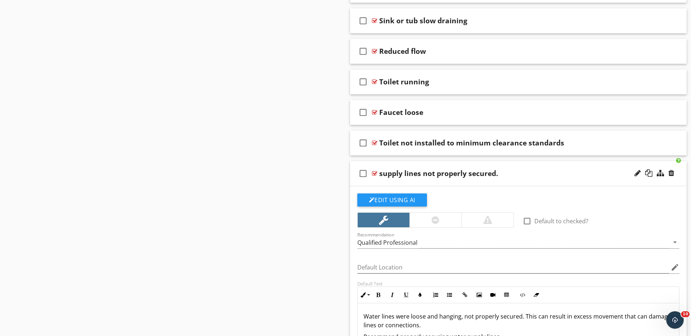
click at [373, 173] on div at bounding box center [374, 174] width 5 height 6
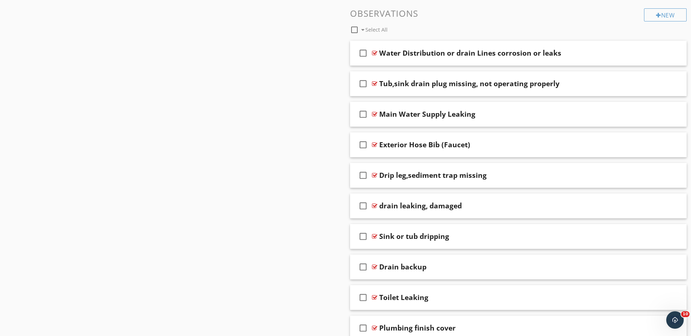
scroll to position [521, 0]
click at [453, 56] on div "Water Distribution or drain Lines corrosion or leaks" at bounding box center [470, 52] width 182 height 9
click at [440, 56] on input "Water Distribution or drain Lines corrosion or leaks" at bounding box center [499, 54] width 241 height 12
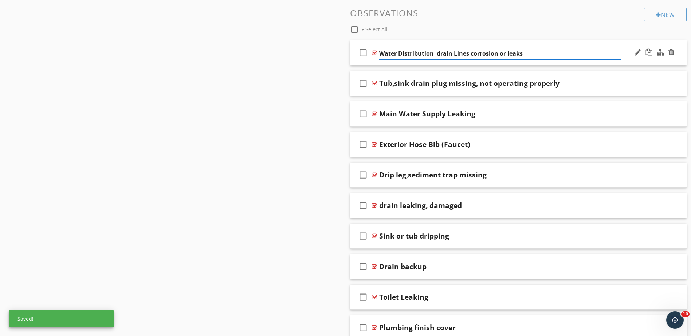
type input "Water Distribution / drain Lines corrosion or leaks"
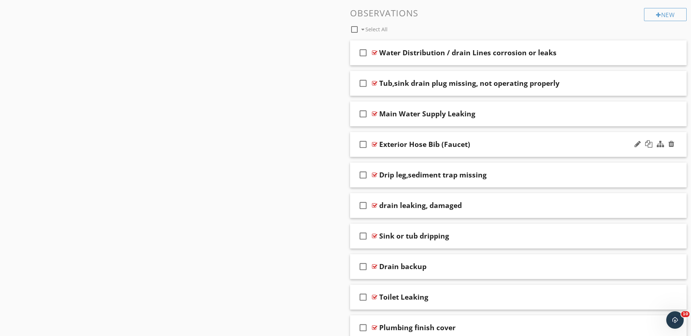
click at [374, 144] on div at bounding box center [374, 145] width 5 height 6
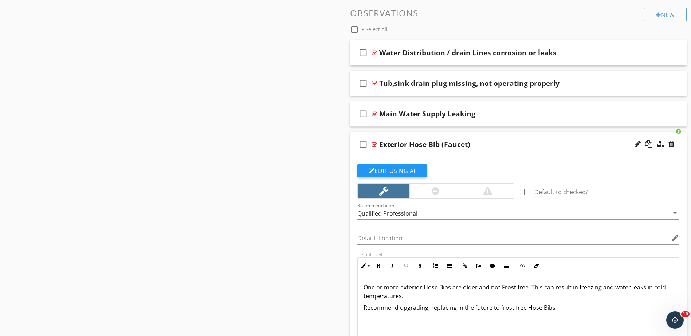
click at [376, 145] on div at bounding box center [374, 145] width 5 height 6
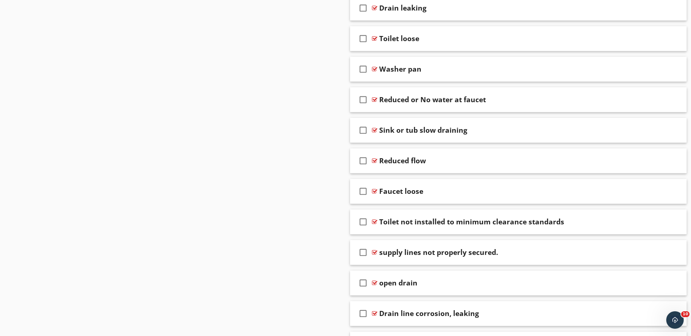
scroll to position [994, 0]
click at [384, 190] on div "Faucet loose" at bounding box center [401, 191] width 44 height 9
click at [375, 191] on div at bounding box center [374, 191] width 5 height 6
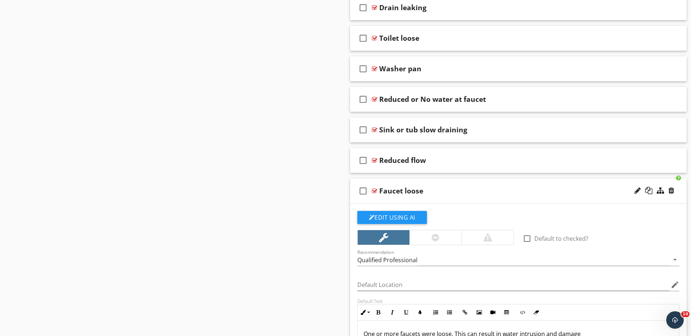
click at [375, 191] on div at bounding box center [374, 191] width 5 height 6
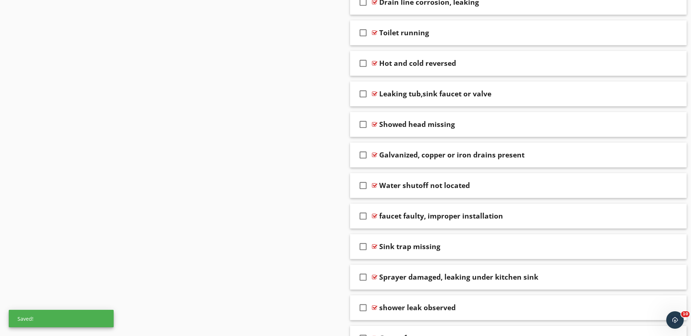
scroll to position [1255, 0]
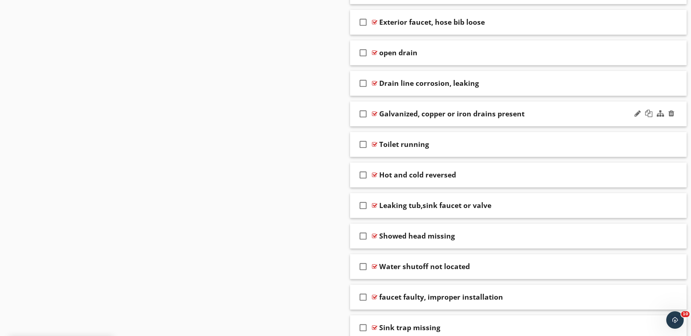
click at [374, 114] on div at bounding box center [374, 114] width 5 height 6
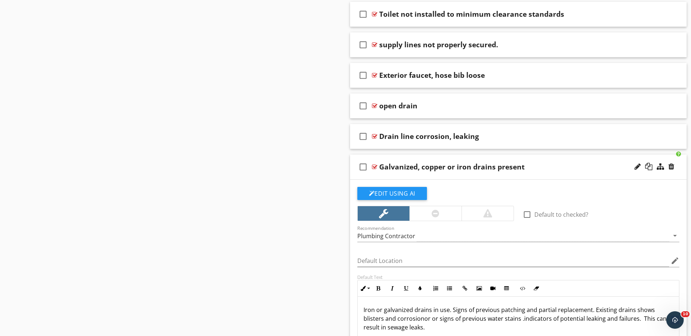
scroll to position [1182, 0]
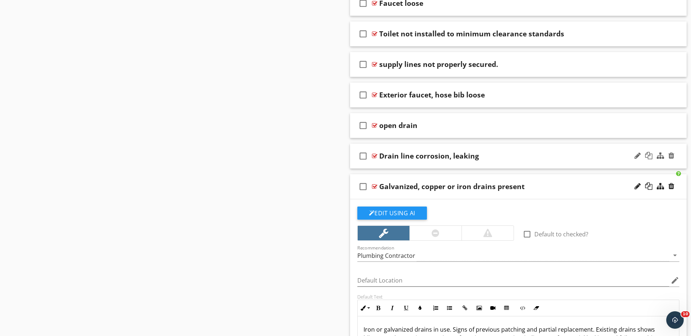
click at [375, 155] on div at bounding box center [374, 156] width 5 height 6
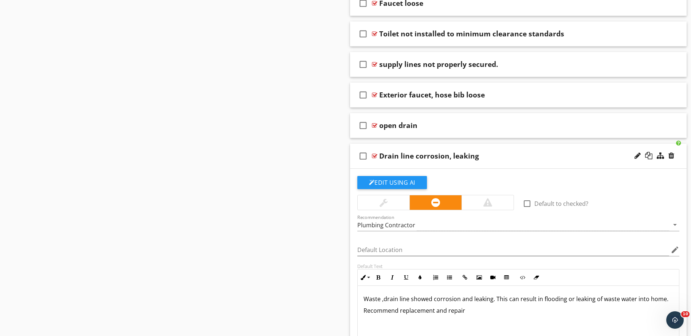
click at [375, 155] on div at bounding box center [374, 156] width 5 height 6
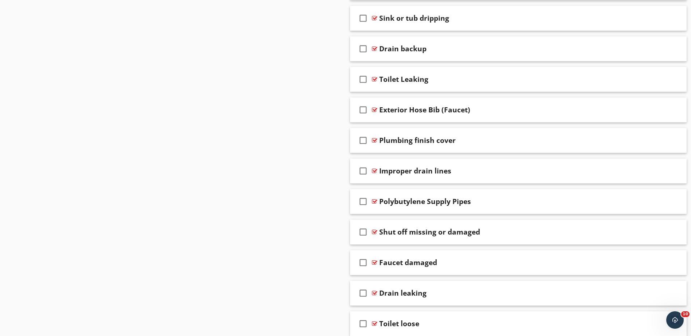
scroll to position [708, 0]
click at [374, 110] on div at bounding box center [374, 110] width 5 height 6
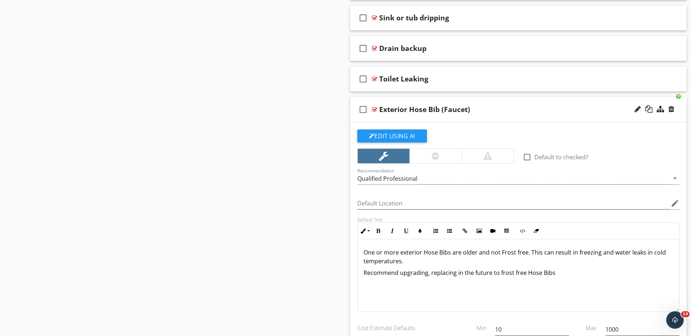
click at [374, 110] on div at bounding box center [374, 110] width 5 height 6
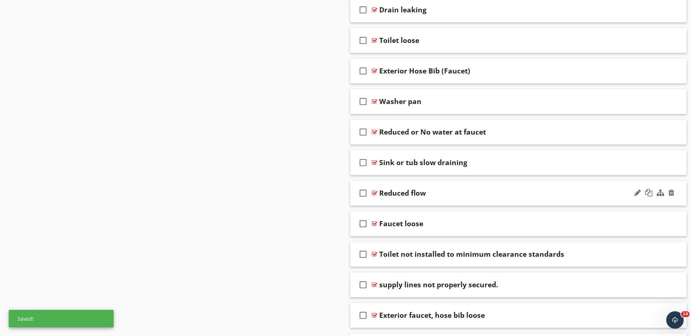
scroll to position [963, 0]
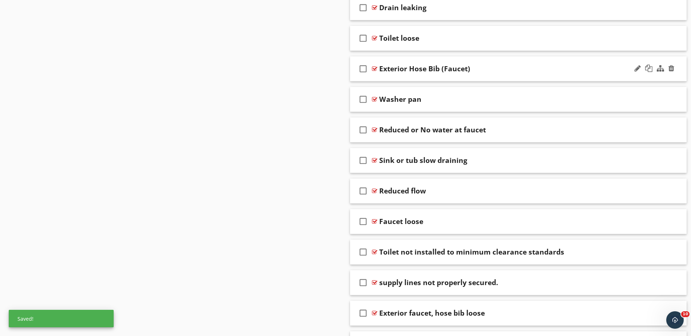
click at [500, 66] on div "Exterior Hose Bib (Faucet)" at bounding box center [499, 68] width 241 height 9
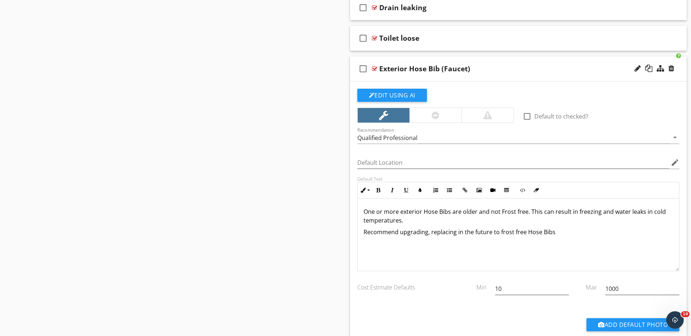
drag, startPoint x: 500, startPoint y: 66, endPoint x: 474, endPoint y: 269, distance: 204.8
click at [474, 269] on li "check_box_outline_blank Exterior Hose Bib (Faucet) Edit Using AI check_box_outl…" at bounding box center [518, 207] width 337 height 303
click at [375, 38] on div at bounding box center [374, 38] width 5 height 6
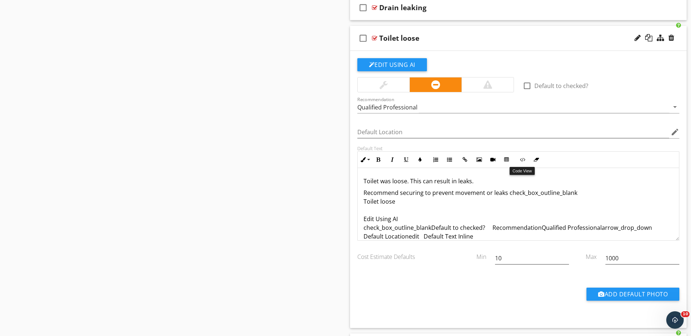
scroll to position [43, 0]
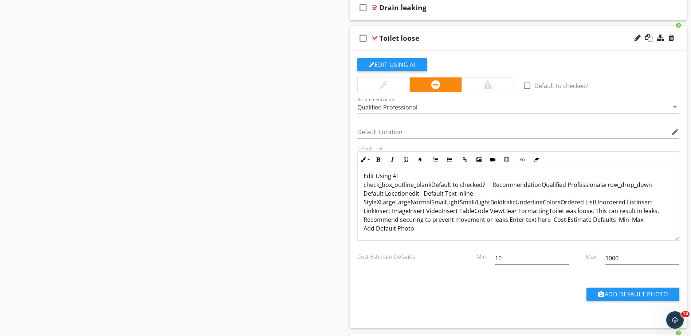
click at [375, 37] on div at bounding box center [374, 38] width 5 height 6
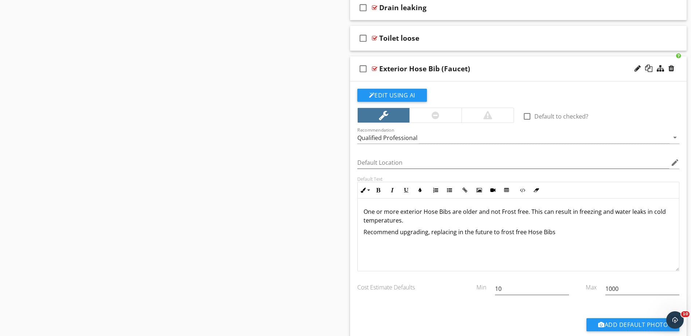
click at [373, 67] on div at bounding box center [374, 69] width 5 height 6
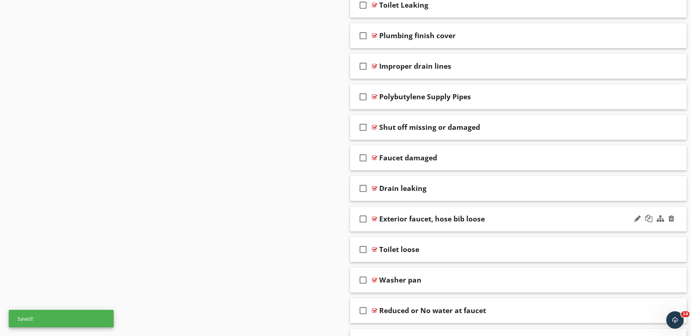
scroll to position [781, 0]
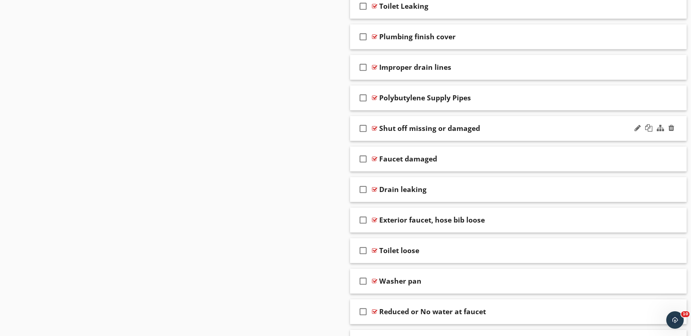
click at [378, 127] on div "check_box_outline_blank Shut off missing or damaged" at bounding box center [518, 128] width 337 height 25
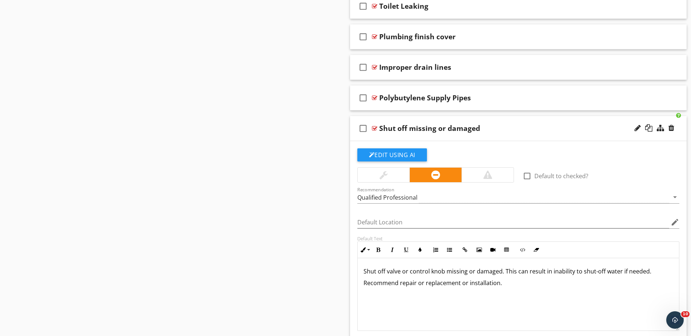
click at [384, 274] on p "Shut off valve or control knob missing or damaged. This can result in inability…" at bounding box center [518, 271] width 310 height 9
click at [362, 273] on div "Shut off valve or control knob missing or damaged. This can result in inability…" at bounding box center [518, 294] width 321 height 73
click at [518, 275] on p "Water Shut off valve or control knob missing or damaged. This can result in ina…" at bounding box center [518, 271] width 310 height 9
click at [374, 130] on div at bounding box center [374, 129] width 5 height 6
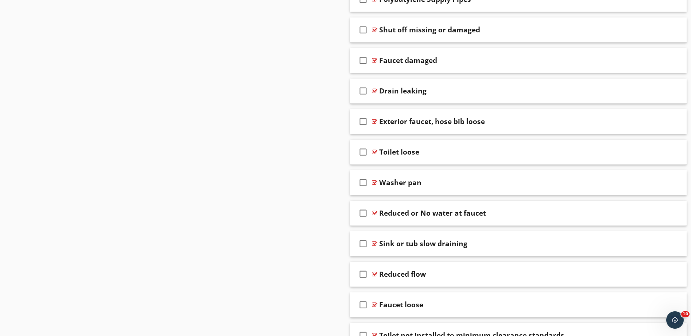
scroll to position [890, 0]
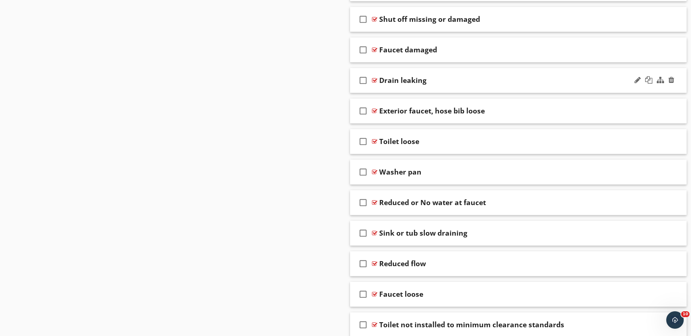
click at [372, 78] on div at bounding box center [374, 81] width 5 height 6
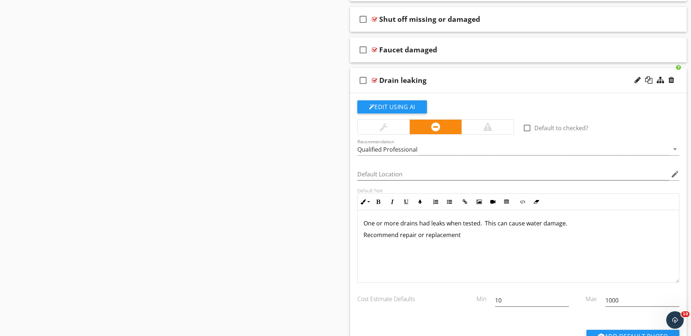
click at [372, 78] on div at bounding box center [374, 81] width 5 height 6
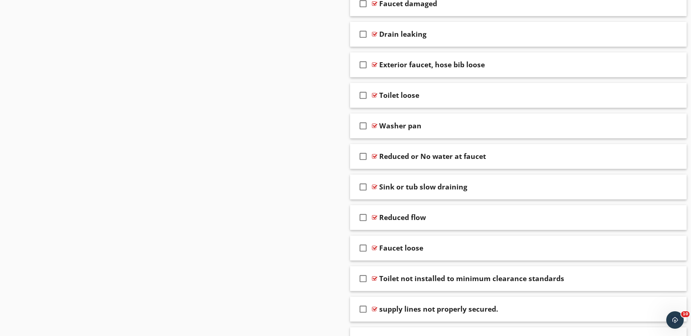
scroll to position [1036, 0]
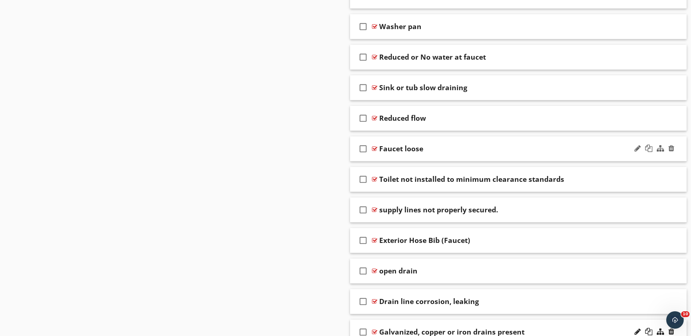
click at [376, 148] on div at bounding box center [374, 149] width 5 height 6
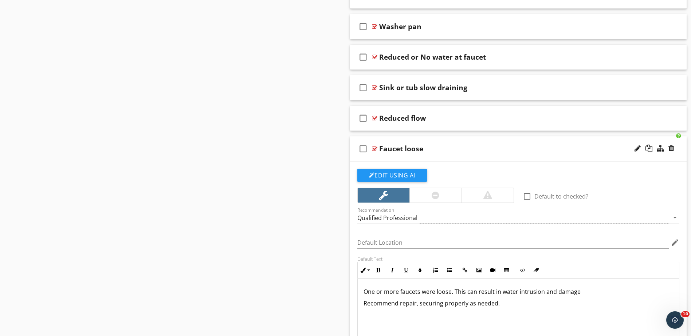
click at [376, 148] on div at bounding box center [374, 149] width 5 height 6
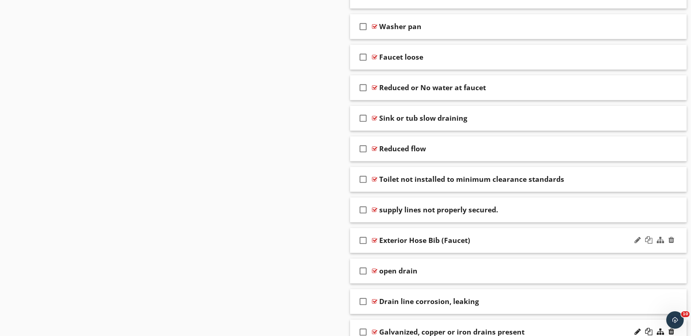
click at [372, 240] on div at bounding box center [374, 241] width 5 height 6
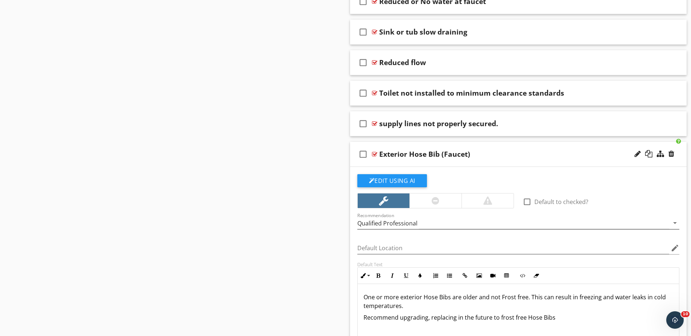
scroll to position [1145, 0]
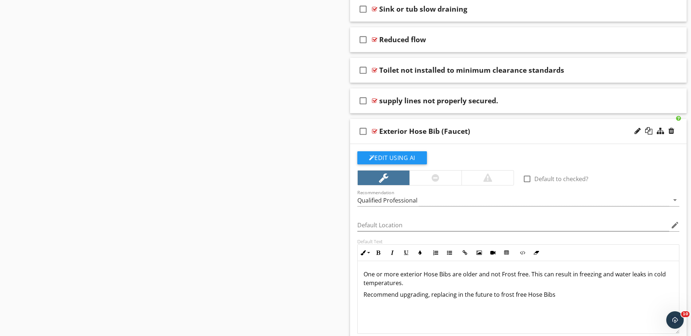
click at [377, 131] on div "check_box_outline_blank Exterior Hose Bib (Faucet)" at bounding box center [518, 131] width 337 height 25
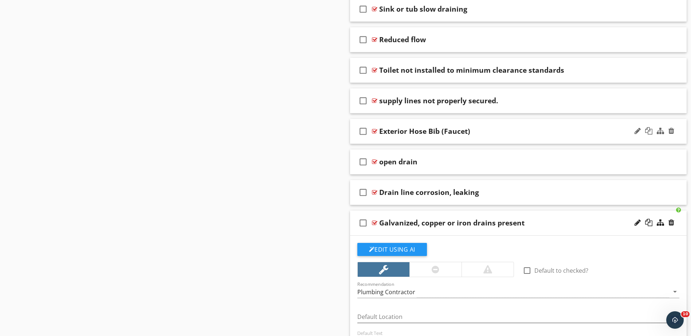
click at [507, 123] on div "check_box_outline_blank Exterior Hose Bib (Faucet)" at bounding box center [518, 131] width 337 height 25
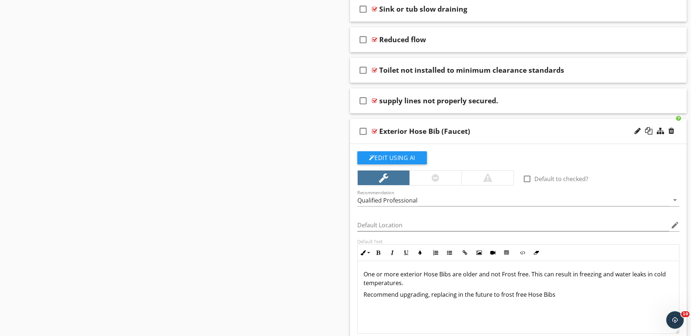
click at [373, 130] on div at bounding box center [374, 132] width 5 height 6
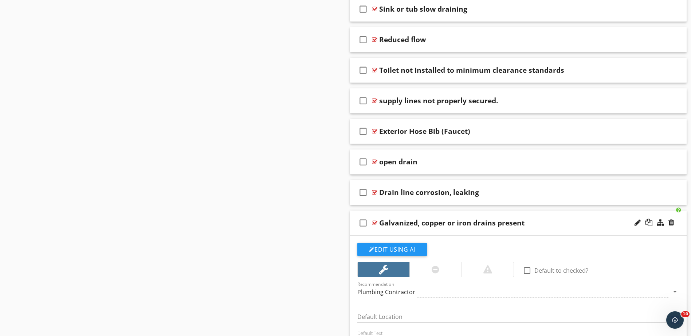
click at [371, 219] on div "check_box_outline_blank" at bounding box center [364, 222] width 15 height 17
click at [374, 222] on div at bounding box center [374, 223] width 5 height 6
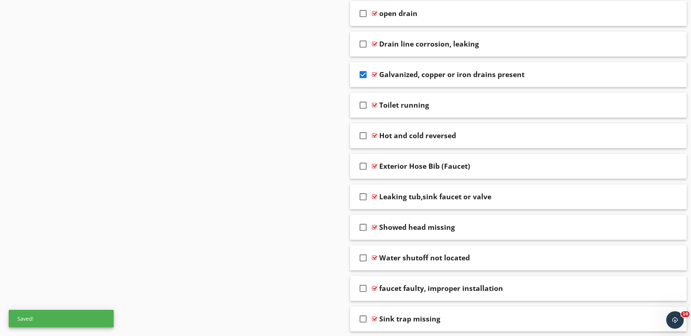
scroll to position [1291, 0]
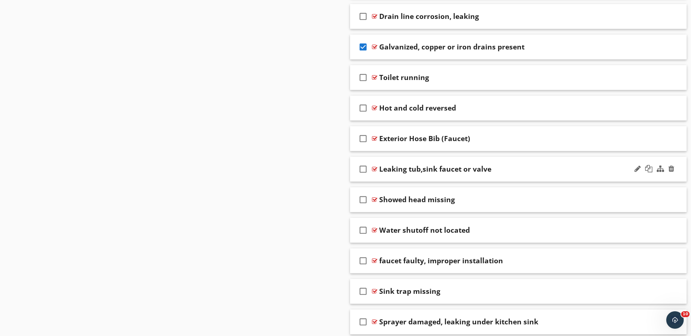
click at [371, 169] on div "check_box_outline_blank" at bounding box center [364, 169] width 15 height 17
click at [363, 169] on icon "check_box" at bounding box center [363, 169] width 12 height 17
click at [372, 169] on div at bounding box center [374, 169] width 5 height 6
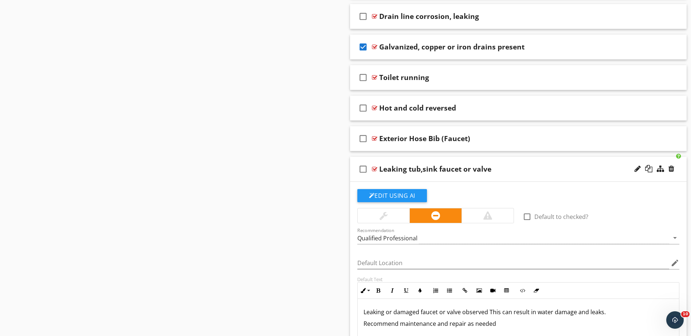
click at [372, 169] on div at bounding box center [374, 169] width 5 height 6
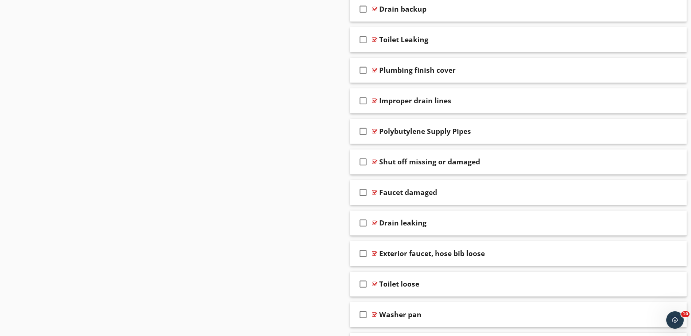
scroll to position [745, 0]
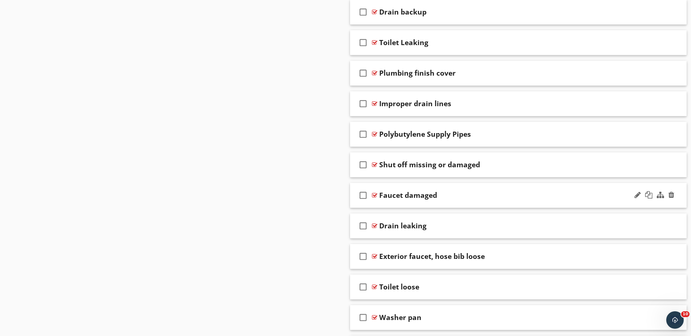
click at [376, 195] on div at bounding box center [374, 196] width 5 height 6
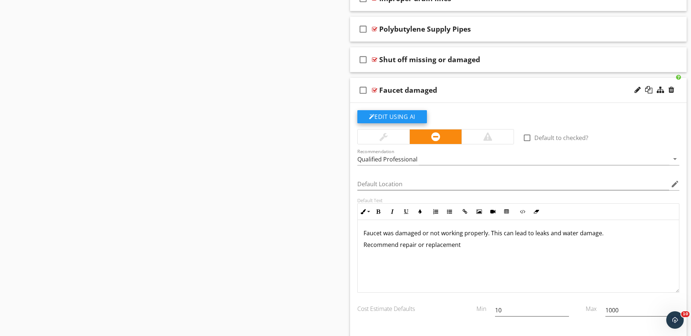
scroll to position [781, 0]
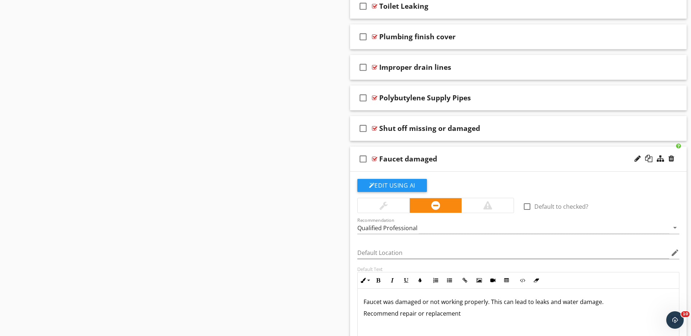
click at [374, 159] on div at bounding box center [374, 159] width 5 height 6
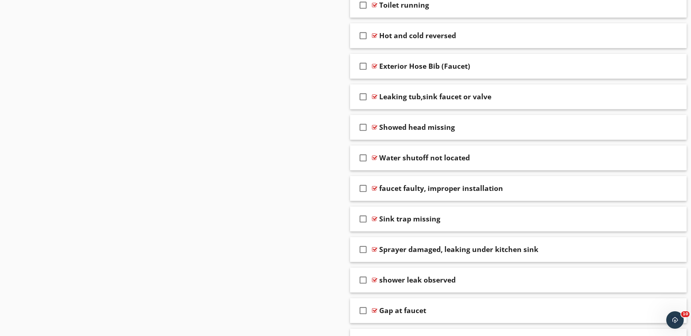
scroll to position [1364, 0]
click at [671, 189] on div at bounding box center [671, 187] width 6 height 7
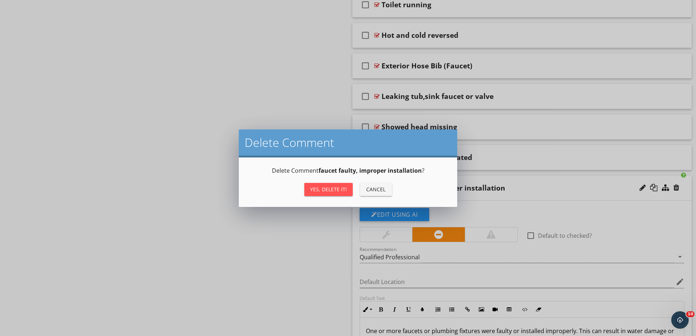
click at [325, 187] on div "Yes, Delete it!" at bounding box center [328, 190] width 37 height 8
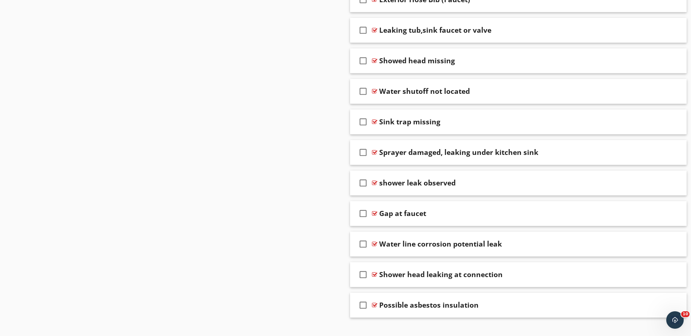
scroll to position [1442, 0]
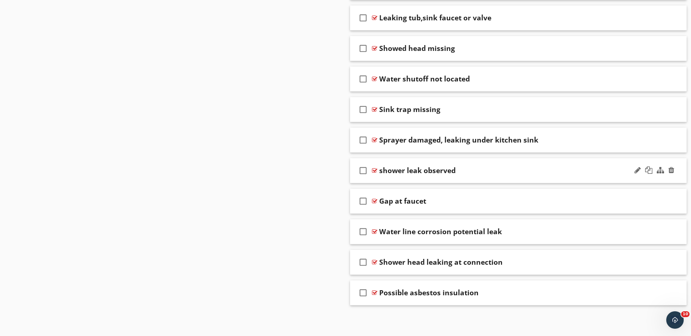
click at [373, 169] on div at bounding box center [374, 171] width 5 height 6
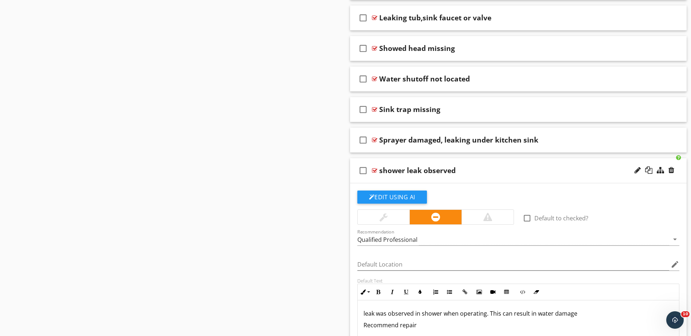
click at [373, 169] on div at bounding box center [374, 171] width 5 height 6
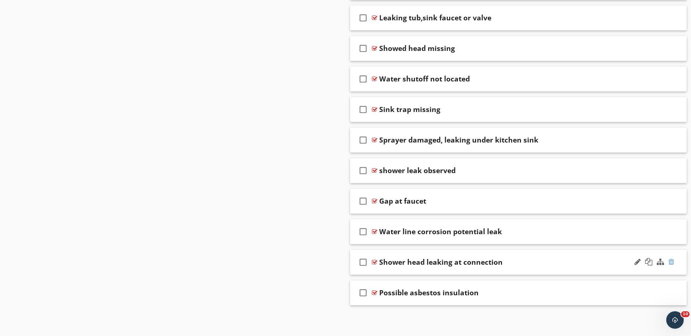
click at [671, 262] on div at bounding box center [671, 261] width 6 height 7
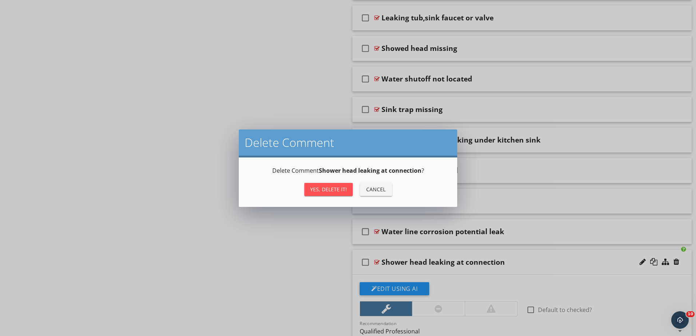
click at [320, 187] on div "Yes, Delete it!" at bounding box center [328, 190] width 37 height 8
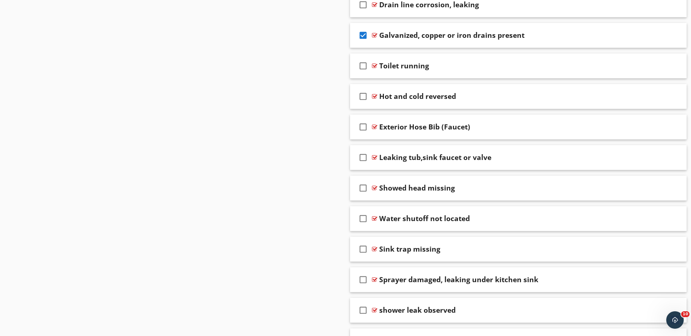
scroll to position [1412, 0]
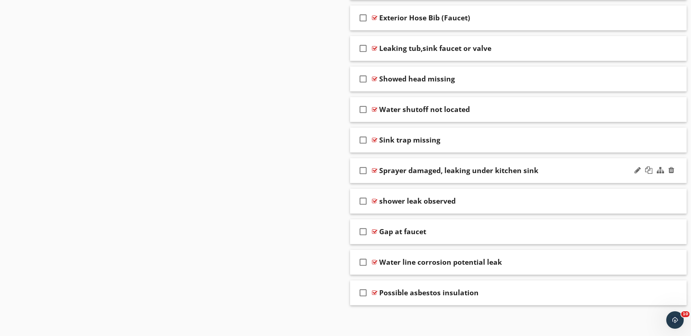
click at [373, 170] on div at bounding box center [374, 171] width 5 height 6
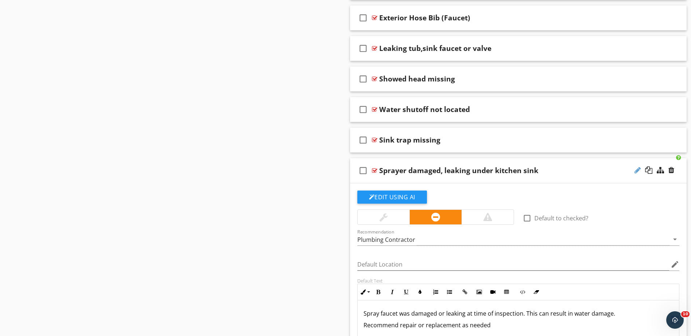
click at [636, 171] on div at bounding box center [637, 170] width 6 height 7
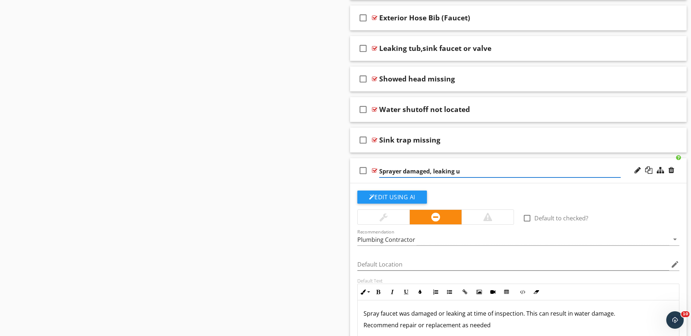
type input "Sprayer damaged, leaking"
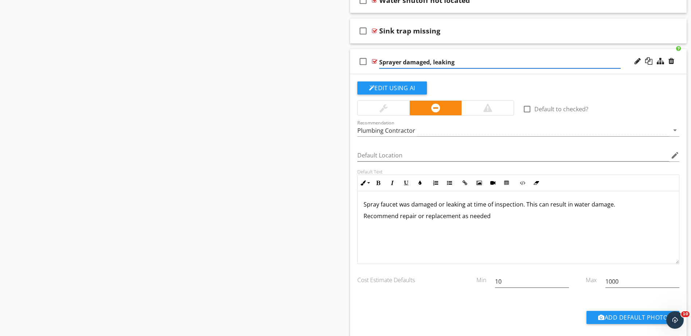
scroll to position [1485, 0]
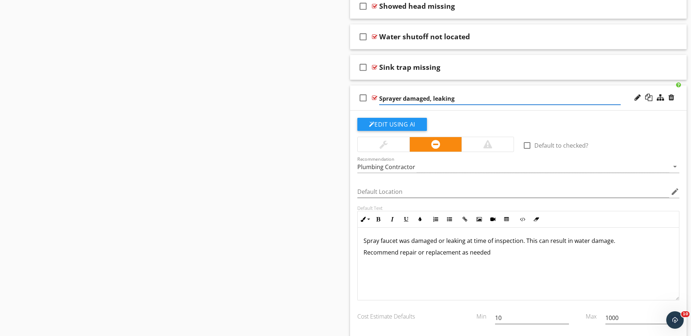
click at [375, 96] on div at bounding box center [374, 98] width 5 height 6
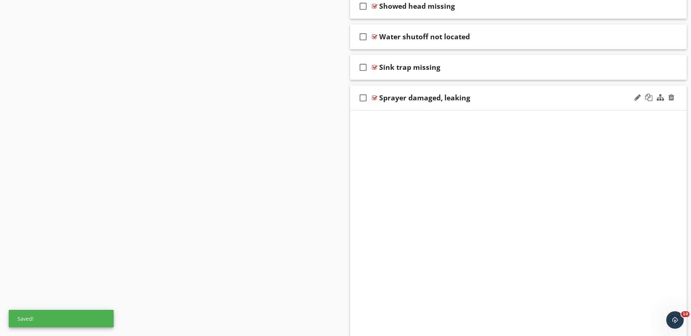
scroll to position [1412, 0]
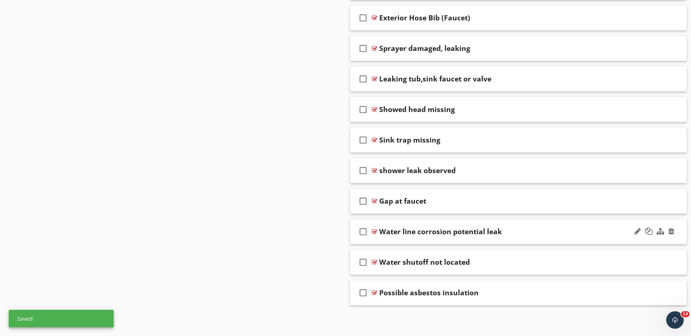
click at [376, 232] on div at bounding box center [374, 232] width 5 height 6
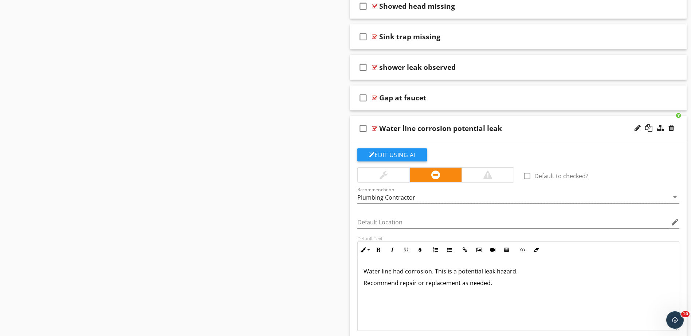
click at [365, 273] on p "Water line had corrosion. This is a potential leak hazard." at bounding box center [518, 271] width 310 height 9
click at [374, 128] on div at bounding box center [374, 129] width 5 height 6
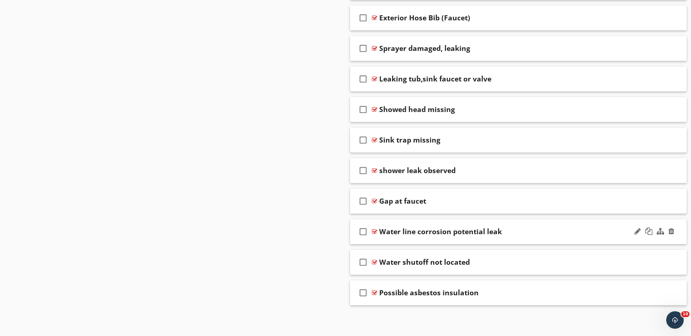
scroll to position [1412, 0]
click at [375, 231] on div at bounding box center [374, 232] width 5 height 6
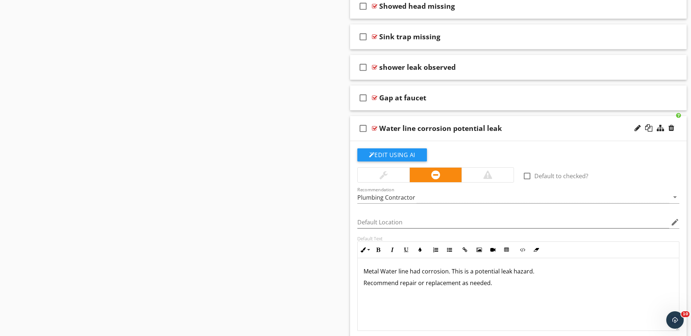
click at [398, 285] on p "Recommend repair or replacement as needed." at bounding box center [518, 283] width 310 height 9
click at [374, 128] on div at bounding box center [374, 129] width 5 height 6
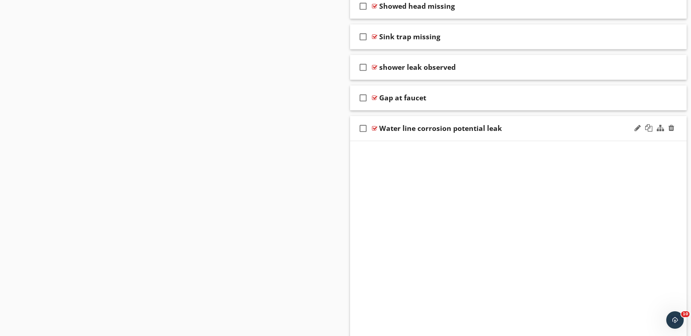
scroll to position [1412, 0]
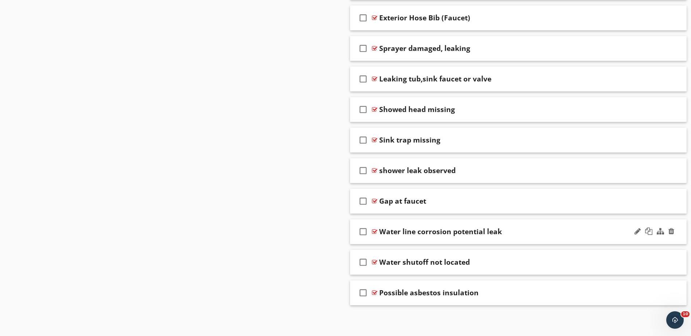
click at [375, 230] on div at bounding box center [374, 232] width 5 height 6
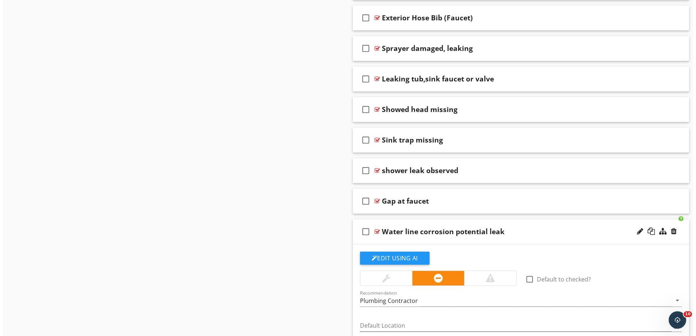
scroll to position [1515, 0]
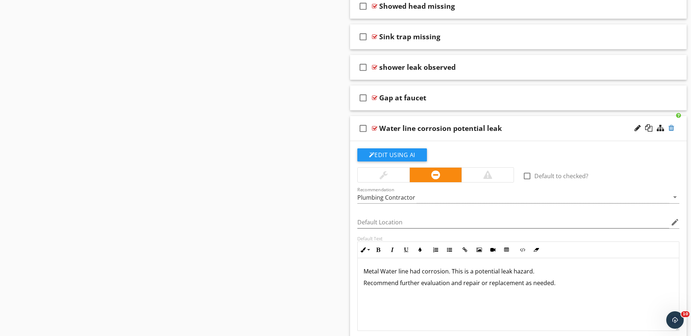
click at [671, 129] on div at bounding box center [671, 128] width 6 height 7
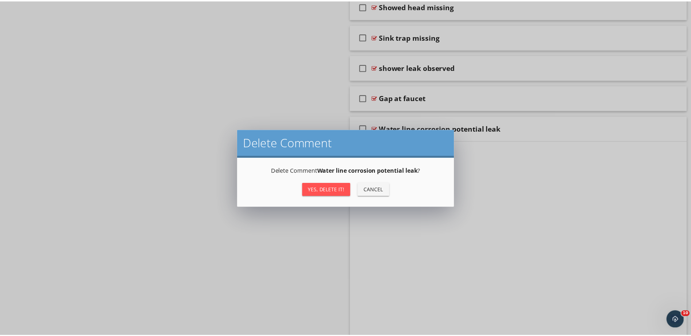
scroll to position [1412, 0]
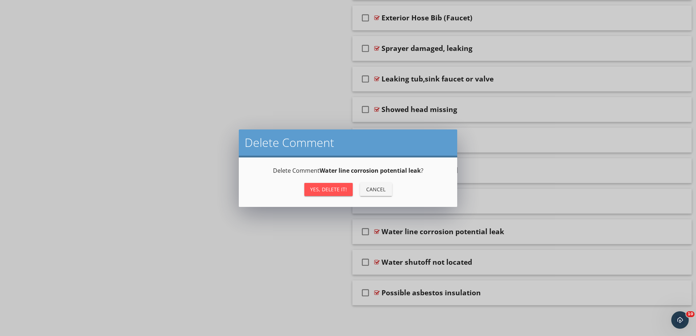
click at [329, 189] on div "Yes, Delete it!" at bounding box center [328, 190] width 37 height 8
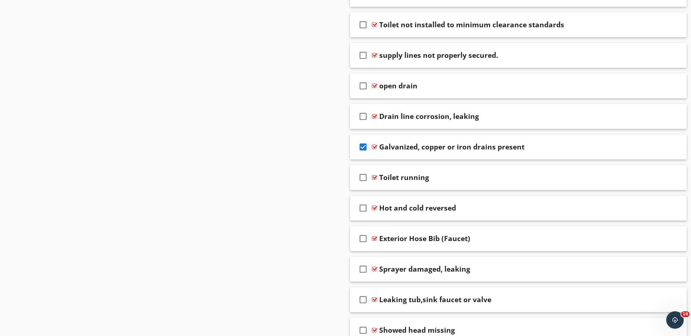
scroll to position [1090, 0]
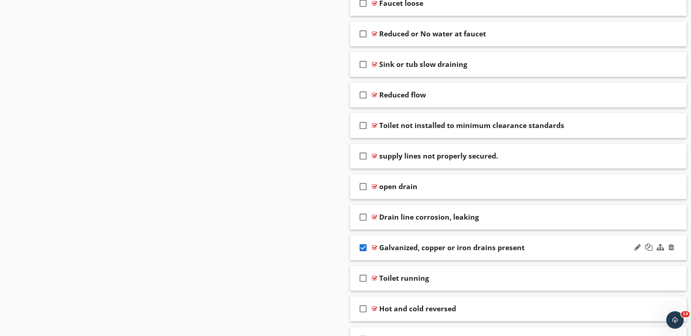
click at [362, 247] on icon "check_box" at bounding box center [363, 247] width 12 height 17
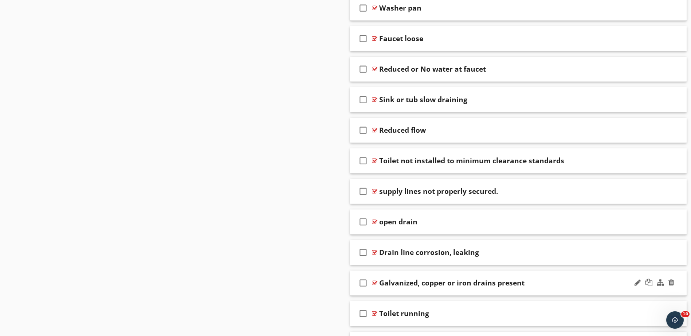
scroll to position [1054, 0]
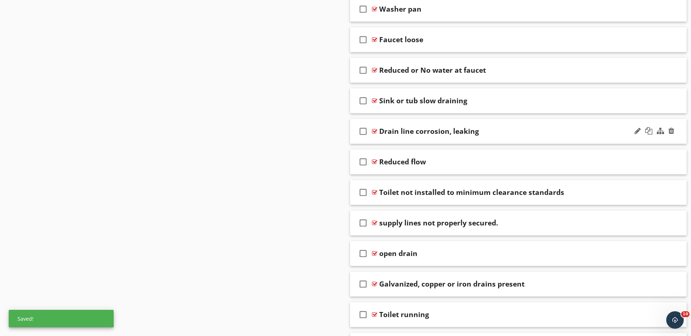
click at [375, 133] on div at bounding box center [374, 132] width 5 height 6
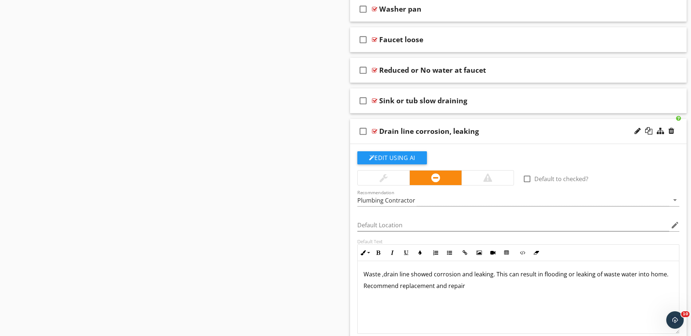
click at [375, 133] on div at bounding box center [374, 132] width 5 height 6
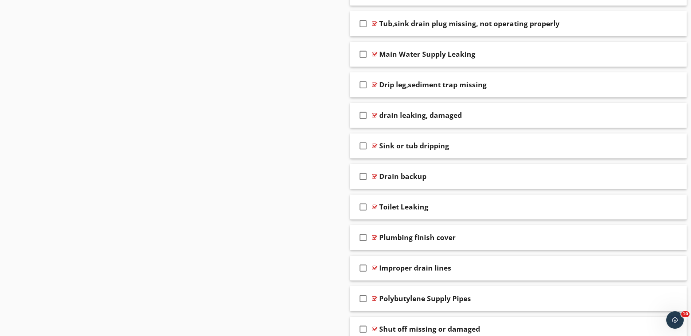
scroll to position [435, 0]
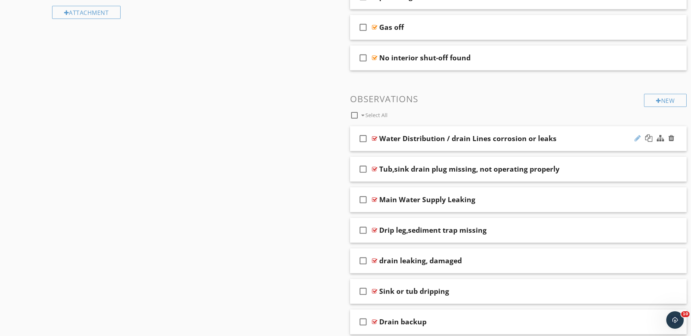
click at [636, 138] on div at bounding box center [637, 138] width 6 height 7
click at [380, 141] on input "Water Distribution / drain Lines corrosion or leaks" at bounding box center [499, 140] width 241 height 12
type input "Metal Water Distribution / drain Lines corrosion or leaks"
click at [374, 138] on div at bounding box center [374, 139] width 5 height 6
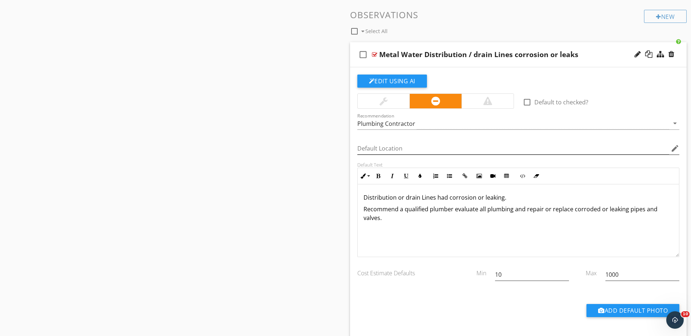
scroll to position [544, 0]
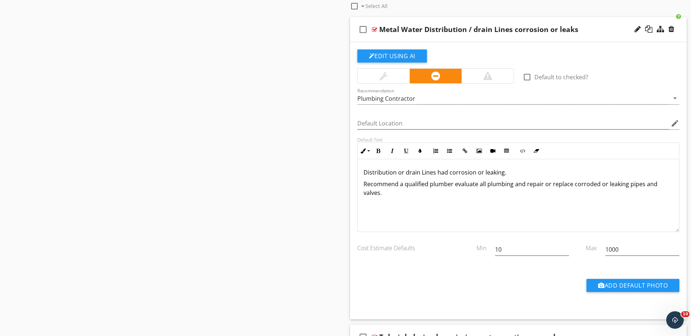
click at [380, 195] on p "Recommend a qualified plumber evaluate all plumbing and repair or replace corro…" at bounding box center [518, 188] width 310 height 17
click at [375, 29] on div at bounding box center [374, 30] width 5 height 6
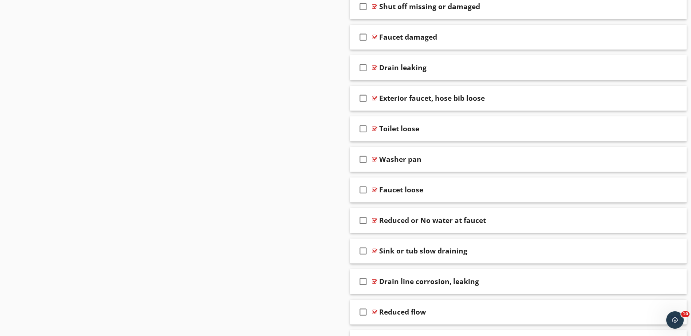
scroll to position [908, 0]
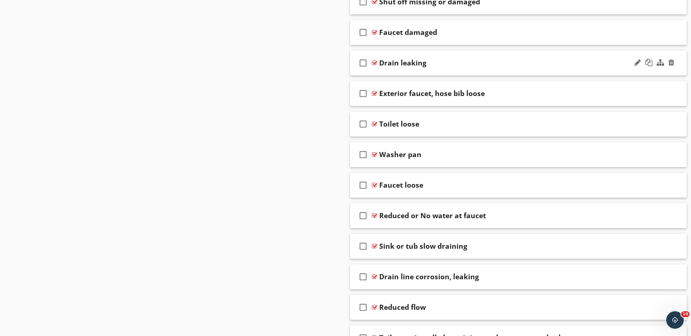
click at [375, 63] on div at bounding box center [374, 63] width 5 height 6
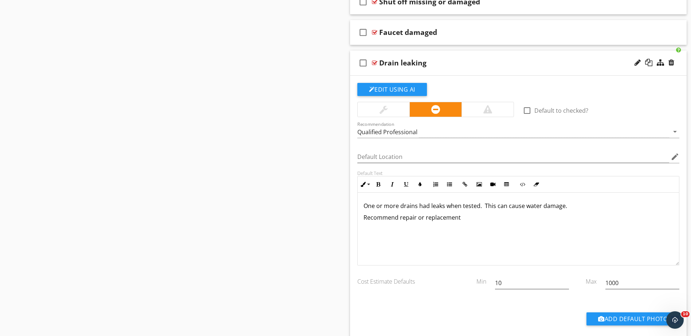
click at [375, 63] on div at bounding box center [374, 63] width 5 height 6
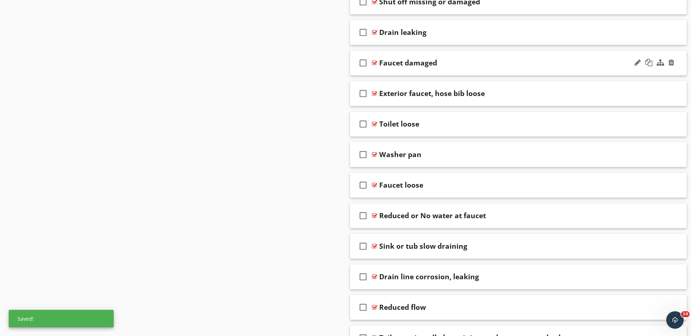
click at [374, 62] on div at bounding box center [374, 63] width 5 height 6
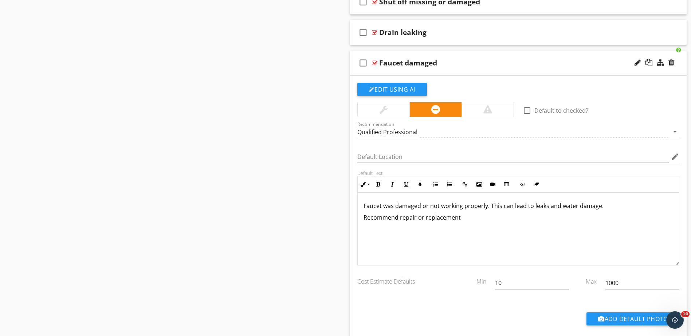
click at [374, 62] on div at bounding box center [374, 63] width 5 height 6
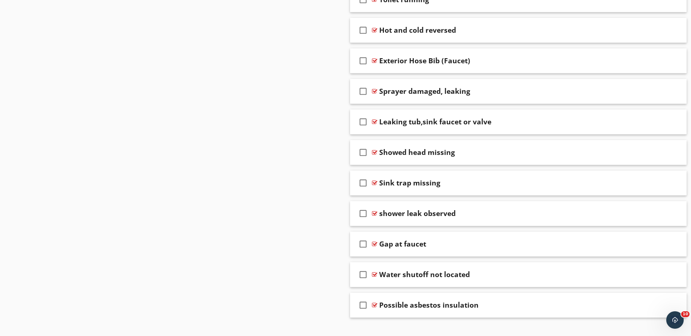
scroll to position [1381, 0]
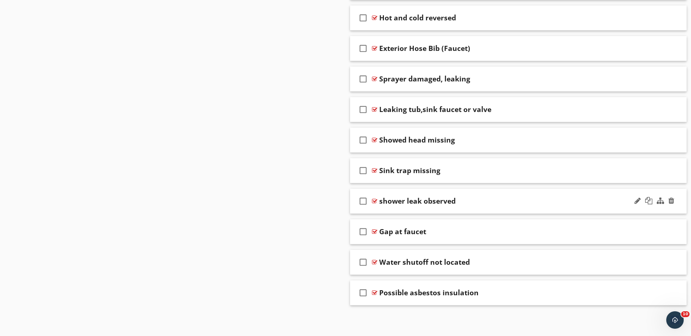
click at [373, 202] on div at bounding box center [374, 201] width 5 height 6
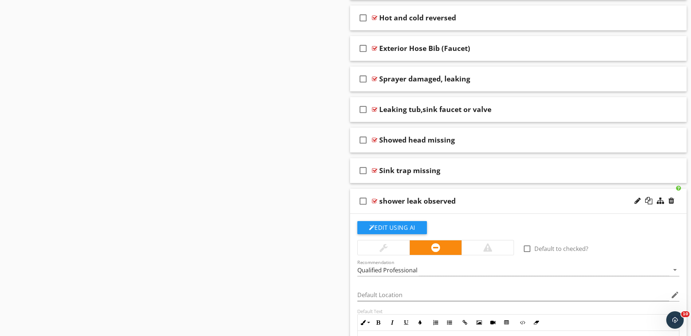
scroll to position [1527, 0]
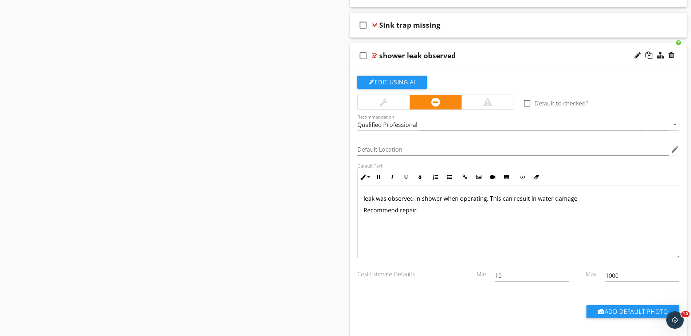
click at [375, 56] on div at bounding box center [374, 56] width 5 height 6
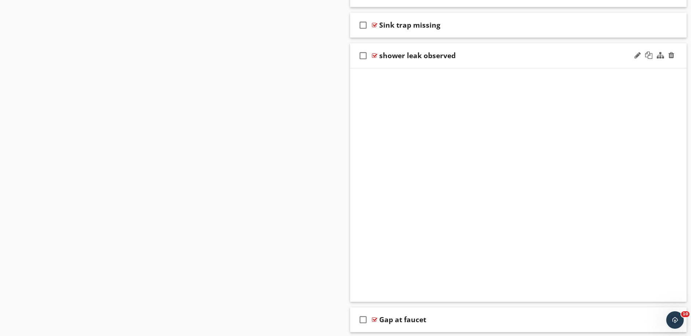
scroll to position [1381, 0]
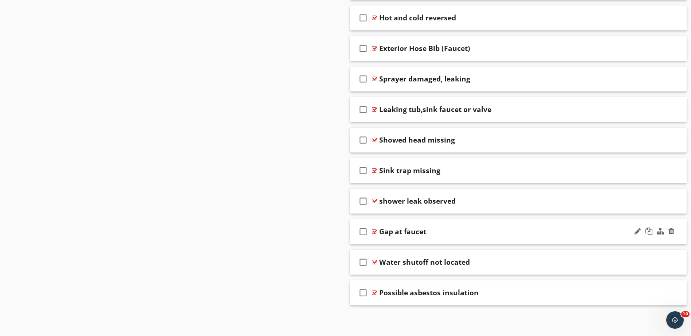
click at [375, 231] on div at bounding box center [374, 232] width 5 height 6
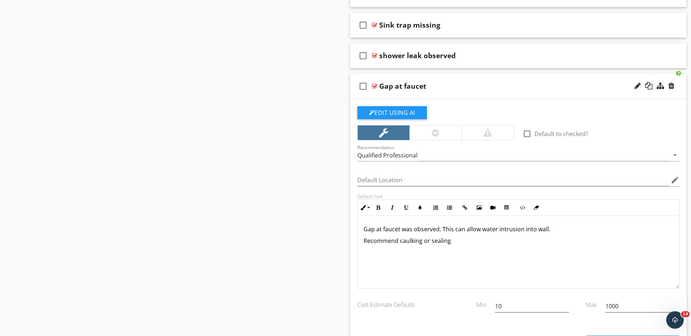
click at [374, 86] on div at bounding box center [374, 86] width 5 height 6
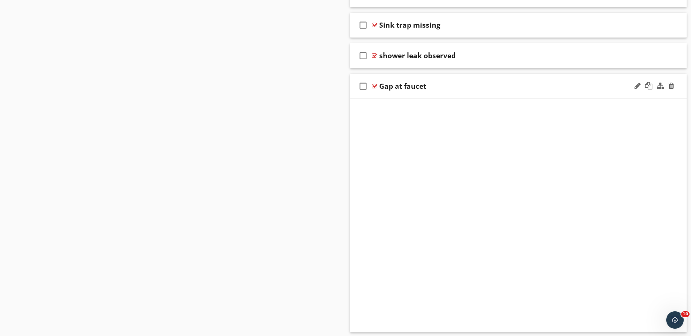
scroll to position [1381, 0]
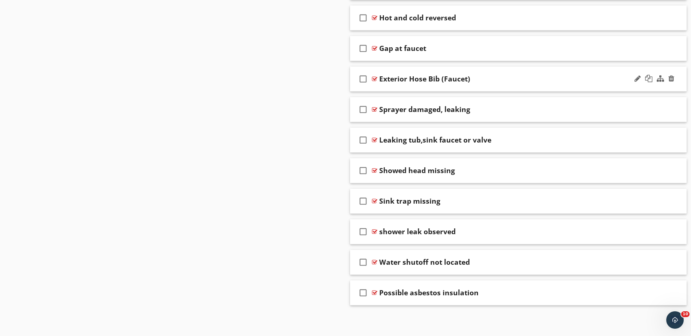
click at [374, 78] on div at bounding box center [374, 79] width 5 height 6
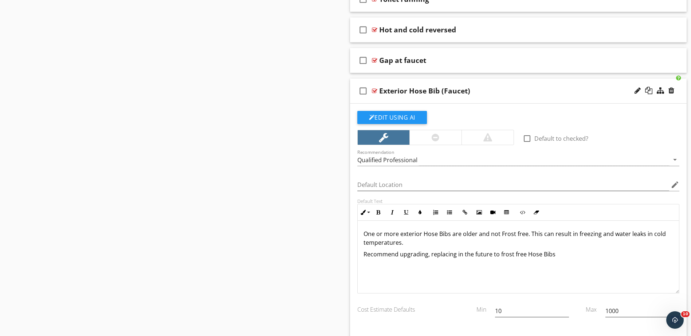
scroll to position [1360, 0]
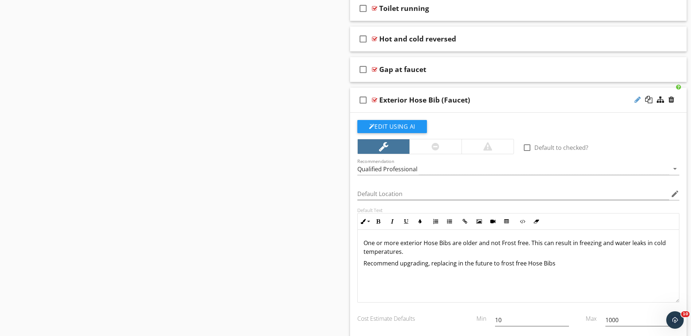
click at [637, 100] on div at bounding box center [637, 99] width 6 height 7
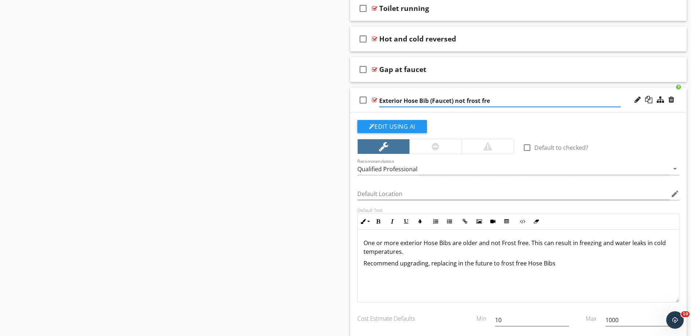
type input "Exterior Hose Bib (Faucet) not frost free"
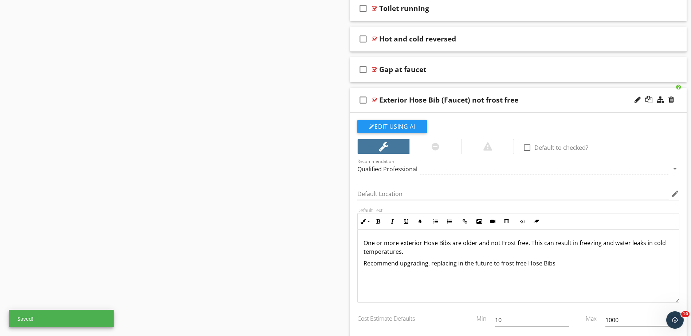
click at [374, 100] on div at bounding box center [374, 100] width 5 height 6
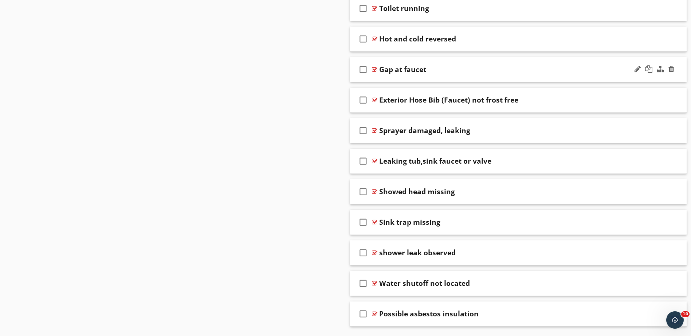
click at [375, 70] on div at bounding box center [374, 70] width 5 height 6
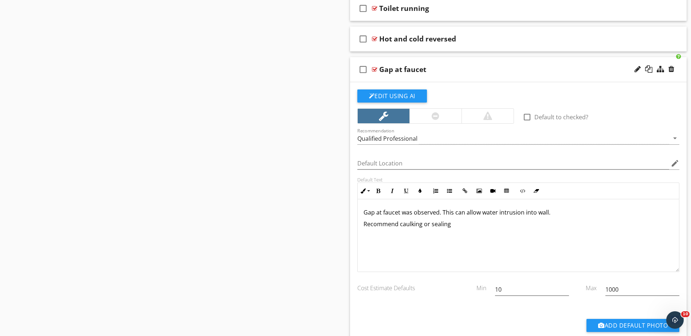
click at [375, 70] on div at bounding box center [374, 70] width 5 height 6
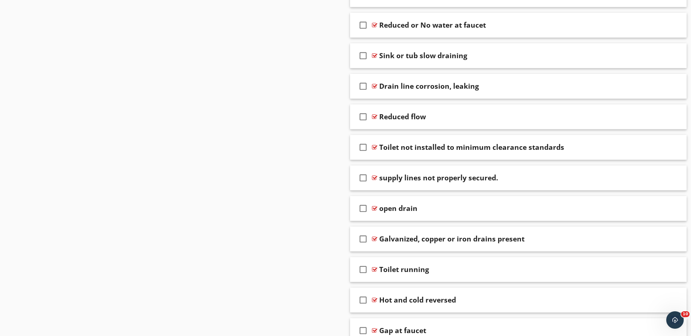
scroll to position [1090, 0]
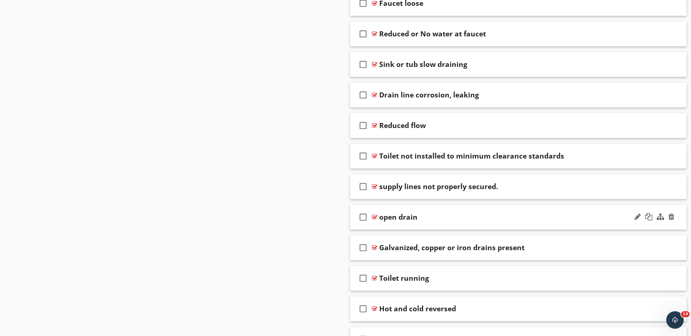
click at [375, 220] on div at bounding box center [374, 217] width 5 height 6
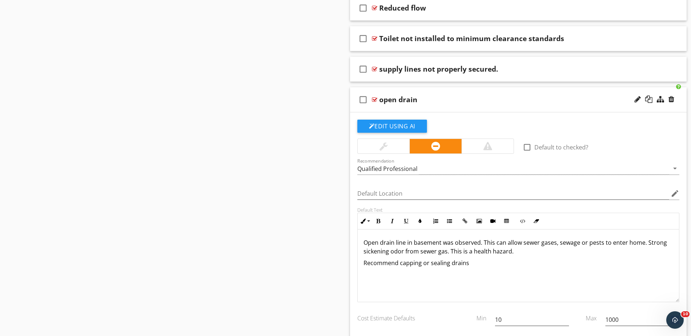
scroll to position [1236, 0]
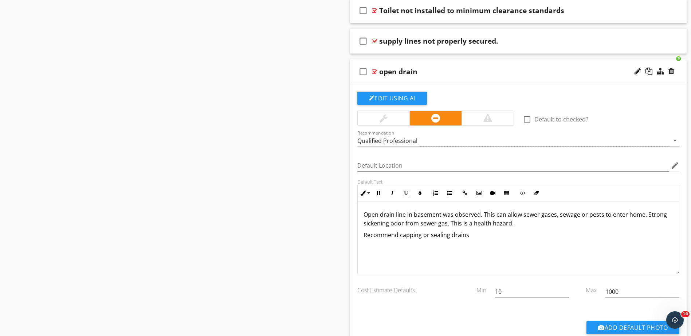
click at [364, 216] on p "Open drain line in basement was observed. This can allow sewer gases, sewage or…" at bounding box center [518, 218] width 310 height 17
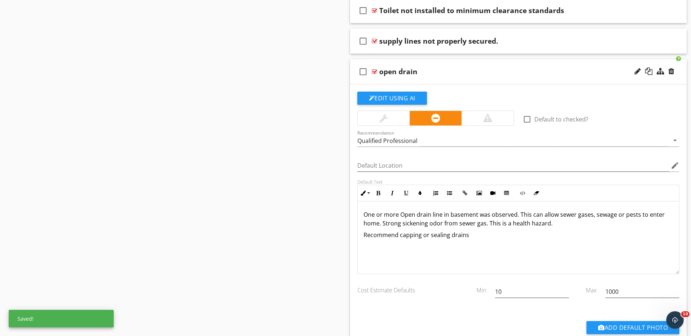
click at [441, 216] on p "One or more Open drain line in basement was observed. This can allow sewer gase…" at bounding box center [518, 218] width 310 height 17
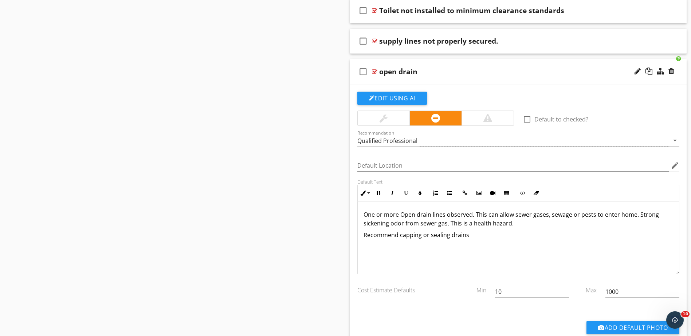
click at [375, 72] on div at bounding box center [374, 72] width 5 height 6
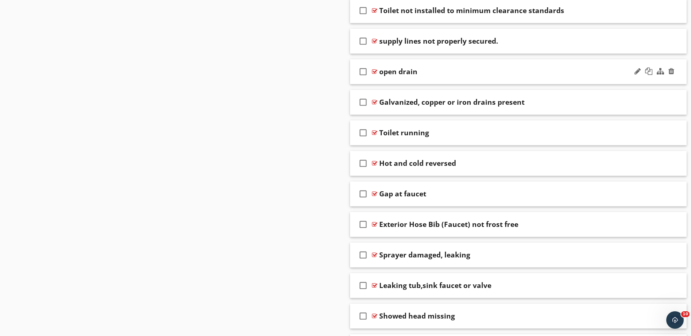
click at [376, 68] on div "check_box_outline_blank open drain" at bounding box center [518, 71] width 337 height 25
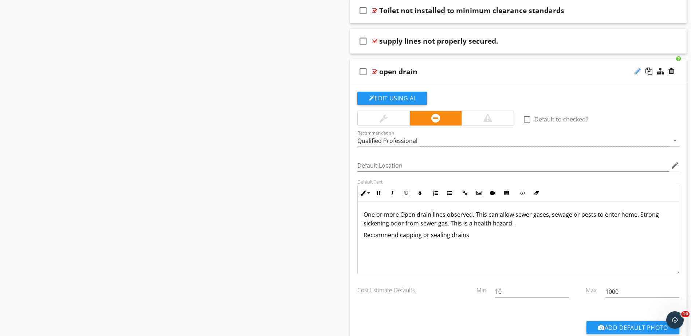
click at [636, 72] on div at bounding box center [637, 71] width 6 height 7
click at [384, 73] on input "open drain" at bounding box center [499, 73] width 241 height 12
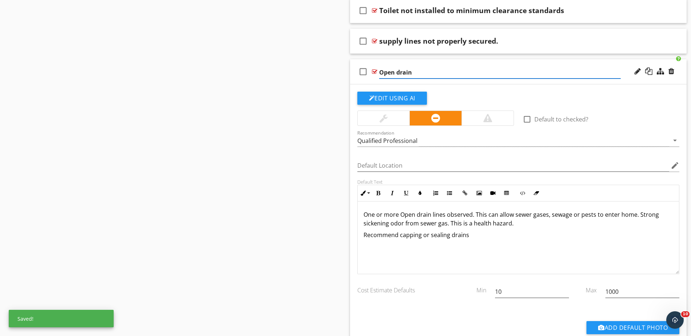
click at [399, 72] on input "Open drain" at bounding box center [499, 73] width 241 height 12
type input "Open Drain"
click at [375, 76] on div "check_box_outline_blank Open Drain" at bounding box center [518, 71] width 337 height 25
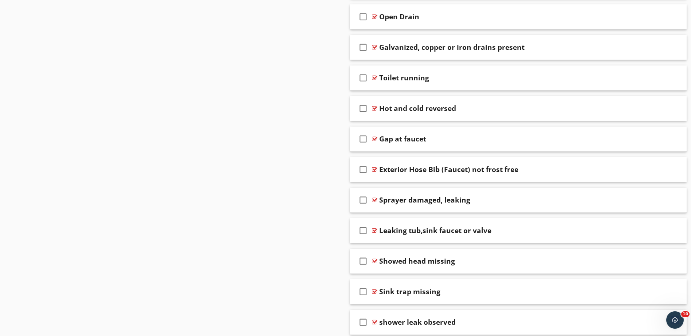
scroll to position [1345, 0]
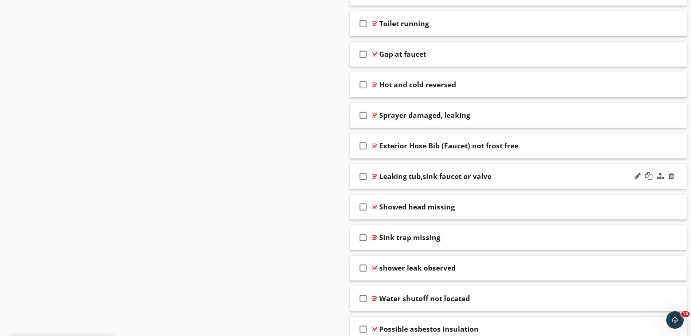
click at [376, 176] on div at bounding box center [374, 177] width 5 height 6
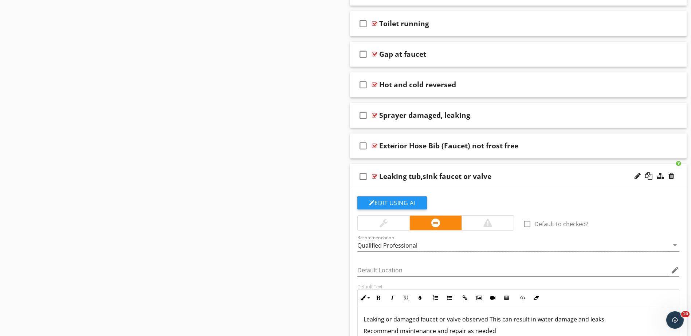
click at [376, 176] on div at bounding box center [374, 177] width 5 height 6
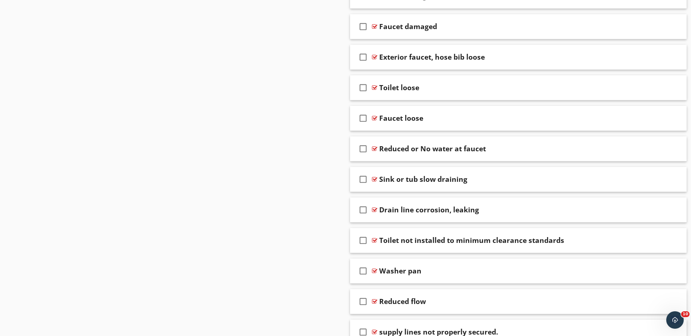
scroll to position [908, 0]
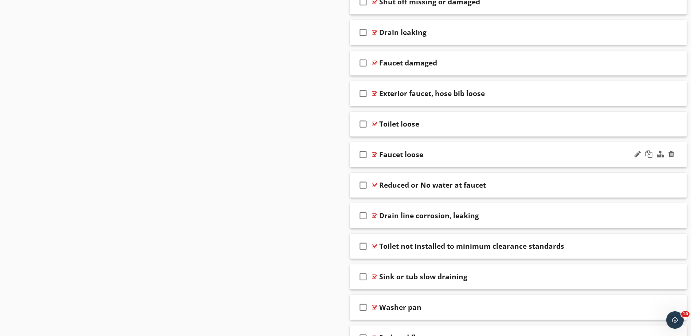
click at [374, 153] on div at bounding box center [374, 155] width 5 height 6
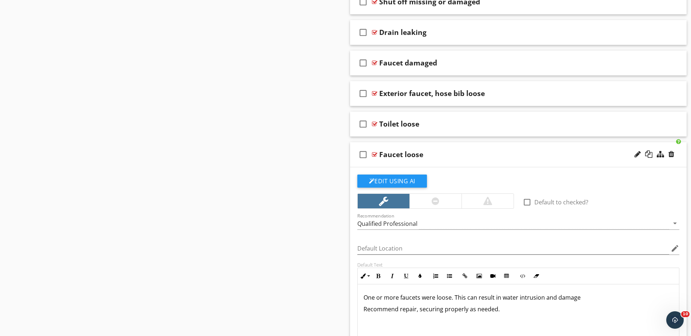
click at [374, 153] on div at bounding box center [374, 155] width 5 height 6
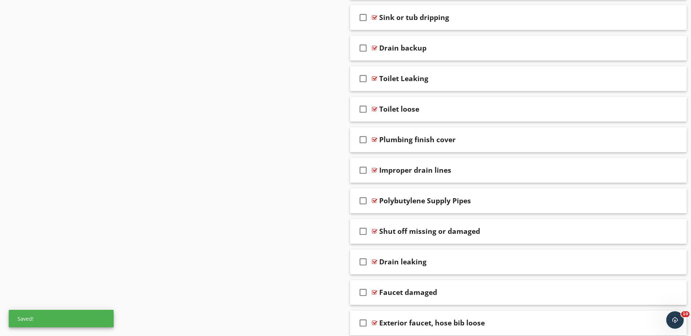
scroll to position [690, 0]
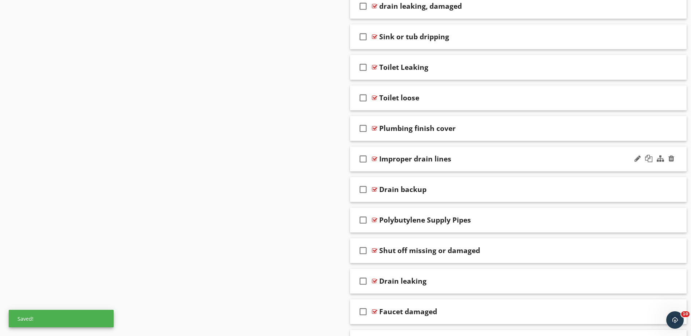
click at [374, 159] on div at bounding box center [374, 159] width 5 height 6
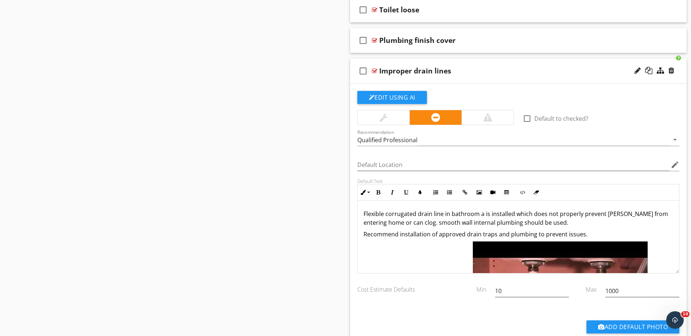
scroll to position [799, 0]
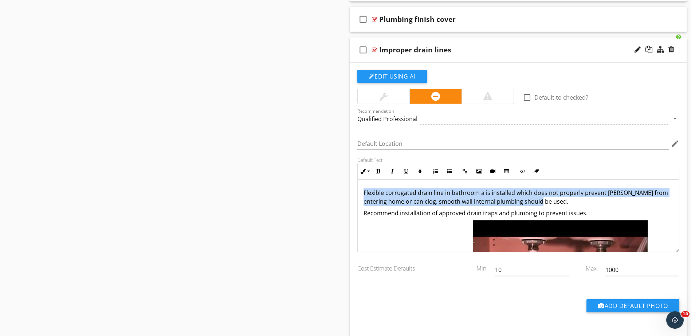
drag, startPoint x: 542, startPoint y: 201, endPoint x: 362, endPoint y: 193, distance: 180.1
click at [362, 193] on div "Flexible corrugated drain line in bathroom a is installed which does not proper…" at bounding box center [518, 271] width 321 height 183
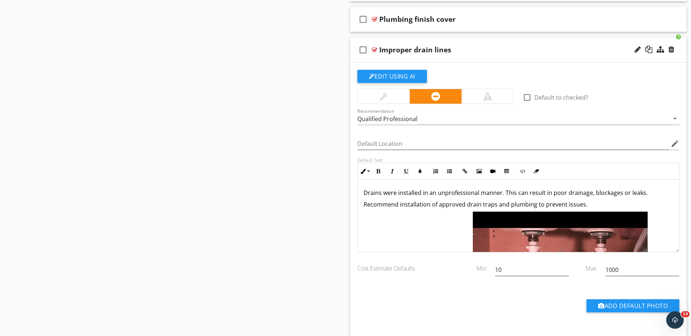
drag, startPoint x: 585, startPoint y: 205, endPoint x: 400, endPoint y: 205, distance: 184.9
click at [400, 205] on p "Recommend installation of approved drain traps and plumbing to prevent issues." at bounding box center [518, 204] width 310 height 9
click at [434, 121] on div "Qualified Professional" at bounding box center [513, 119] width 312 height 12
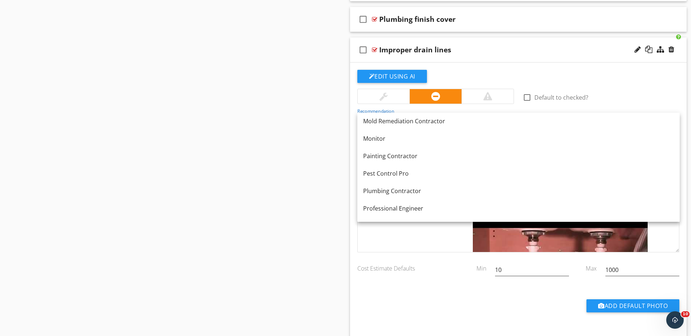
scroll to position [735, 0]
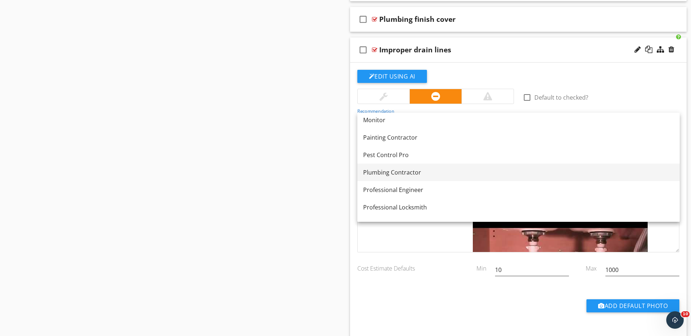
click at [395, 170] on div "Plumbing Contractor" at bounding box center [518, 172] width 311 height 9
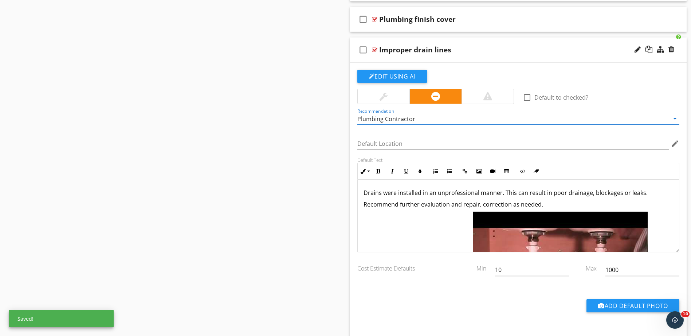
click at [373, 50] on div at bounding box center [374, 50] width 5 height 6
type textarea "<p>Drains were installed in an unprofessional manner. This can result in poor d…"
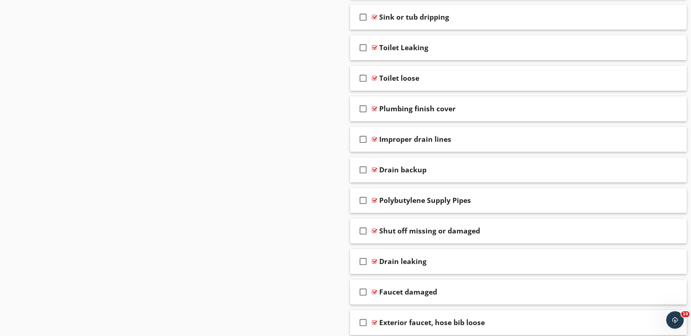
scroll to position [690, 0]
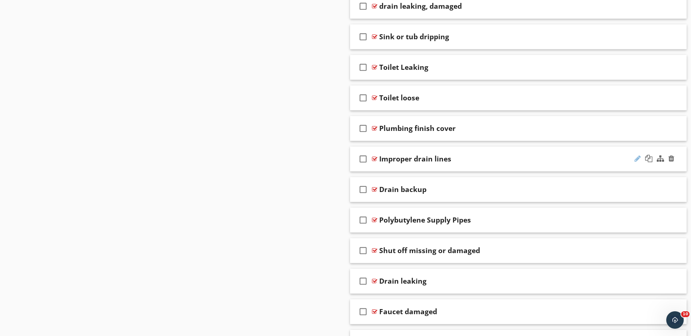
click at [636, 158] on div at bounding box center [637, 158] width 6 height 7
type input "Improper drain line Installation"
click at [507, 157] on input "Improper drain line Installation" at bounding box center [499, 160] width 241 height 12
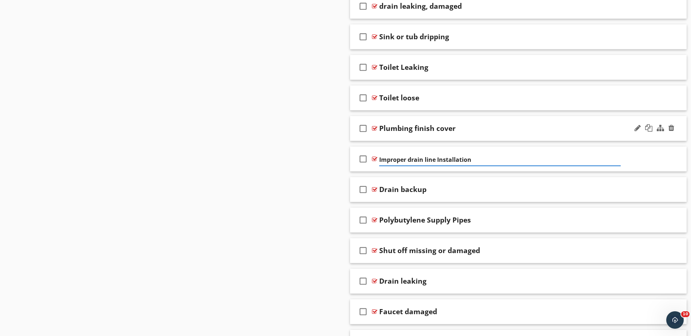
click at [493, 123] on div "check_box_outline_blank Plumbing finish cover" at bounding box center [518, 128] width 337 height 25
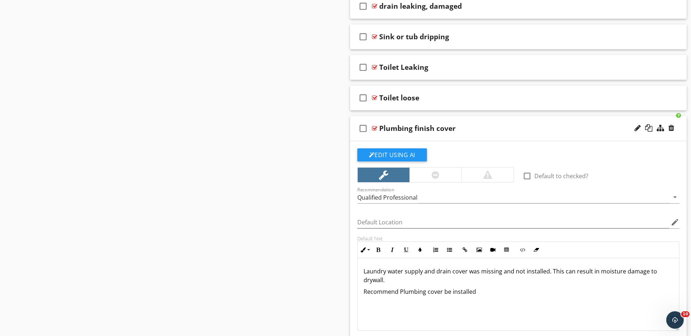
click at [375, 130] on div at bounding box center [374, 129] width 5 height 6
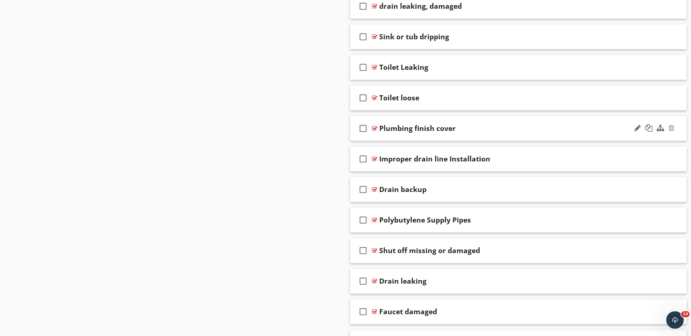
click at [671, 128] on div at bounding box center [671, 128] width 6 height 7
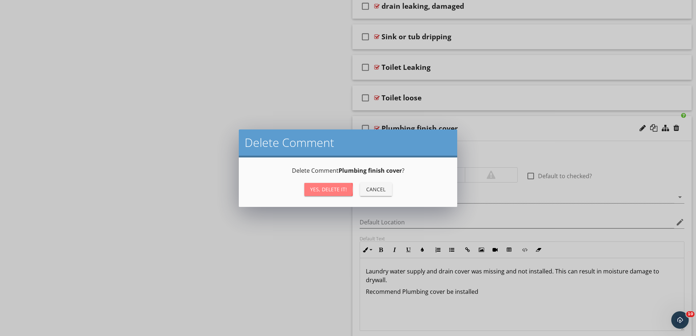
click at [341, 187] on div "Yes, Delete it!" at bounding box center [328, 190] width 37 height 8
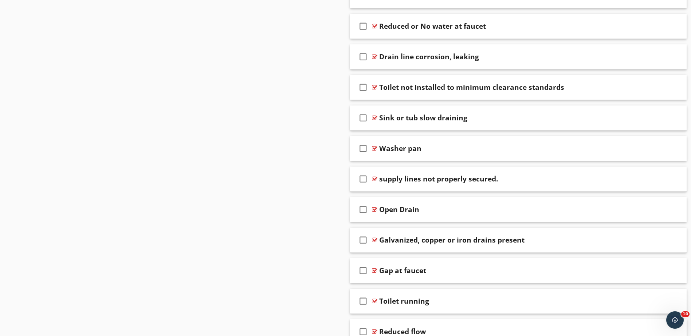
scroll to position [1054, 0]
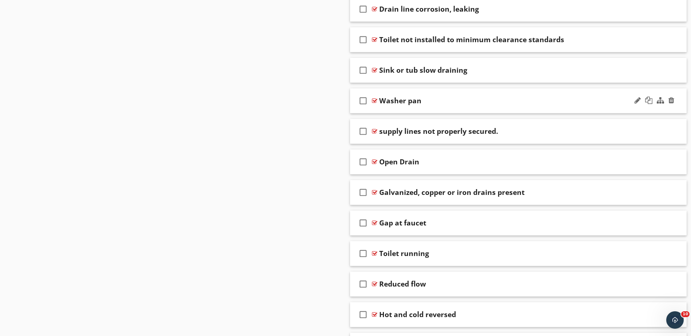
click at [374, 100] on div at bounding box center [374, 101] width 5 height 6
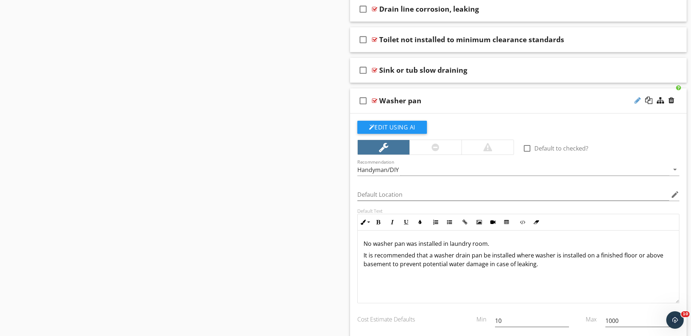
click at [637, 101] on div at bounding box center [637, 100] width 6 height 7
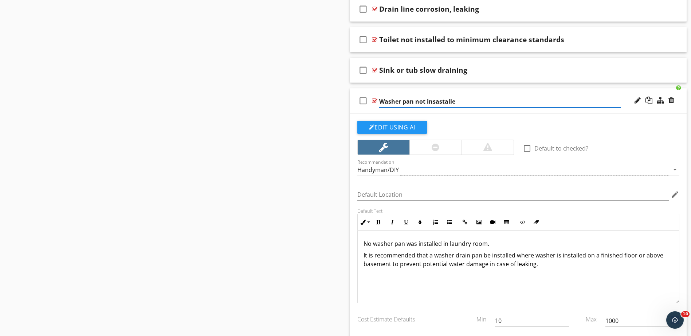
type input "Washer pan not insastalled"
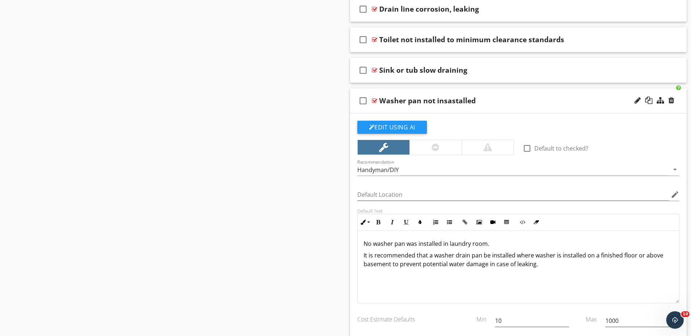
click at [492, 246] on p "No washer pan was installed in laundry room." at bounding box center [518, 244] width 310 height 9
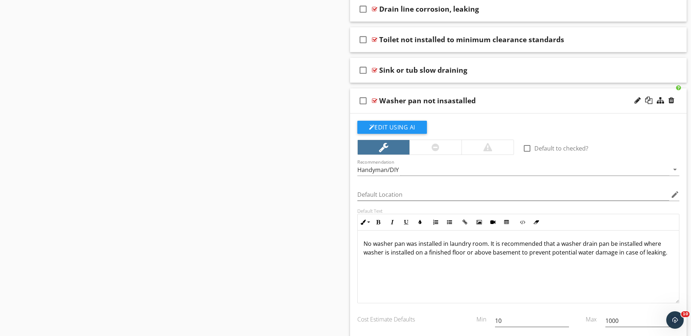
click at [668, 254] on div "No washer pan was installed in laundry room. It is recommended that a washer dr…" at bounding box center [518, 267] width 321 height 73
click at [426, 171] on div "Handyman/DIY" at bounding box center [513, 170] width 312 height 12
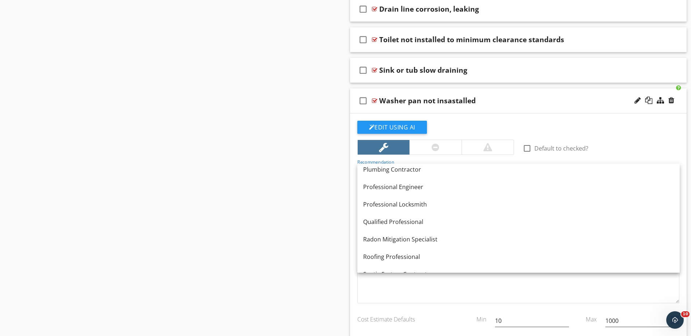
scroll to position [837, 0]
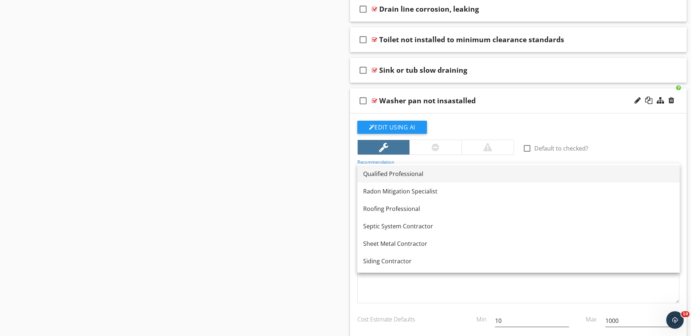
click at [413, 175] on div "Qualified Professional" at bounding box center [518, 174] width 311 height 9
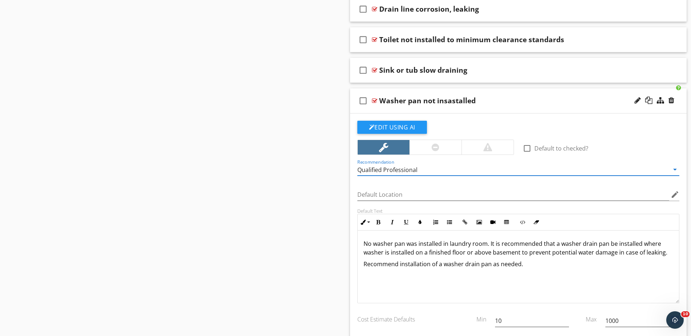
click at [661, 255] on p "No washer pan was installed in laundry room. It is recommended that a washer dr…" at bounding box center [518, 248] width 310 height 17
click at [374, 100] on div at bounding box center [374, 101] width 5 height 6
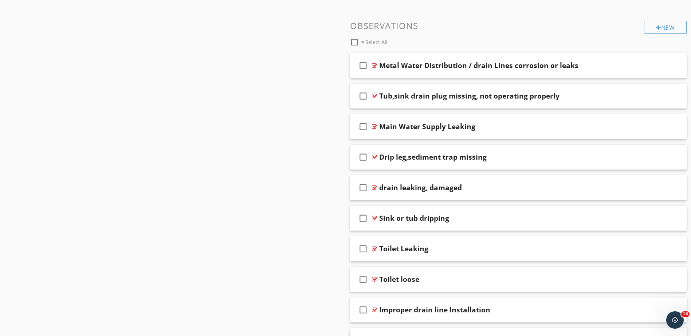
scroll to position [507, 0]
click at [477, 96] on div "Metal Water Distribution / drain Lines corrosion or leaks" at bounding box center [478, 96] width 199 height 9
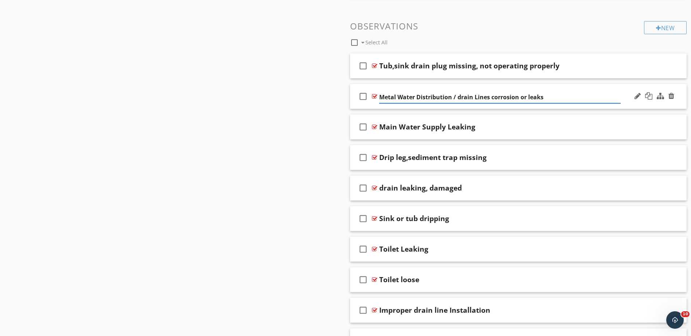
click at [461, 98] on input "Metal Water Distribution / drain Lines corrosion or leaks" at bounding box center [499, 97] width 241 height 12
type input "Metal Water Distribution / Drain Lines corrosion or leaks"
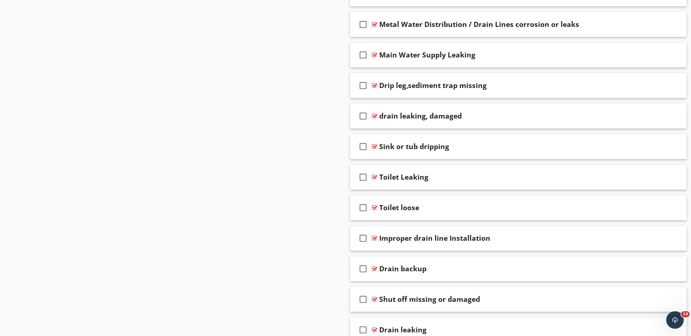
scroll to position [580, 0]
click at [397, 56] on div "Main Water Supply Leaking" at bounding box center [427, 54] width 96 height 9
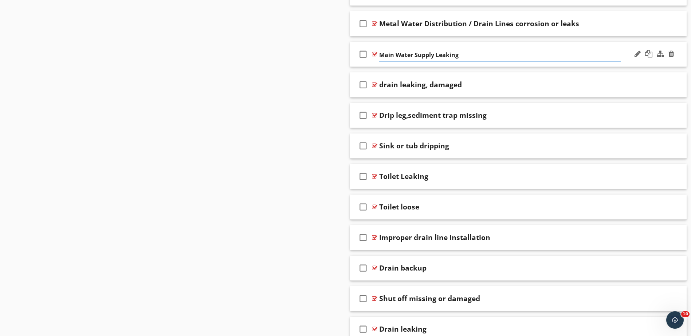
click at [394, 56] on input "Main Water Supply Leaking" at bounding box center [499, 55] width 241 height 12
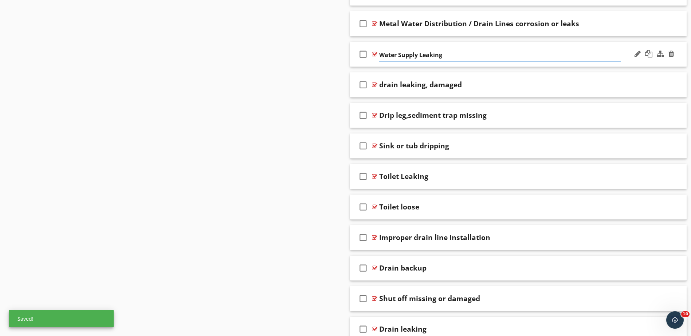
click at [454, 59] on input "Water Supply Leaking" at bounding box center [499, 55] width 241 height 12
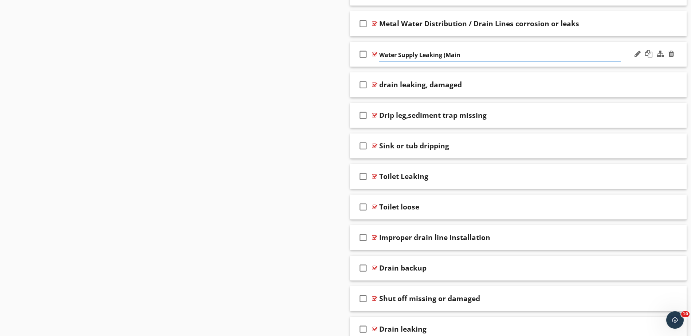
type input "Water Supply Leaking (Main)"
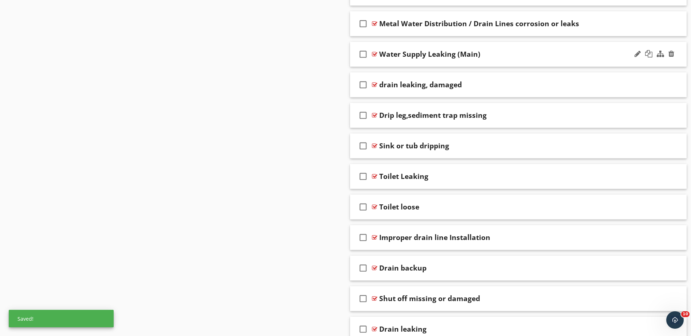
click at [376, 54] on div at bounding box center [374, 54] width 5 height 6
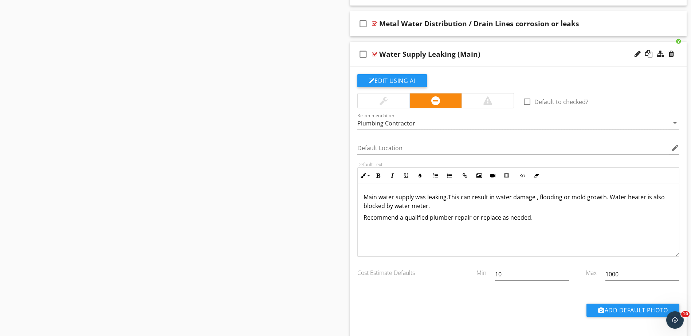
click at [376, 54] on div at bounding box center [374, 54] width 5 height 6
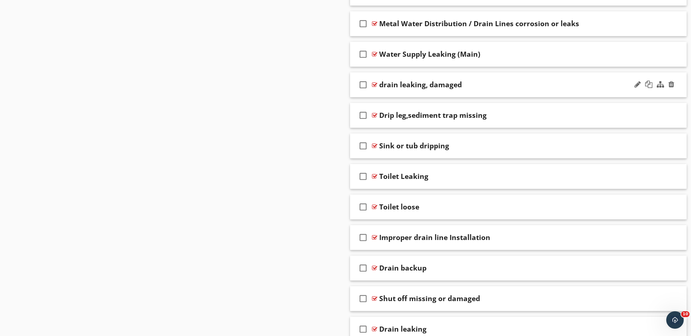
click at [383, 84] on div "drain leaking, damaged" at bounding box center [420, 84] width 83 height 9
click at [383, 84] on input "drain leaking, damaged" at bounding box center [499, 86] width 241 height 12
type input "Drain leaking, damaged"
click at [375, 84] on div at bounding box center [374, 85] width 5 height 6
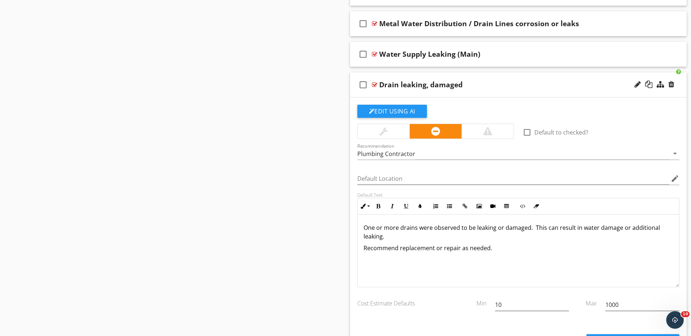
click at [375, 84] on div at bounding box center [374, 85] width 5 height 6
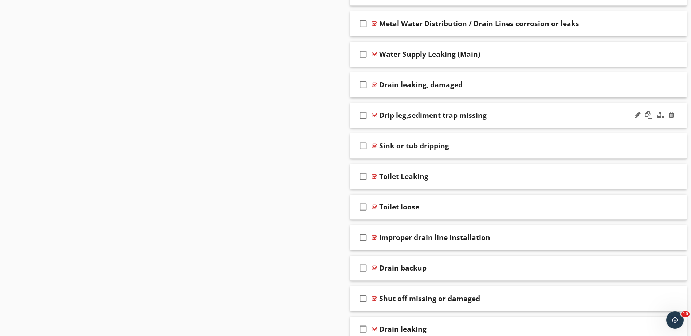
click at [452, 112] on div "Drip leg,sediment trap missing" at bounding box center [432, 115] width 107 height 9
click at [527, 116] on input "Drip leg,sediment trap missing" at bounding box center [499, 116] width 241 height 12
click at [519, 111] on input "Drip leg,sediment trap missing" at bounding box center [499, 116] width 241 height 12
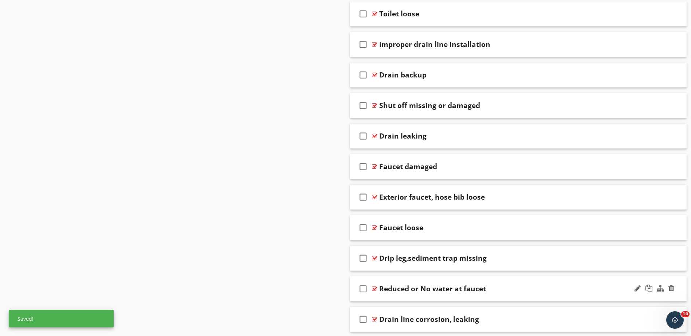
scroll to position [835, 0]
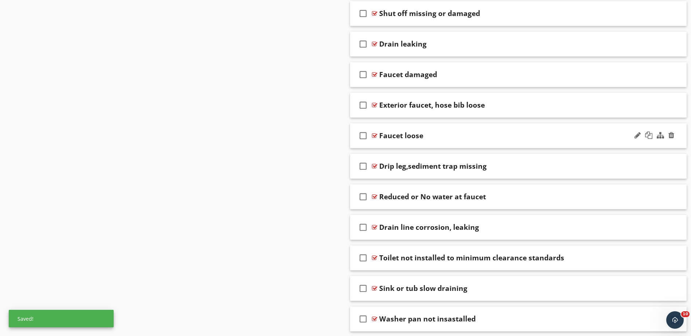
click at [374, 136] on div at bounding box center [374, 136] width 5 height 6
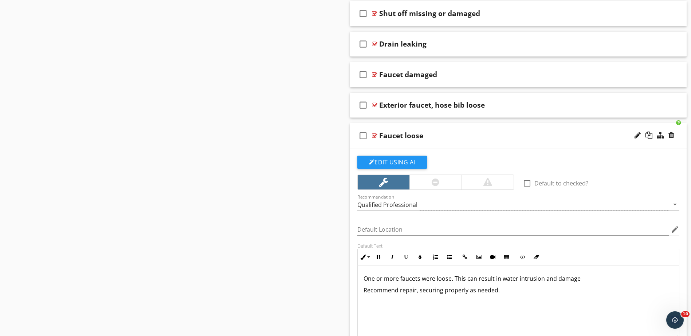
click at [374, 136] on div at bounding box center [374, 136] width 5 height 6
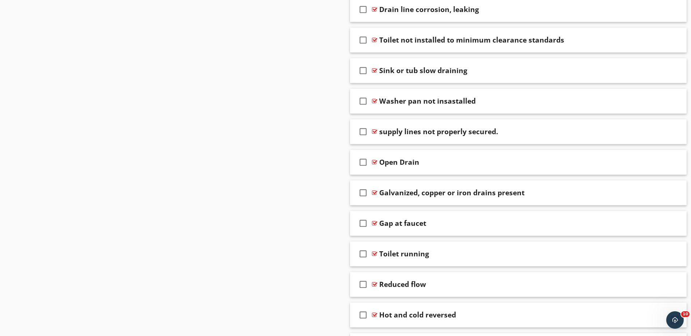
scroll to position [1023, 0]
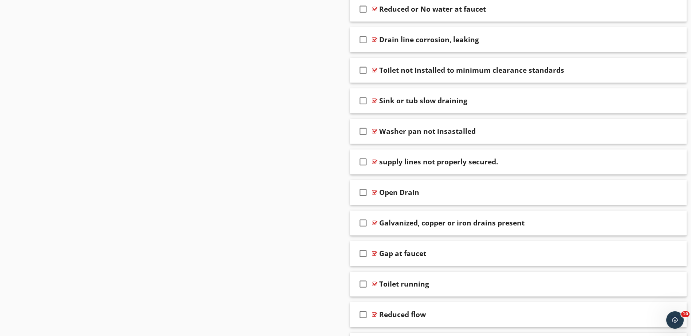
click at [579, 129] on div "Washer pan not insastalled" at bounding box center [499, 131] width 241 height 9
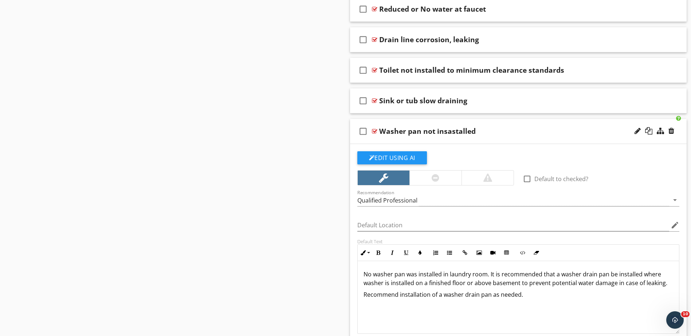
click at [637, 134] on div at bounding box center [637, 130] width 6 height 7
click at [470, 133] on div "Washer pan not insastalled" at bounding box center [427, 131] width 96 height 9
click at [635, 131] on div at bounding box center [637, 130] width 6 height 7
type input "Washer pan not installed"
click at [375, 133] on div at bounding box center [374, 132] width 5 height 6
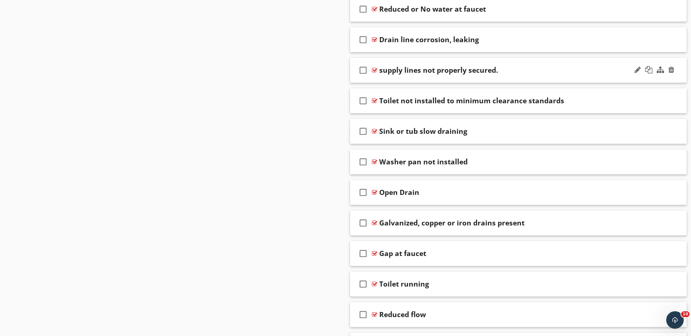
click at [375, 71] on div at bounding box center [374, 70] width 5 height 6
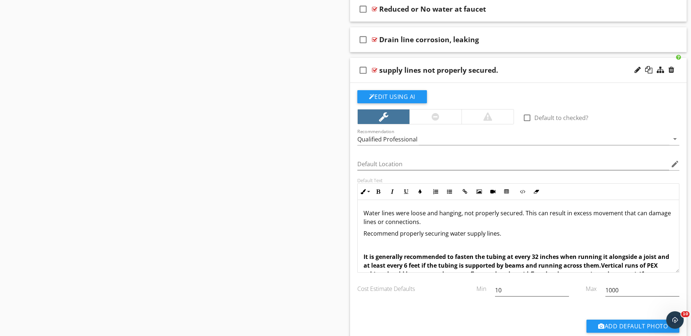
click at [375, 71] on div at bounding box center [374, 70] width 5 height 6
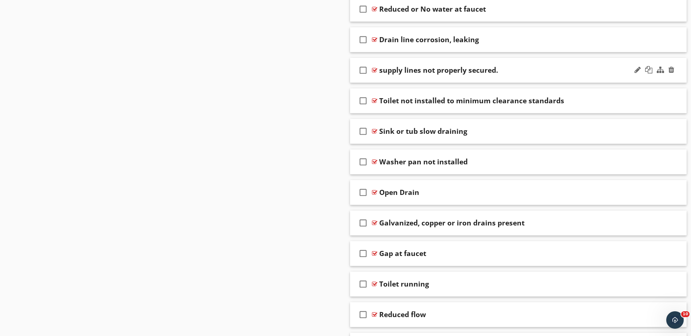
click at [383, 70] on div "supply lines not properly secured." at bounding box center [438, 70] width 119 height 9
click at [382, 71] on input "supply lines not properly secured." at bounding box center [499, 71] width 241 height 12
type input "Supply lines not properly secured."
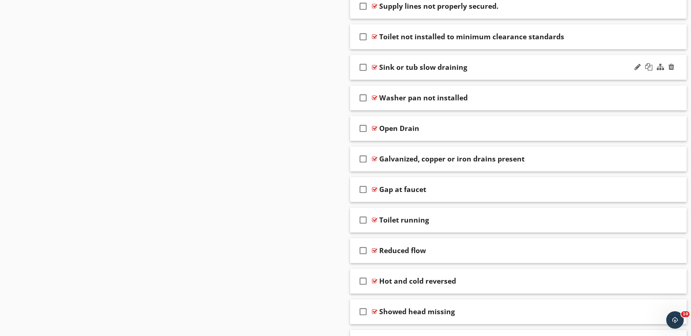
scroll to position [1096, 0]
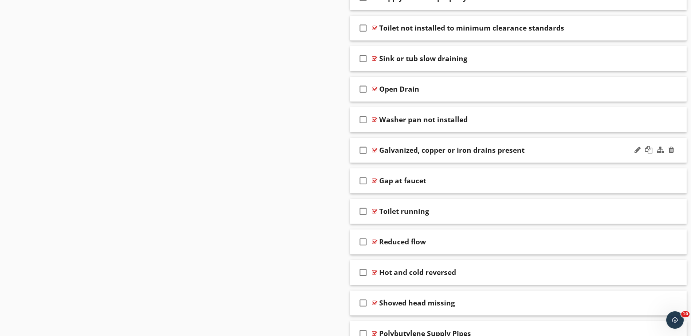
click at [373, 149] on div at bounding box center [374, 150] width 5 height 6
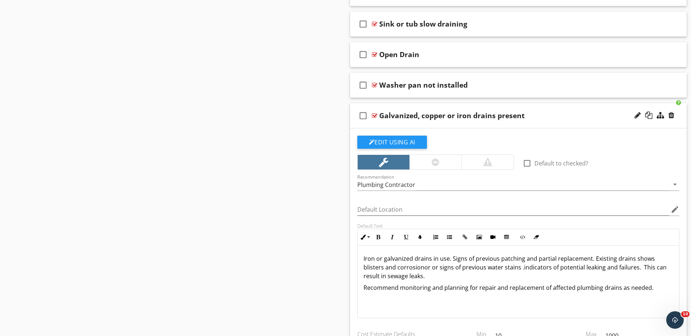
scroll to position [1241, 0]
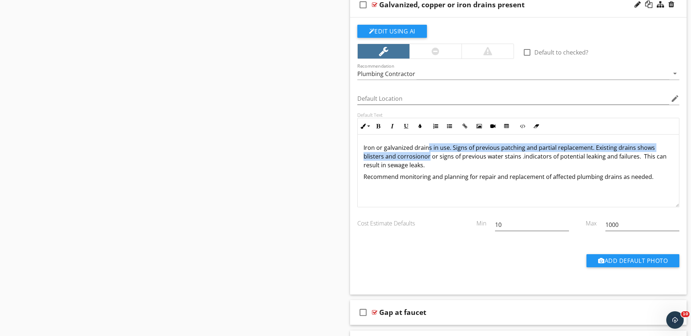
click at [428, 152] on p "Iron or galvanized drains in use. Signs of previous patching and partial replac…" at bounding box center [518, 156] width 310 height 26
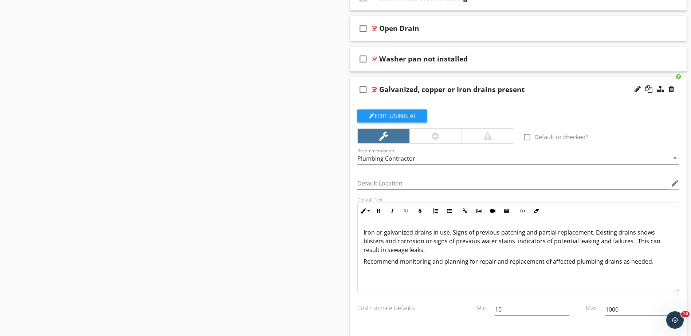
scroll to position [1132, 0]
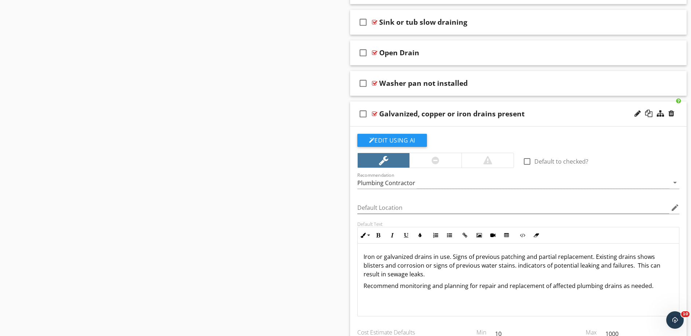
click at [374, 113] on div at bounding box center [374, 114] width 5 height 6
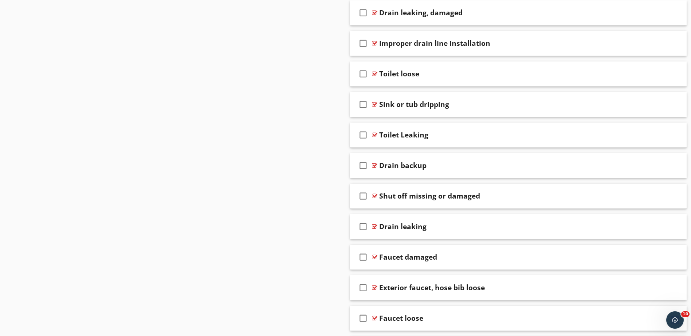
scroll to position [659, 0]
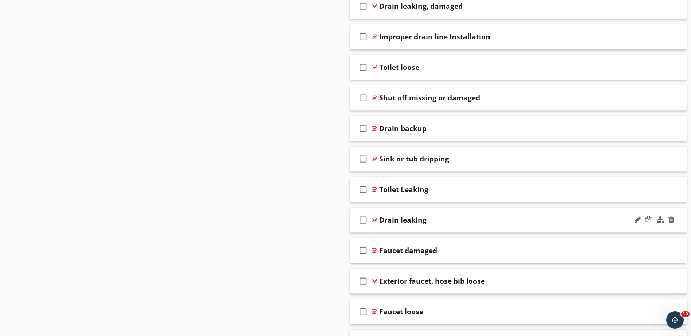
click at [375, 218] on div at bounding box center [374, 220] width 5 height 6
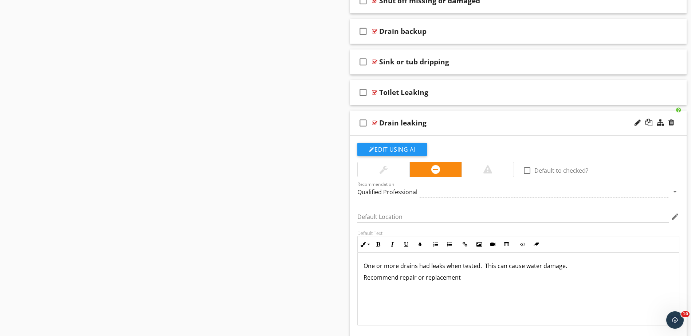
scroll to position [768, 0]
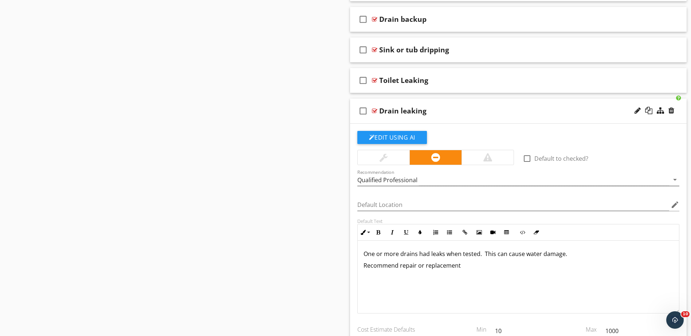
click at [413, 182] on div "Qualified Professional" at bounding box center [387, 180] width 60 height 7
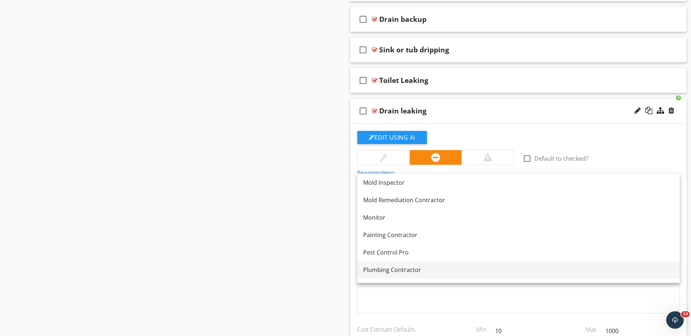
scroll to position [735, 0]
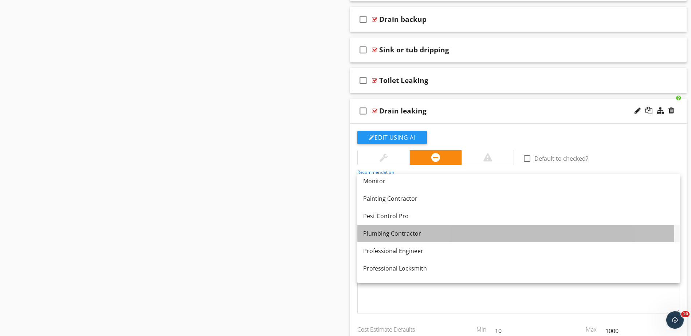
click at [389, 236] on div "Plumbing Contractor" at bounding box center [518, 233] width 311 height 9
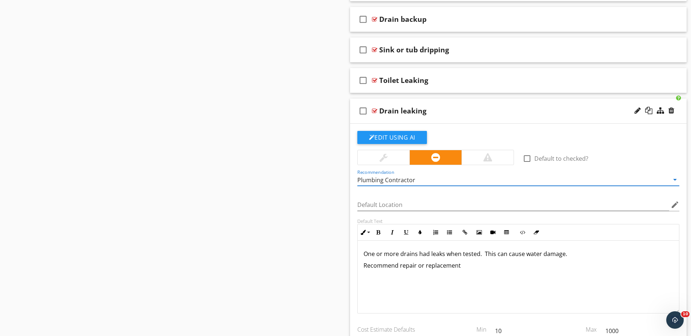
click at [310, 229] on div "Sections Inspection Details Roof Exterior Doors, Windows & Interior Garage Buil…" at bounding box center [345, 247] width 691 height 1884
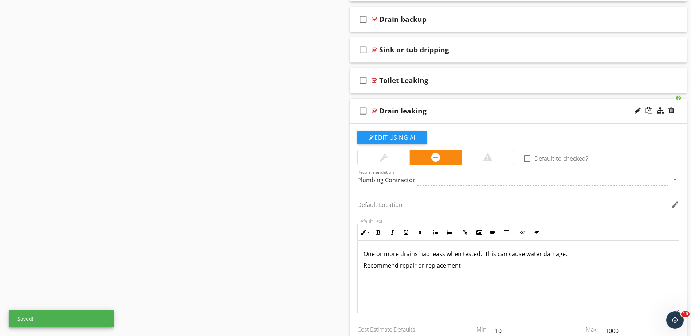
click at [398, 267] on p "Recommend repair or replacement" at bounding box center [518, 265] width 310 height 9
click at [523, 269] on p "Recommend further evaluation and repair or replacement" at bounding box center [518, 265] width 310 height 9
click at [315, 137] on div "Sections Inspection Details Roof Exterior Doors, Windows & Interior Garage Buil…" at bounding box center [345, 247] width 691 height 1884
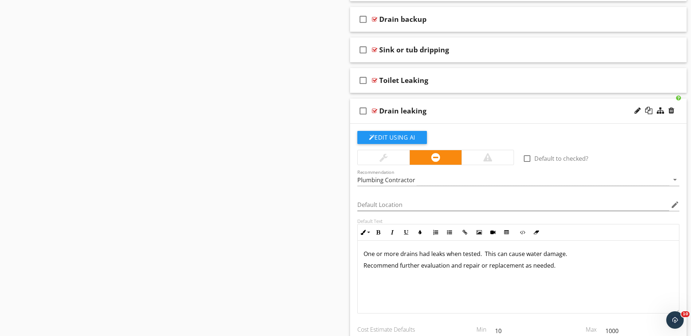
click at [319, 162] on div "Sections Inspection Details Roof Exterior Doors, Windows & Interior Garage Buil…" at bounding box center [345, 247] width 691 height 1884
click at [374, 110] on div at bounding box center [374, 111] width 5 height 6
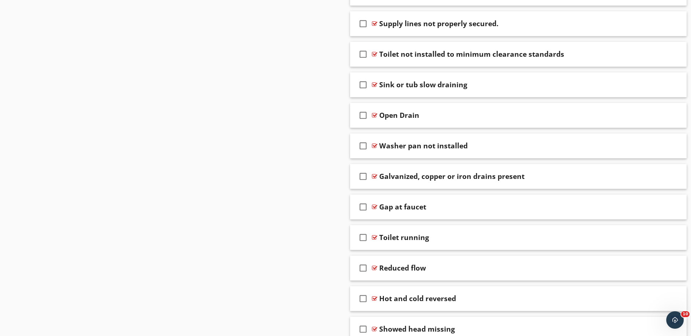
scroll to position [1132, 0]
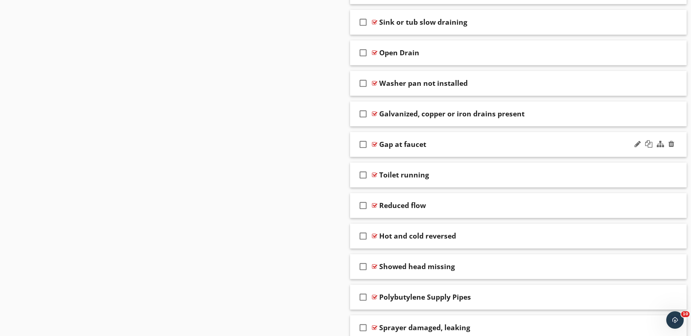
click at [375, 146] on div at bounding box center [374, 145] width 5 height 6
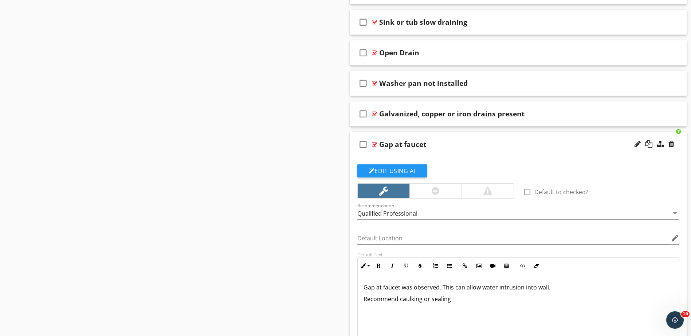
click at [375, 146] on div at bounding box center [374, 145] width 5 height 6
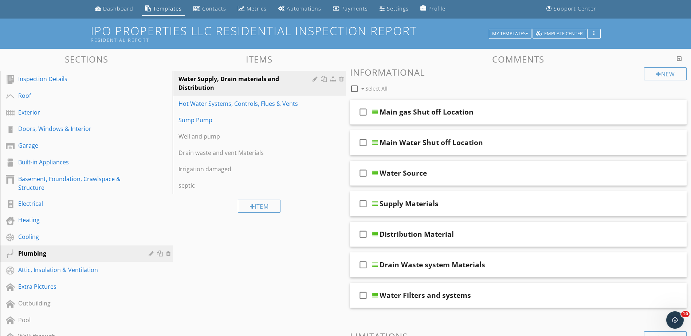
scroll to position [4, 0]
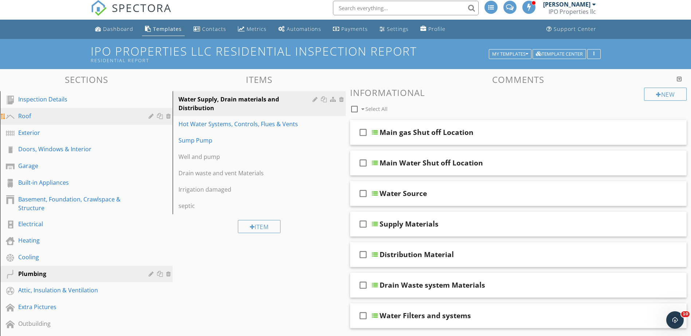
click at [34, 117] on div "Roof" at bounding box center [78, 116] width 120 height 9
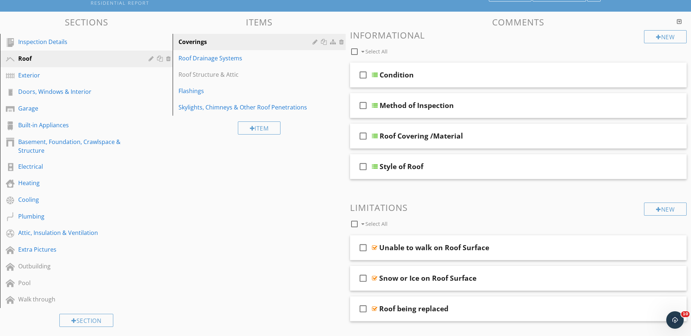
scroll to position [0, 0]
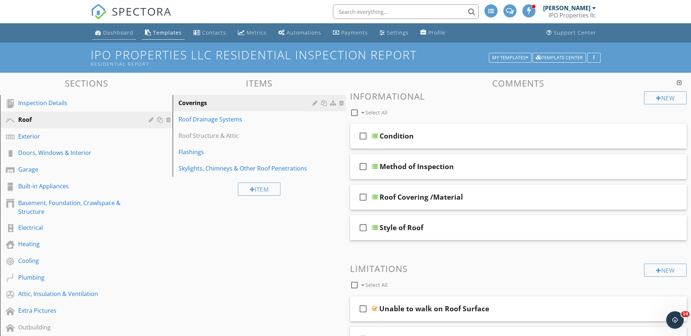
click at [114, 31] on div "Dashboard" at bounding box center [118, 32] width 30 height 7
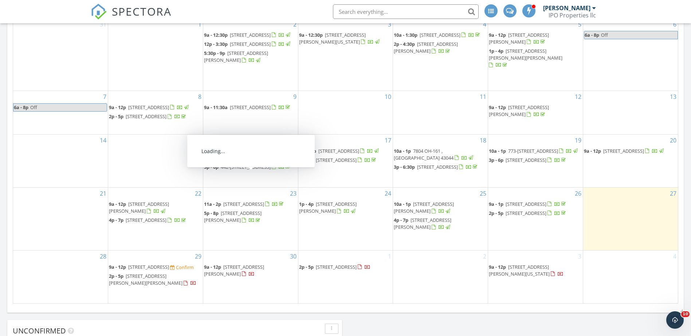
scroll to position [291, 0]
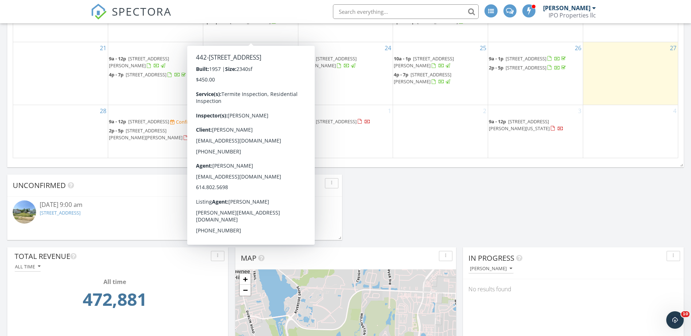
click at [33, 116] on div "28" at bounding box center [60, 131] width 95 height 53
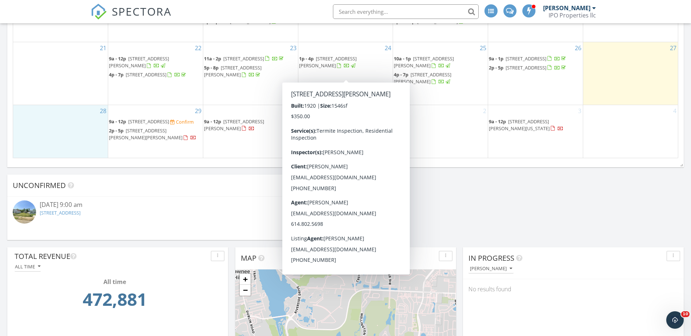
click at [242, 147] on div "30 9a - 12p 5125 Upton Rd N, Columbus 43232" at bounding box center [250, 131] width 95 height 53
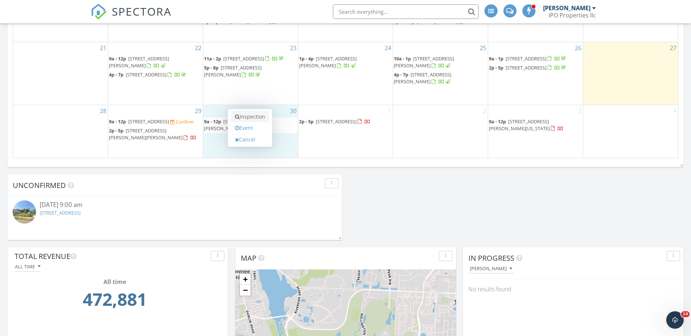
click at [255, 117] on link "Inspection" at bounding box center [249, 117] width 37 height 12
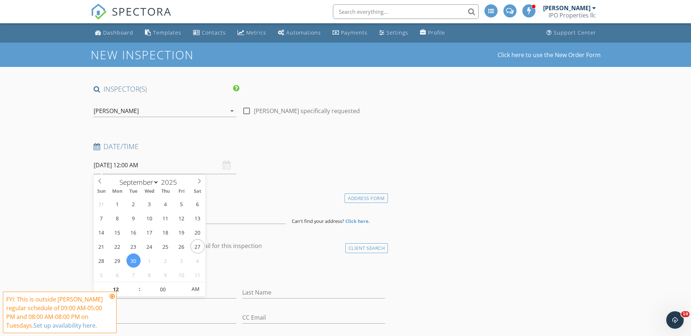
click at [133, 164] on input "[DATE] 12:00 AM" at bounding box center [165, 166] width 143 height 18
click at [139, 285] on span ":" at bounding box center [139, 289] width 2 height 15
type input "01"
type input "[DATE] 1:00 AM"
click at [135, 288] on span at bounding box center [135, 286] width 5 height 7
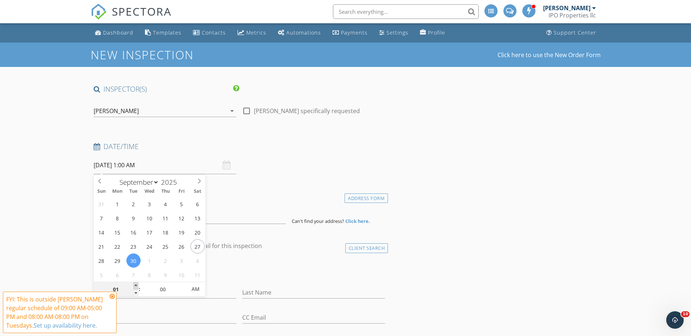
type input "02"
type input "[DATE] 2:00 AM"
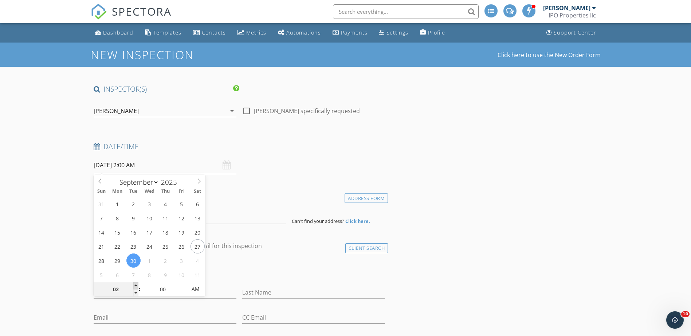
click at [135, 288] on span at bounding box center [135, 286] width 5 height 7
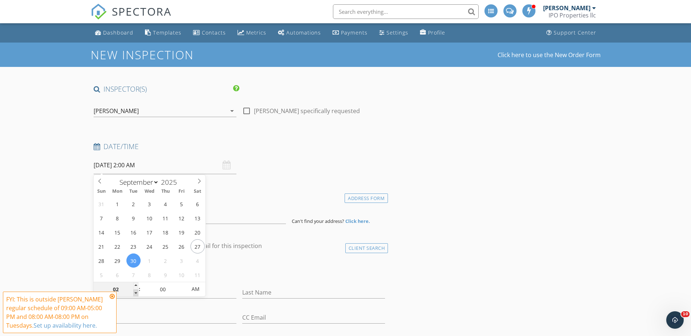
type input "01"
click at [137, 294] on span at bounding box center [135, 293] width 5 height 7
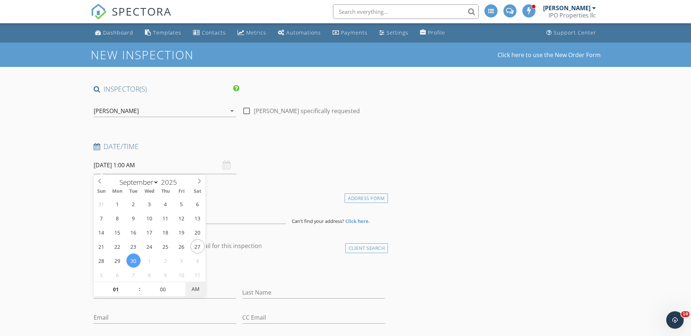
type input "[DATE] 1:00 PM"
click at [197, 290] on span "AM" at bounding box center [195, 289] width 20 height 15
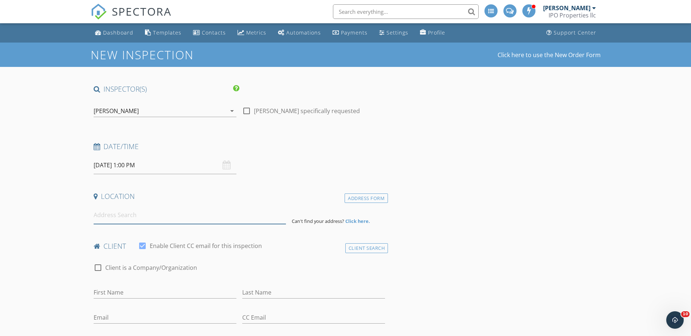
click at [114, 212] on input at bounding box center [190, 215] width 192 height 18
paste input "[STREET_ADDRESS]"
type input "[STREET_ADDRESS]"
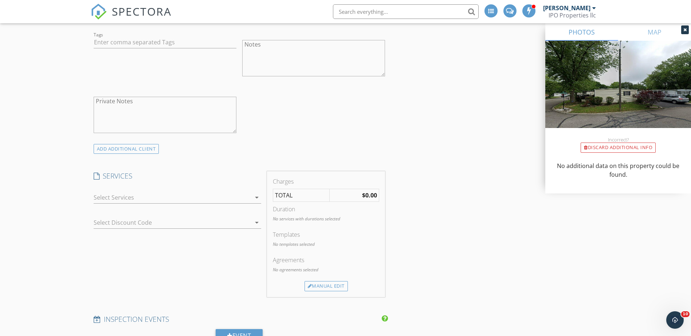
scroll to position [619, 0]
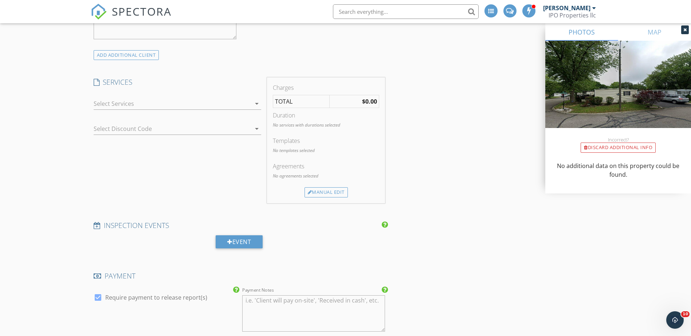
click at [96, 103] on div at bounding box center [172, 104] width 157 height 12
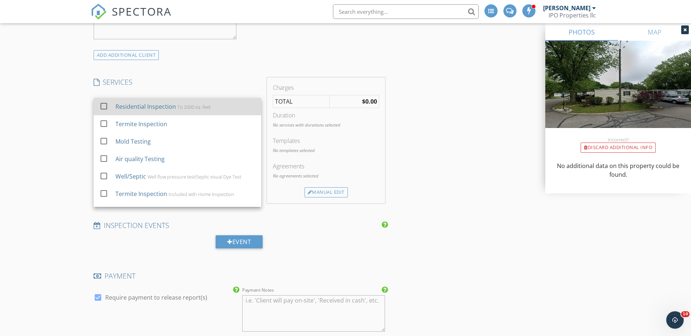
click at [105, 106] on div at bounding box center [104, 106] width 12 height 12
checkbox input "true"
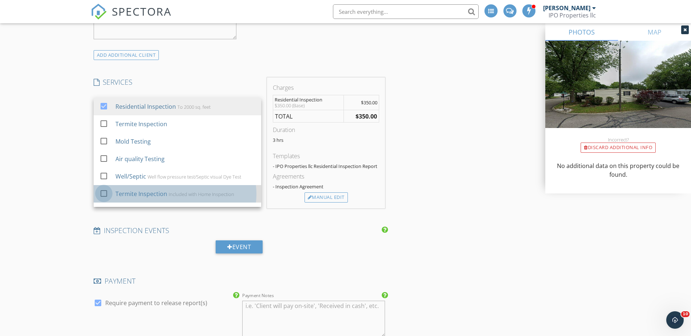
click at [102, 193] on div at bounding box center [104, 193] width 12 height 12
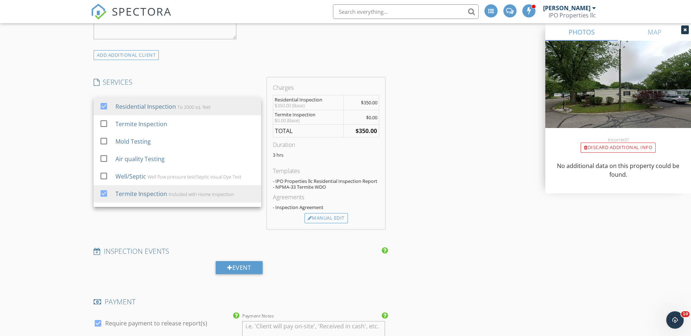
click at [68, 190] on div "New Inspection Click here to use the New Order Form INSPECTOR(S) check_box Ward…" at bounding box center [345, 195] width 691 height 1543
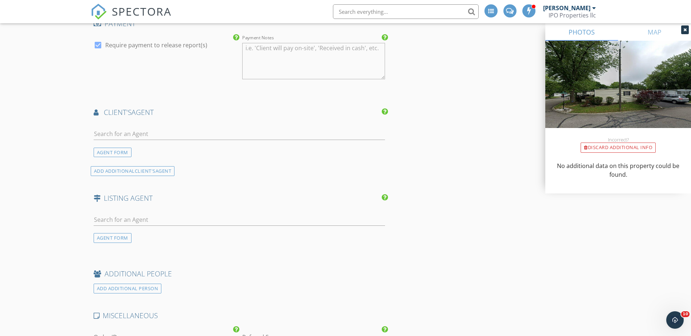
scroll to position [910, 0]
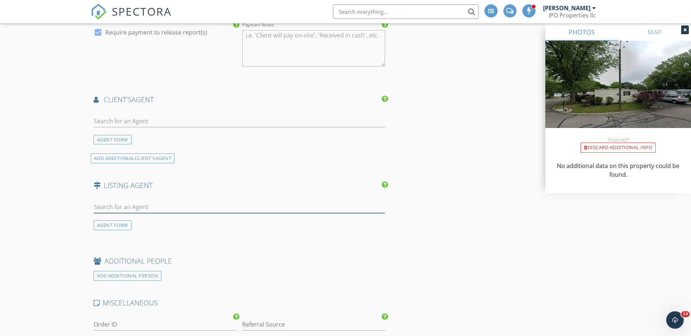
click at [111, 209] on input "text" at bounding box center [240, 207] width 292 height 12
type input "mosher"
click at [130, 218] on div "Joe Mosher" at bounding box center [136, 220] width 45 height 9
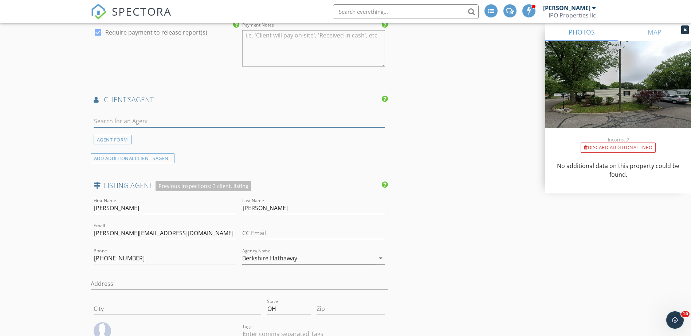
click at [113, 116] on input "text" at bounding box center [240, 121] width 292 height 12
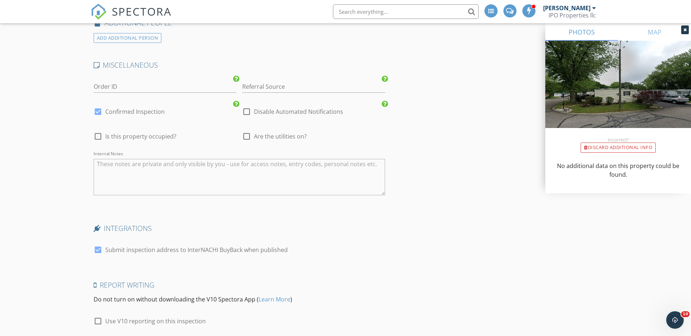
scroll to position [1383, 0]
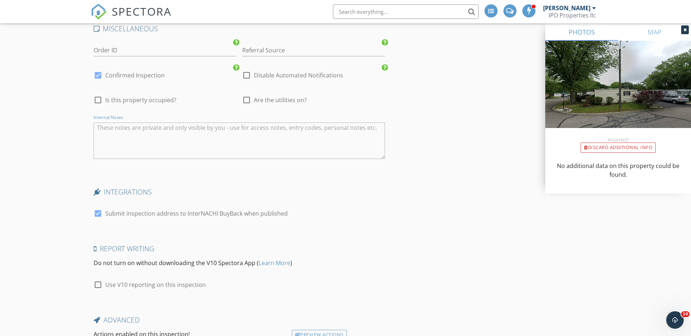
click at [233, 133] on textarea "Internal Notes" at bounding box center [240, 141] width 292 height 36
paste textarea "Supra iBox Front Door 6995555"
type textarea "Supra iBox Front Door 6995555"
click at [248, 100] on div at bounding box center [246, 100] width 12 height 12
checkbox input "true"
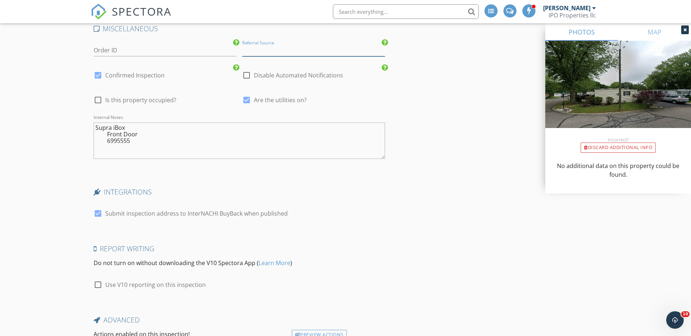
click at [279, 48] on input "Referral Source" at bounding box center [313, 50] width 143 height 12
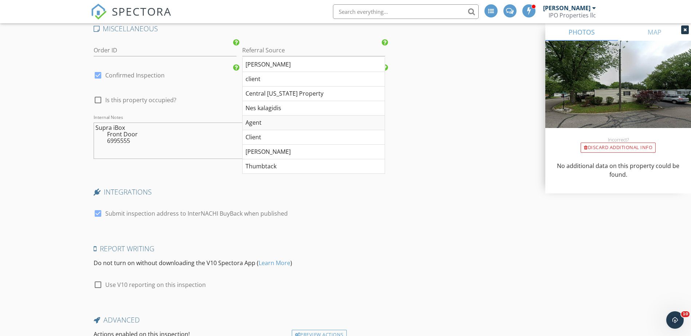
click at [264, 121] on div "Agent" at bounding box center [313, 123] width 142 height 15
type input "Agent"
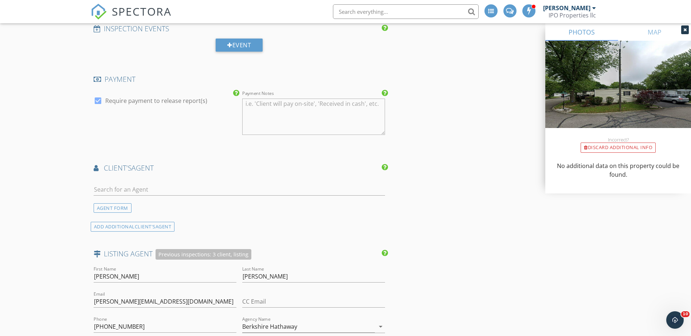
scroll to position [837, 0]
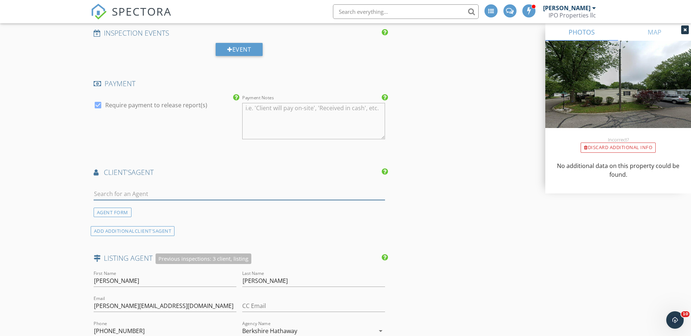
click at [132, 195] on input "text" at bounding box center [240, 194] width 292 height 12
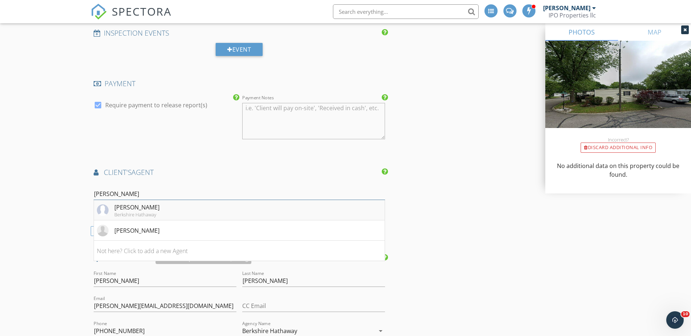
type input "mosher"
click at [128, 211] on div "Joe Mosher" at bounding box center [136, 207] width 45 height 9
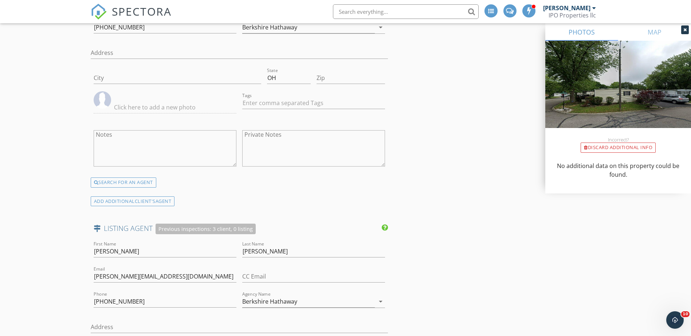
scroll to position [1201, 0]
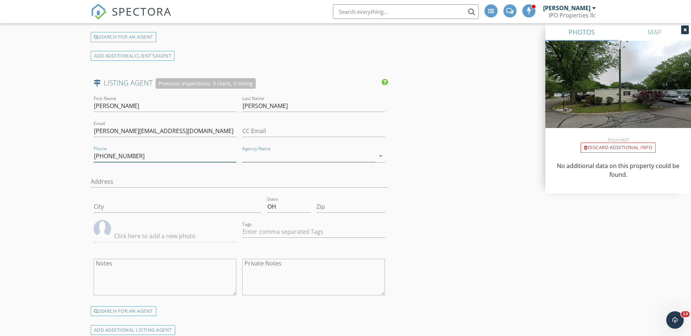
drag, startPoint x: 154, startPoint y: 152, endPoint x: 84, endPoint y: 142, distance: 70.6
drag, startPoint x: 177, startPoint y: 130, endPoint x: 27, endPoint y: 127, distance: 149.7
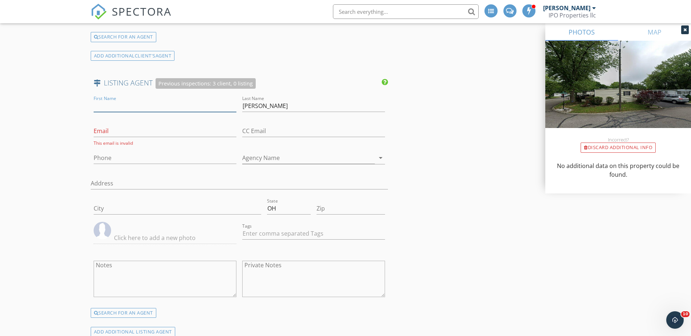
drag, startPoint x: 117, startPoint y: 107, endPoint x: 104, endPoint y: 122, distance: 19.3
drag, startPoint x: 329, startPoint y: 115, endPoint x: 225, endPoint y: 110, distance: 104.6
click at [229, 110] on div "First Name Last Name Mosher Email This email is invalid CC Email Phone Agency N…" at bounding box center [239, 201] width 297 height 214
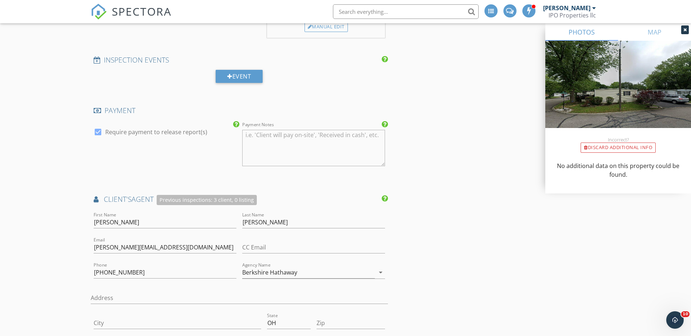
scroll to position [801, 0]
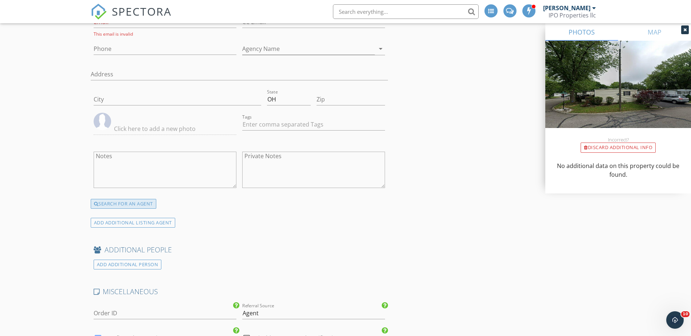
click at [143, 202] on div "SEARCH FOR AN AGENT" at bounding box center [124, 204] width 66 height 10
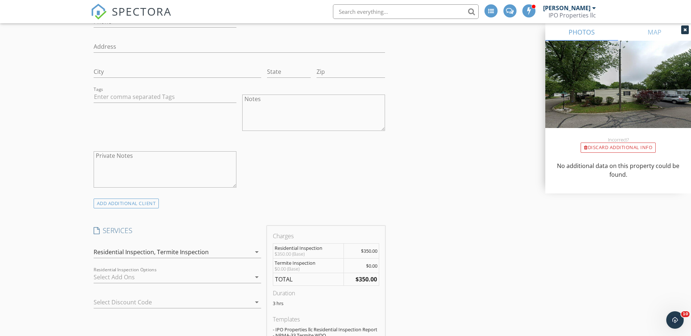
scroll to position [325, 0]
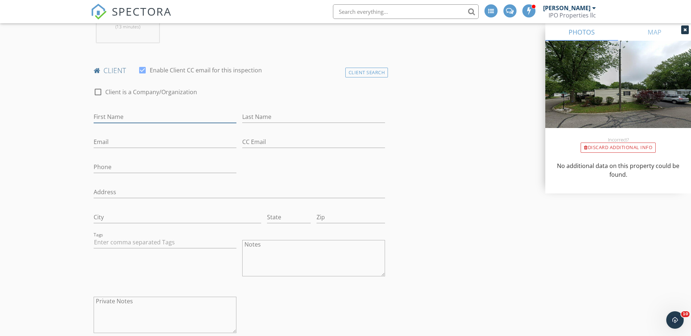
click at [135, 112] on input "First Name" at bounding box center [165, 117] width 143 height 12
type input "Connie"
click at [260, 118] on input "Last Name" at bounding box center [313, 117] width 143 height 12
type input "Conover"
click at [224, 141] on input "Email" at bounding box center [165, 142] width 143 height 12
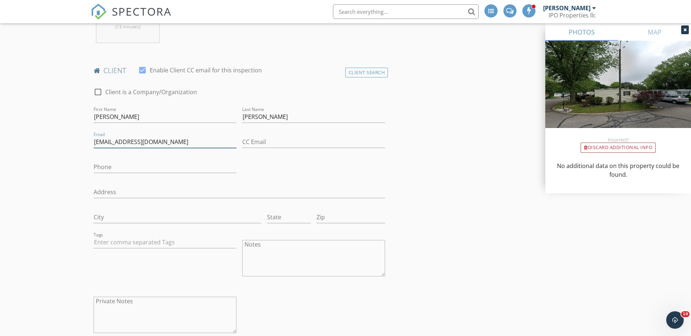
type input "connieconover@yahoo.com"
click at [152, 164] on input "Phone" at bounding box center [165, 167] width 143 height 12
click at [124, 160] on div "Phone" at bounding box center [165, 169] width 143 height 24
click at [123, 164] on input "Phone" at bounding box center [165, 167] width 143 height 12
paste input "614-816-6258"
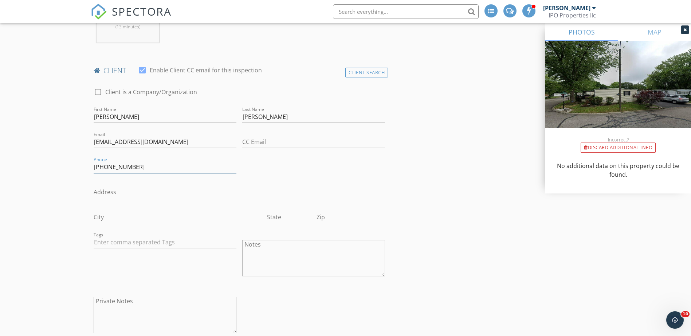
type input "614-816-6258"
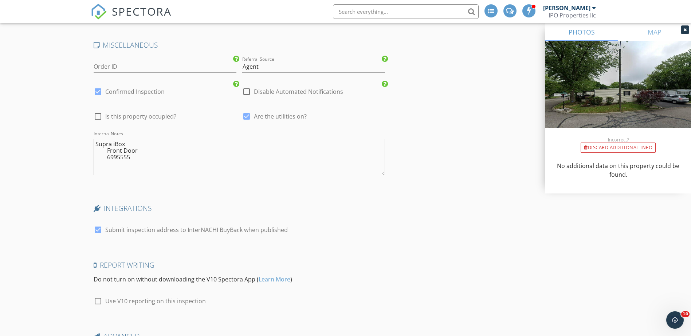
scroll to position [1447, 0]
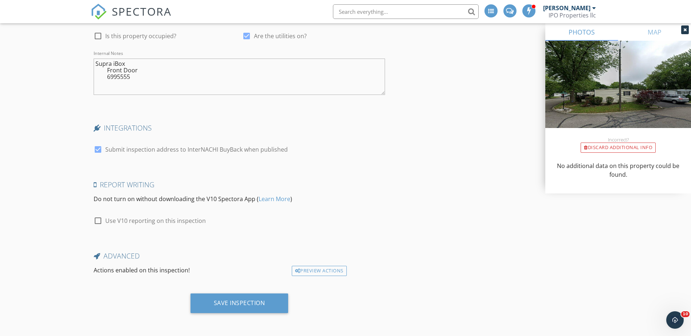
drag, startPoint x: 234, startPoint y: 304, endPoint x: 399, endPoint y: 246, distance: 174.3
click at [235, 303] on div "Save Inspection" at bounding box center [239, 303] width 51 height 7
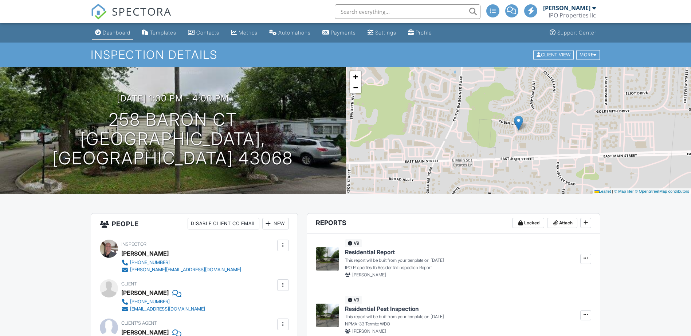
click at [119, 34] on div "Dashboard" at bounding box center [117, 32] width 28 height 6
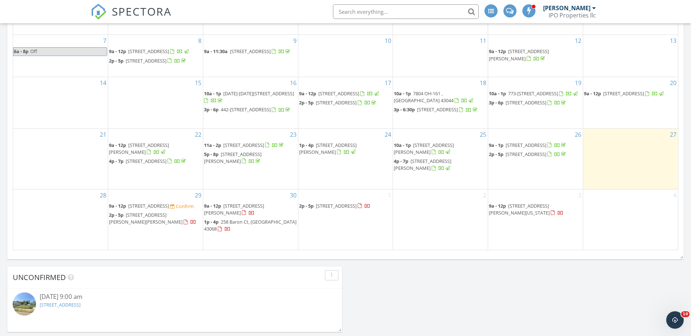
scroll to position [291, 0]
